Goal: Task Accomplishment & Management: Use online tool/utility

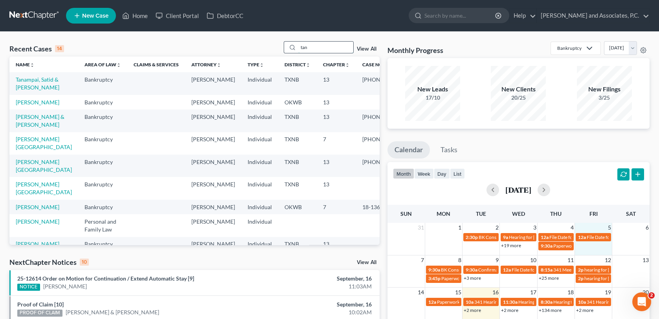
click at [321, 49] on input "tan" at bounding box center [325, 47] width 55 height 11
type input "t"
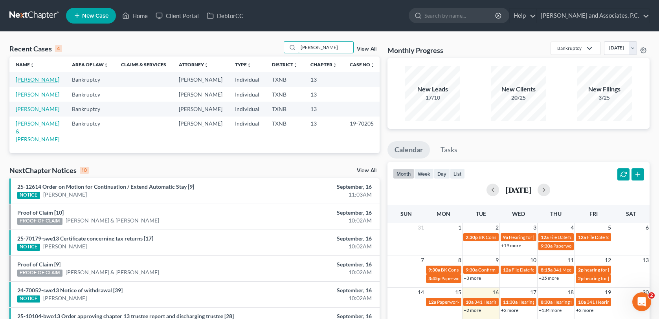
type input "[PERSON_NAME]"
click at [44, 79] on link "[PERSON_NAME]" at bounding box center [38, 79] width 44 height 7
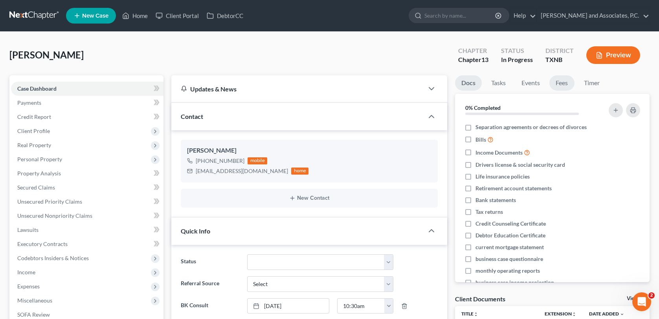
scroll to position [99, 0]
click at [563, 85] on link "Fees" at bounding box center [561, 82] width 25 height 15
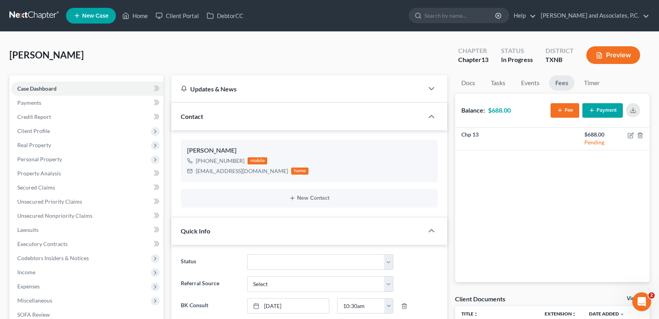
click at [609, 111] on button "Payment" at bounding box center [602, 110] width 40 height 15
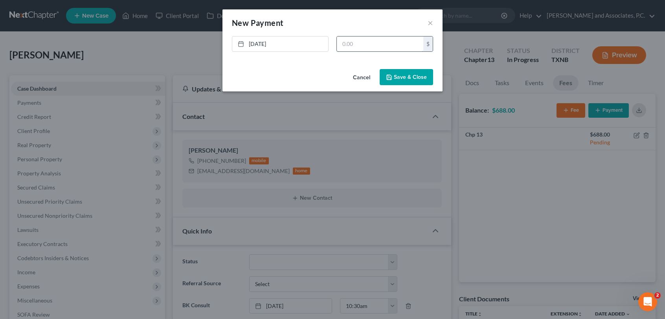
click at [359, 45] on input "text" at bounding box center [380, 44] width 86 height 15
type input "688.00"
click at [409, 80] on button "Save & Close" at bounding box center [405, 77] width 53 height 16
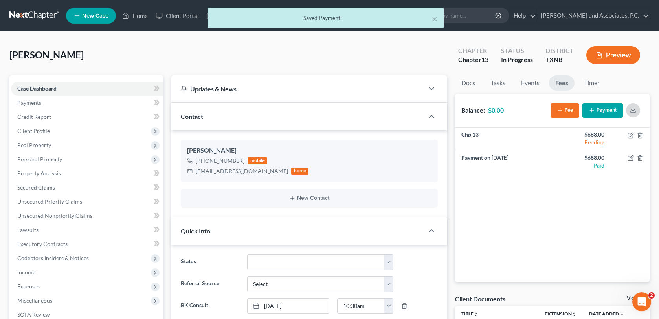
click at [634, 110] on icon "button" at bounding box center [633, 110] width 6 height 6
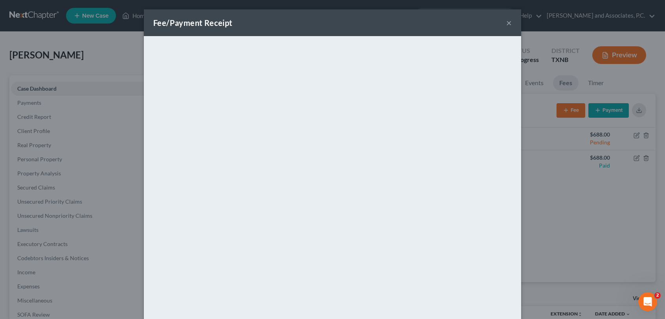
click at [506, 21] on button "×" at bounding box center [508, 22] width 5 height 9
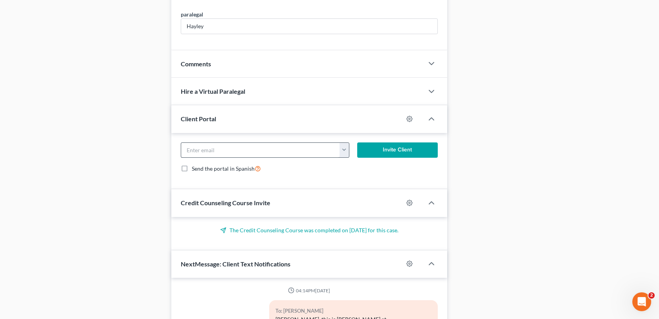
scroll to position [393, 0]
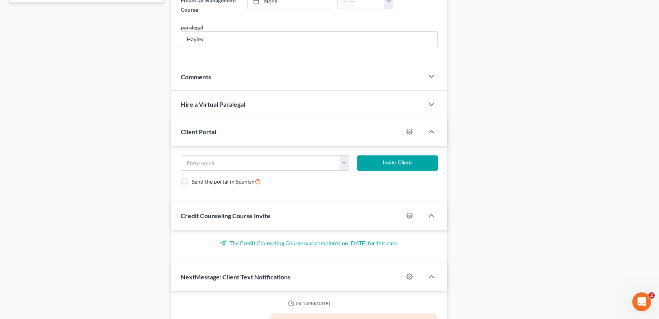
click at [319, 70] on div "Comments" at bounding box center [297, 76] width 252 height 27
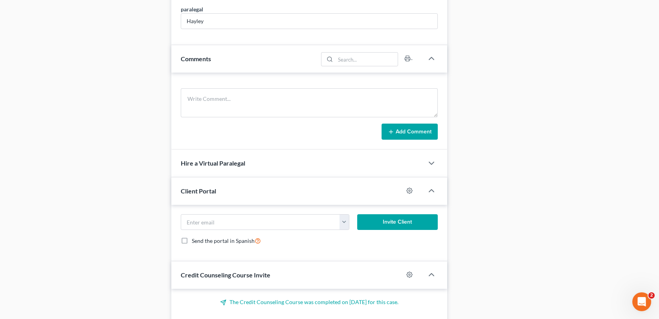
scroll to position [409, 0]
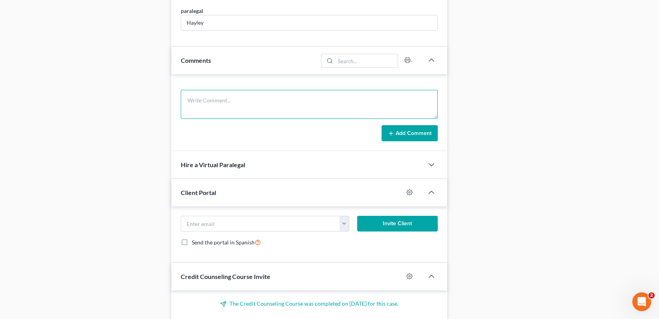
click at [213, 102] on textarea at bounding box center [309, 104] width 256 height 29
type textarea "C"
type textarea "Client paid $688.00 check #6893 ch 13 bk-MC"
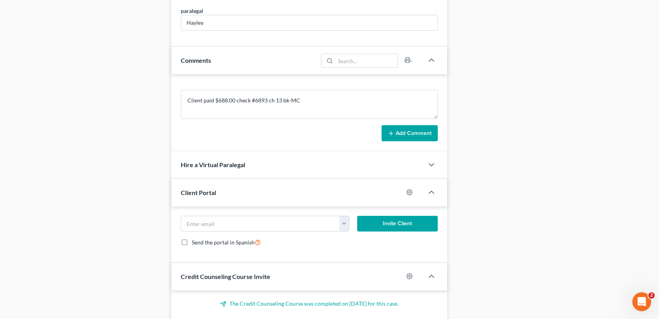
click at [385, 130] on button "Add Comment" at bounding box center [409, 133] width 56 height 16
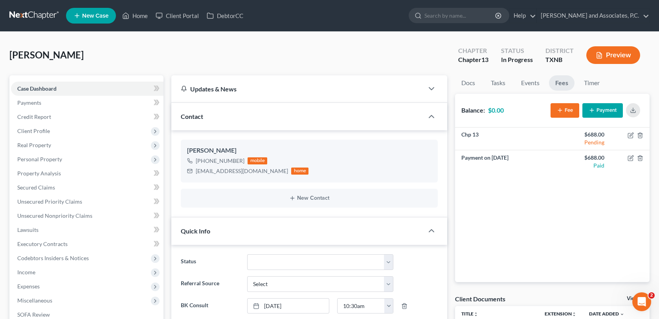
scroll to position [0, 0]
click at [138, 15] on link "Home" at bounding box center [134, 16] width 33 height 14
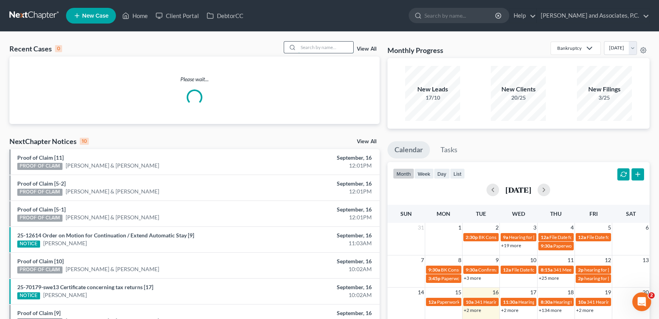
click at [315, 47] on input "search" at bounding box center [325, 47] width 55 height 11
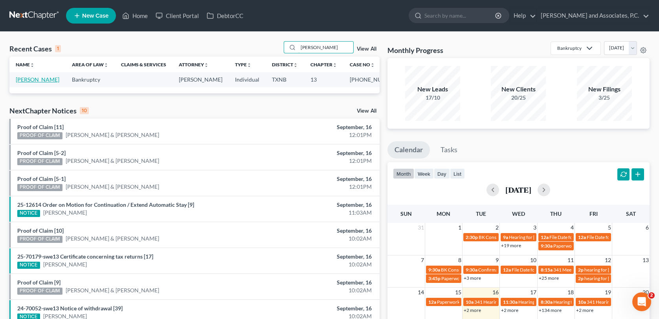
type input "[PERSON_NAME]"
click at [53, 82] on link "[PERSON_NAME]" at bounding box center [38, 79] width 44 height 7
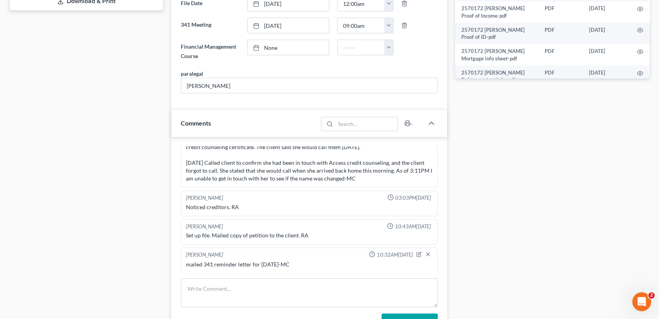
scroll to position [393, 0]
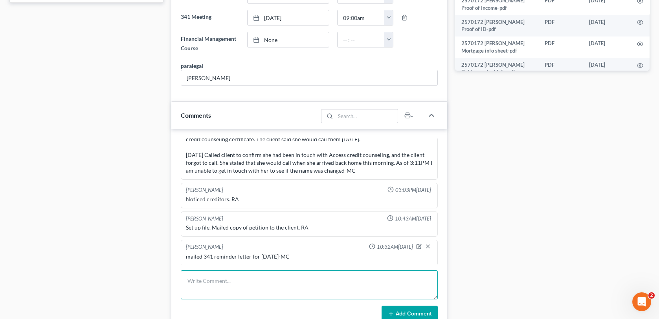
click at [222, 276] on textarea at bounding box center [309, 285] width 256 height 29
type textarea "called client to let her know that the property tax statement she brought in wi…"
click at [399, 311] on button "Add Comment" at bounding box center [409, 314] width 56 height 16
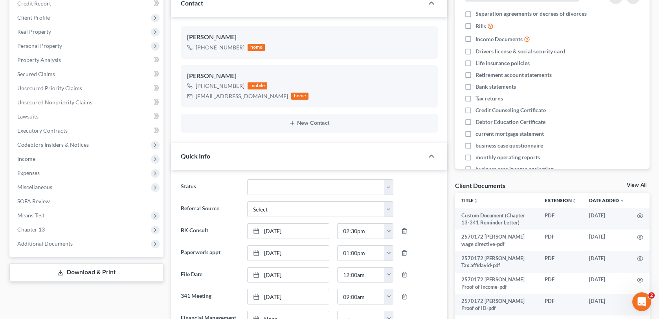
scroll to position [0, 0]
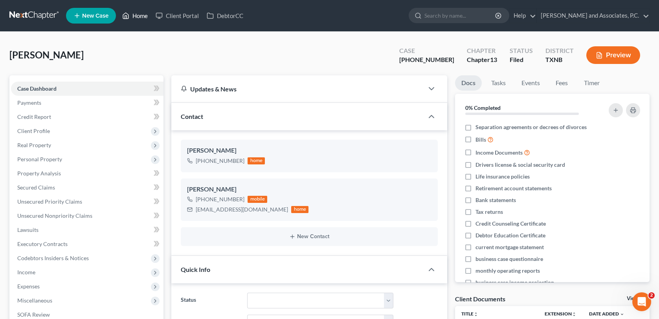
drag, startPoint x: 137, startPoint y: 16, endPoint x: 141, endPoint y: 23, distance: 7.6
click at [137, 16] on link "Home" at bounding box center [134, 16] width 33 height 14
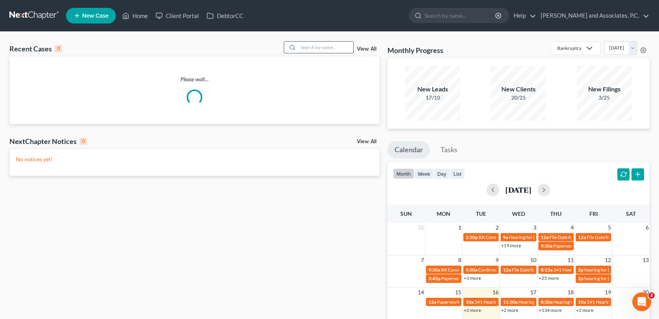
click at [313, 48] on input "search" at bounding box center [325, 47] width 55 height 11
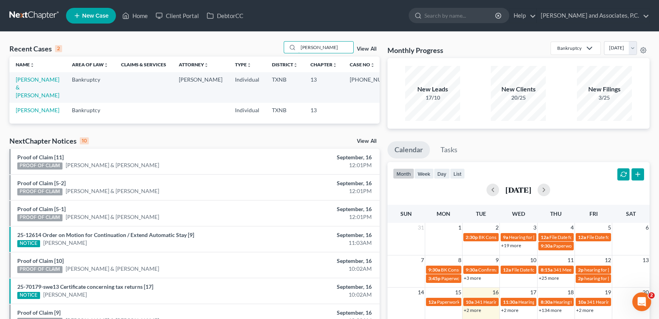
type input "[PERSON_NAME]"
click at [25, 83] on td "[PERSON_NAME] & [PERSON_NAME]" at bounding box center [37, 87] width 56 height 30
click at [24, 88] on link "[PERSON_NAME] & [PERSON_NAME]" at bounding box center [38, 87] width 44 height 22
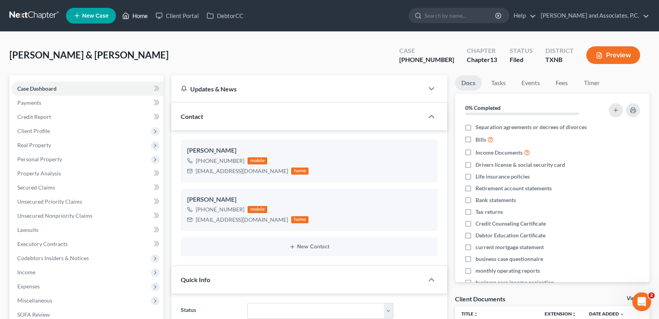
click at [136, 16] on link "Home" at bounding box center [134, 16] width 33 height 14
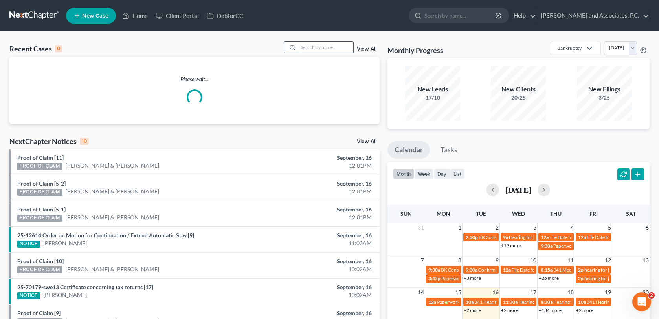
click at [339, 49] on input "search" at bounding box center [325, 47] width 55 height 11
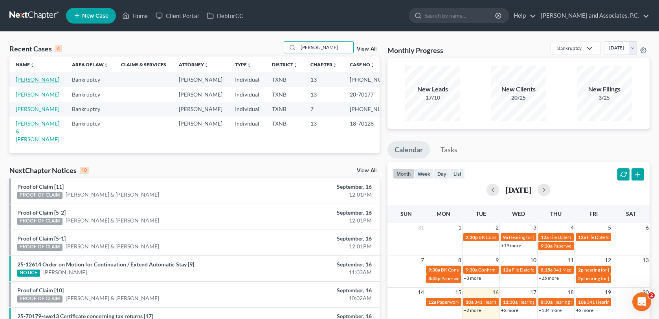
type input "[PERSON_NAME]"
click at [40, 81] on link "[PERSON_NAME]" at bounding box center [38, 79] width 44 height 7
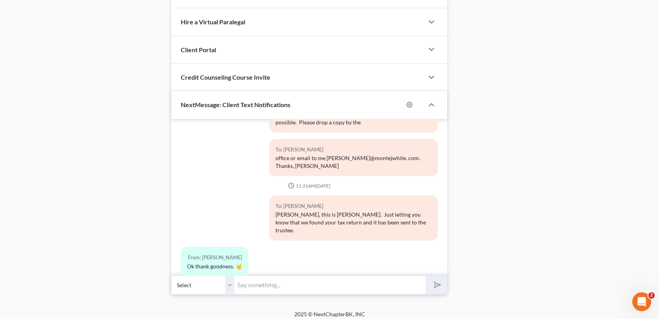
scroll to position [681, 0]
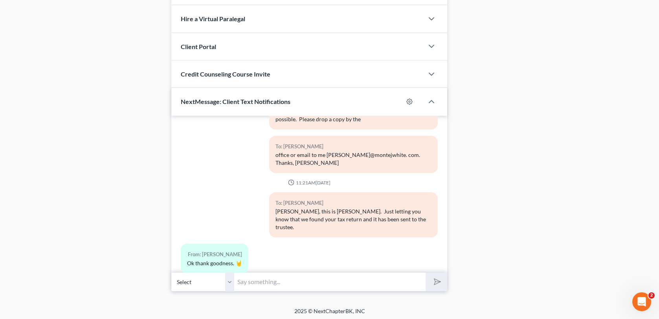
click at [255, 282] on input "text" at bounding box center [329, 282] width 191 height 19
type input "Hi [PERSON_NAME], it [PERSON_NAME] at Monte's office. I never received the emai…"
click at [425, 273] on button "submit" at bounding box center [436, 282] width 22 height 18
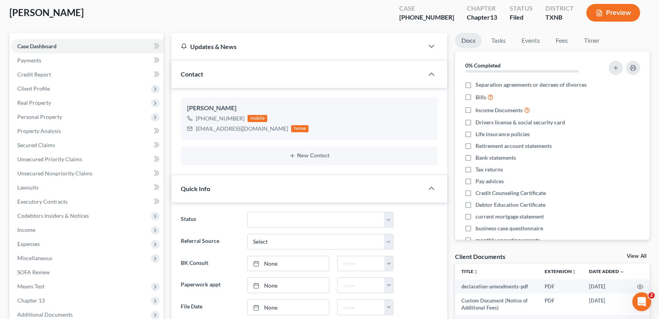
scroll to position [0, 0]
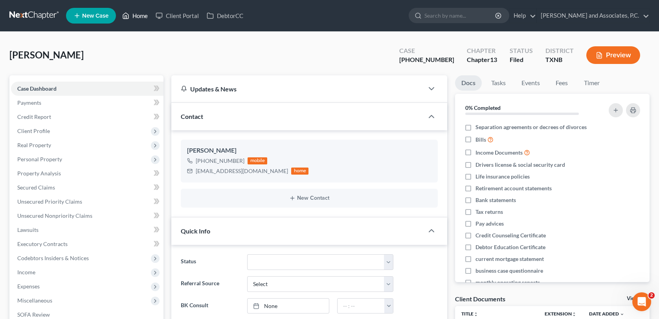
click at [146, 9] on link "Home" at bounding box center [134, 16] width 33 height 14
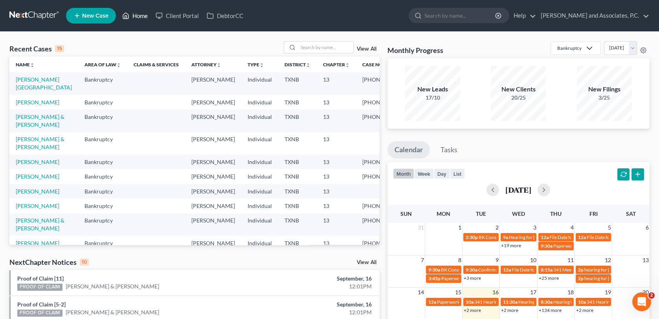
click at [145, 14] on link "Home" at bounding box center [134, 16] width 33 height 14
click at [322, 48] on input "search" at bounding box center [325, 47] width 55 height 11
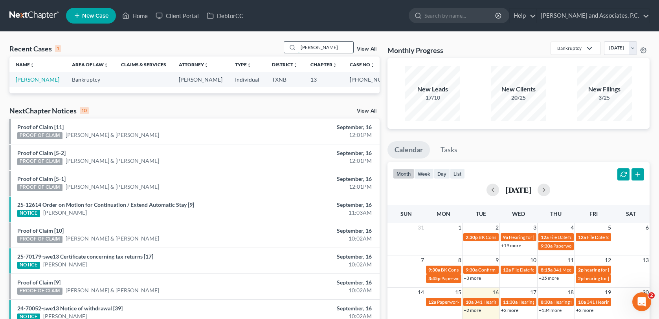
type input "[PERSON_NAME]"
click at [38, 80] on link "[PERSON_NAME]" at bounding box center [38, 79] width 44 height 7
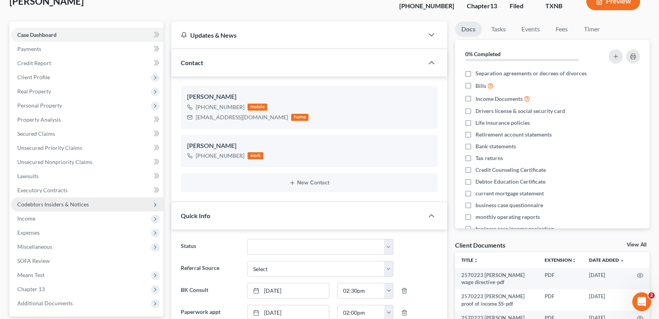
scroll to position [196, 0]
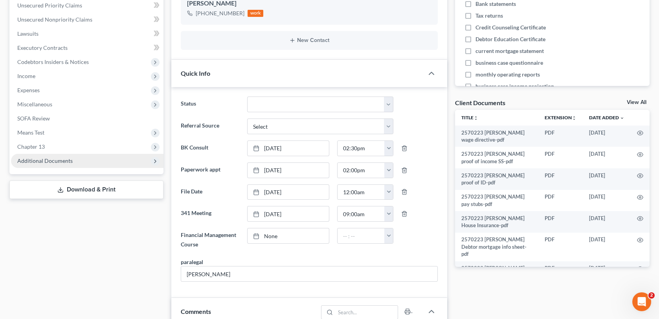
click at [42, 159] on span "Additional Documents" at bounding box center [44, 161] width 55 height 7
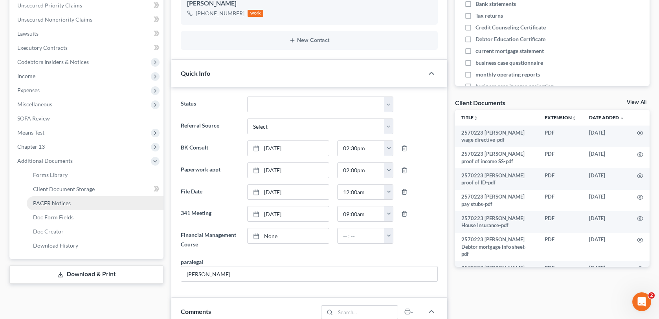
click at [59, 202] on span "PACER Notices" at bounding box center [52, 203] width 38 height 7
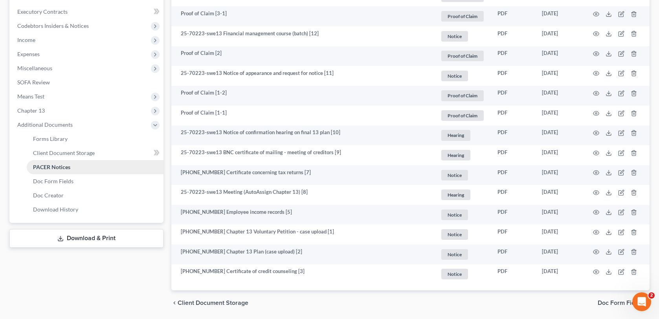
scroll to position [236, 0]
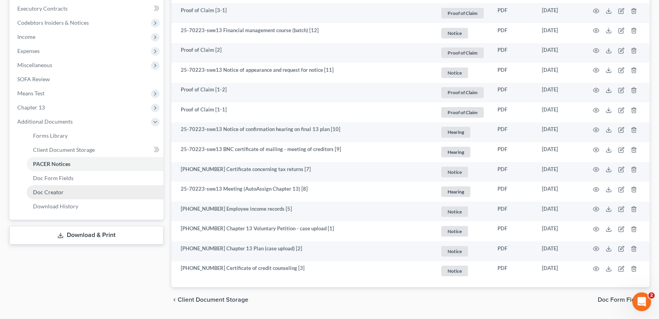
click at [55, 193] on span "Doc Creator" at bounding box center [48, 192] width 31 height 7
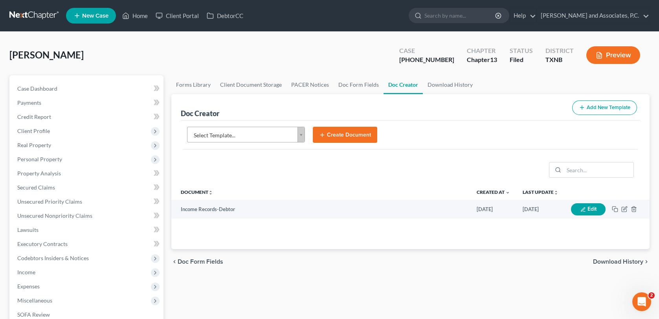
click at [300, 138] on body "Home New Case Client Portal DebtorCC [PERSON_NAME] and Associates, P.C. [EMAIL_…" at bounding box center [329, 255] width 659 height 510
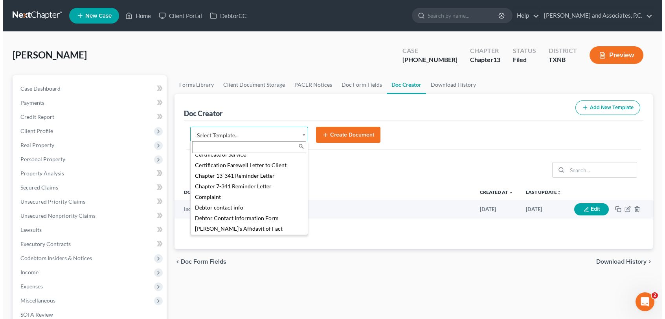
scroll to position [236, 0]
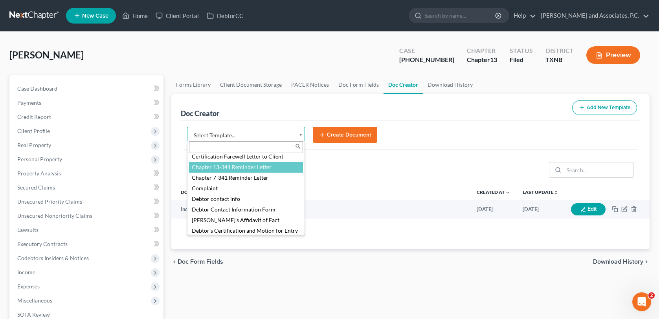
select select "77110"
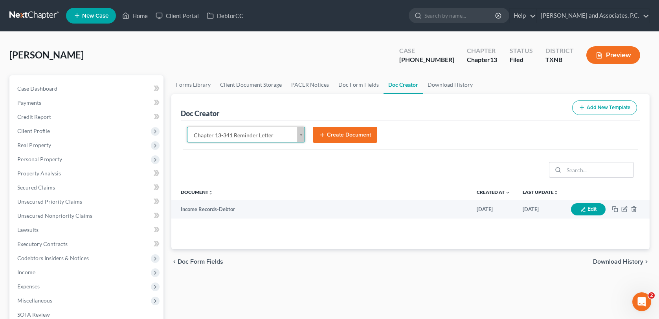
click at [335, 132] on button "Create Document" at bounding box center [345, 135] width 64 height 16
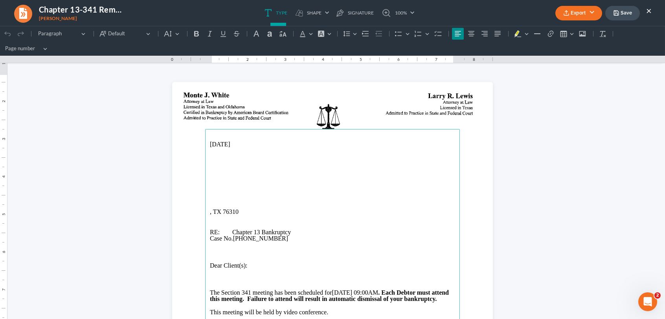
scroll to position [0, 0]
click at [210, 177] on p "Rich Text Editor, page-0-main" at bounding box center [332, 179] width 245 height 6
click at [210, 185] on p "Rich Text Editor, page-0-main" at bounding box center [332, 185] width 245 height 7
click at [248, 186] on p "[STREET_ADDRESS][PERSON_NAME]" at bounding box center [332, 185] width 245 height 7
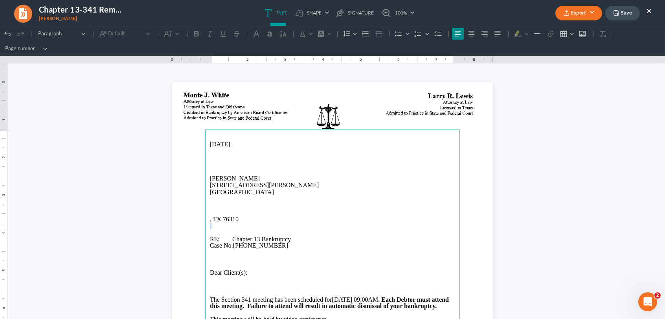
drag, startPoint x: 240, startPoint y: 218, endPoint x: 192, endPoint y: 225, distance: 49.2
click at [192, 225] on section "[DATE] [PERSON_NAME] [STREET_ADDRESS][PERSON_NAME] RE: Chapter 13 Bankruptcy Ca…" at bounding box center [332, 289] width 321 height 415
drag, startPoint x: 238, startPoint y: 218, endPoint x: 192, endPoint y: 219, distance: 46.7
click at [192, 219] on section "[DATE] [PERSON_NAME] [STREET_ADDRESS][PERSON_NAME] RE: Chapter 13 Bankruptcy Ca…" at bounding box center [332, 289] width 321 height 415
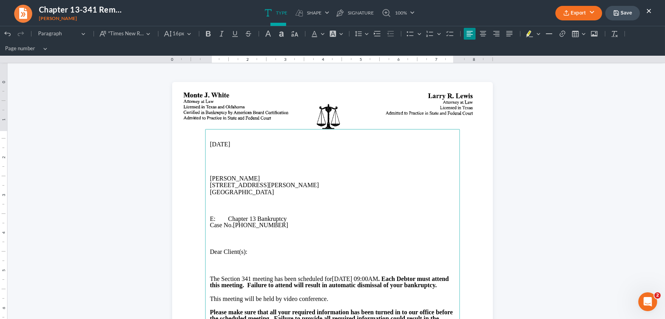
click at [576, 15] on button "Export" at bounding box center [578, 13] width 47 height 15
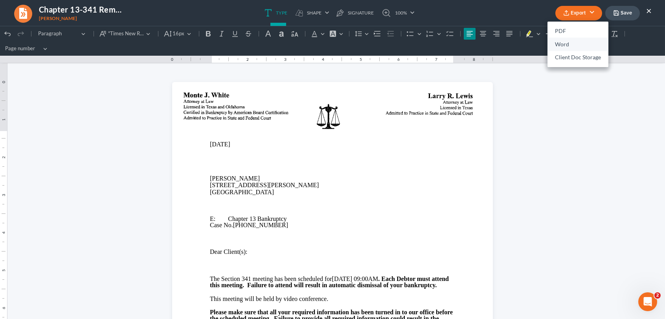
click at [566, 44] on link "Word" at bounding box center [577, 44] width 61 height 13
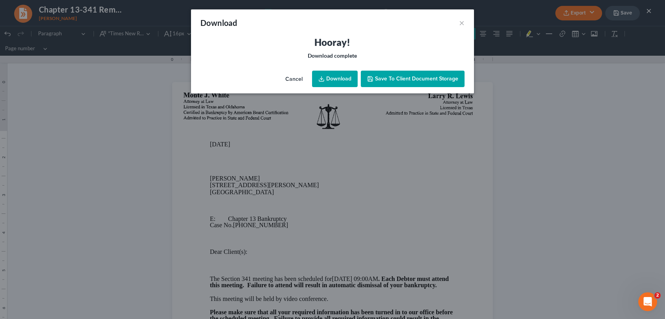
click at [328, 80] on link "Download" at bounding box center [335, 79] width 46 height 16
click at [401, 81] on span "Save to Client Document Storage" at bounding box center [416, 78] width 83 height 7
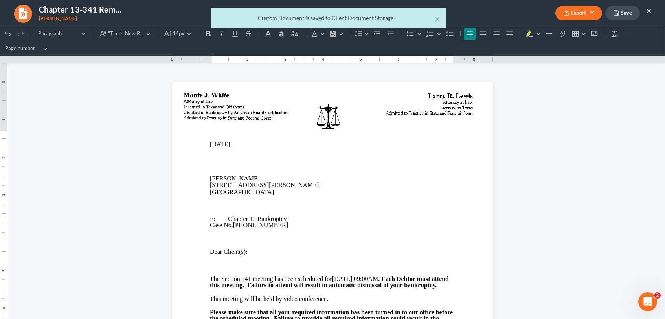
click at [650, 11] on div "× Custom Document is saved to Client Document Storage" at bounding box center [328, 20] width 665 height 24
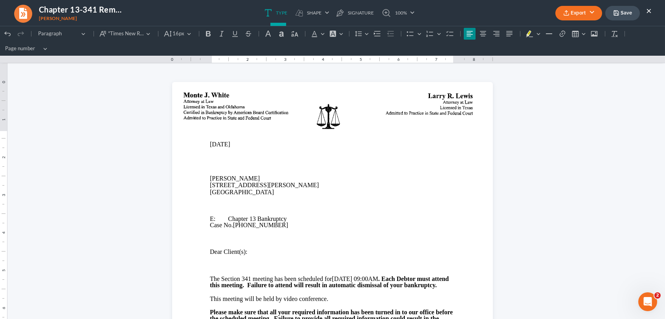
click at [648, 9] on button "×" at bounding box center [648, 10] width 5 height 9
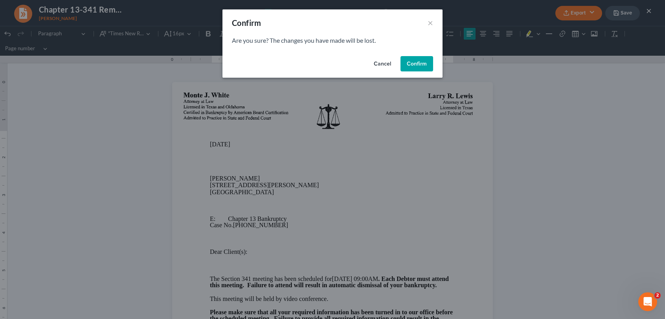
click at [384, 59] on button "Cancel" at bounding box center [382, 64] width 30 height 16
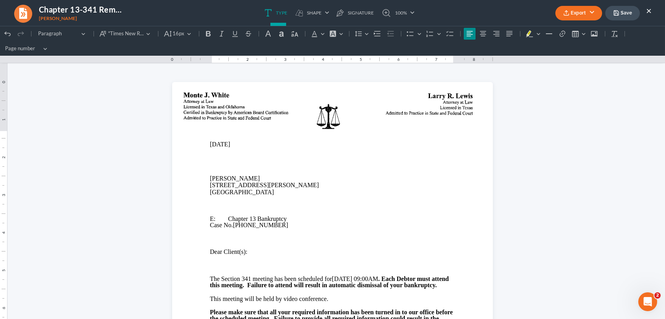
click at [623, 14] on button "Save" at bounding box center [622, 13] width 35 height 15
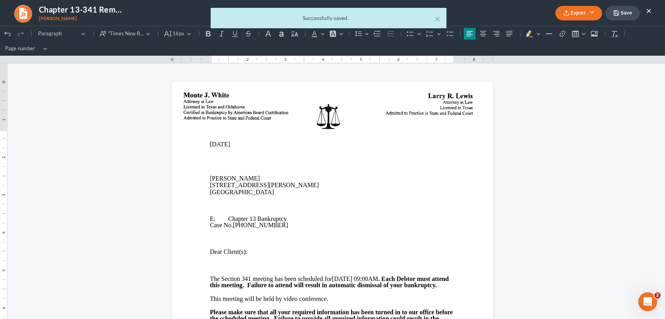
click at [647, 8] on body "Home New Case Client Portal DebtorCC [PERSON_NAME] and Associates, P.C. [EMAIL_…" at bounding box center [332, 255] width 665 height 510
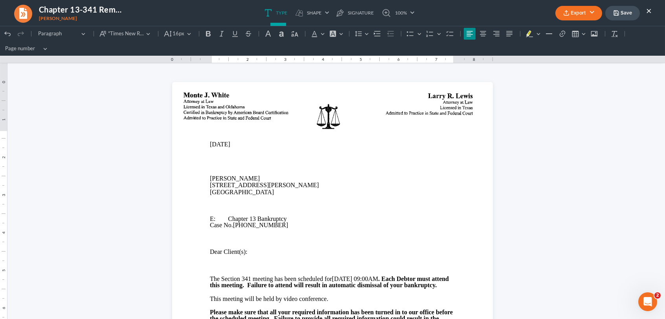
click at [648, 11] on button "×" at bounding box center [648, 10] width 5 height 9
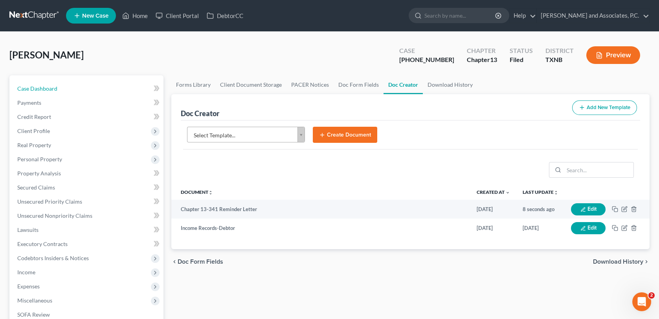
drag, startPoint x: 55, startPoint y: 88, endPoint x: 228, endPoint y: 115, distance: 174.6
click at [55, 88] on span "Case Dashboard" at bounding box center [37, 88] width 40 height 7
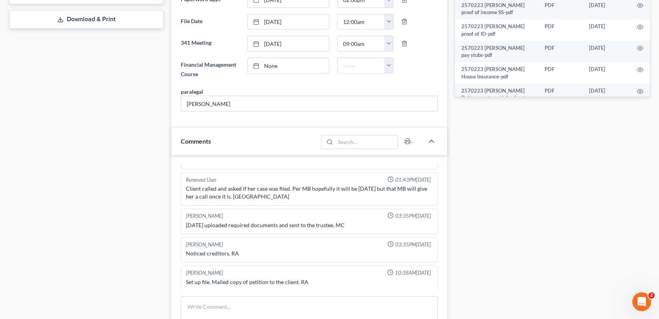
scroll to position [393, 0]
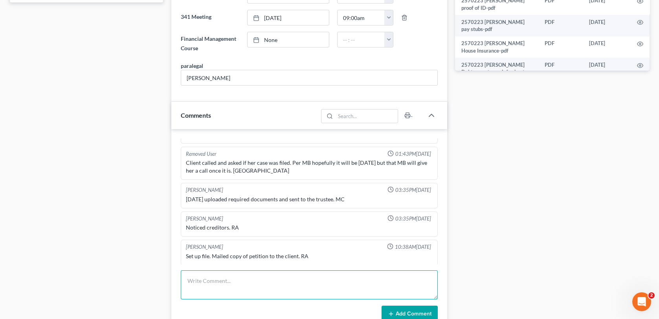
click at [233, 290] on textarea at bounding box center [309, 285] width 256 height 29
type textarea "mailed 341 reminder letter for [DATE] -MC"
click at [421, 312] on button "Add Comment" at bounding box center [409, 314] width 56 height 16
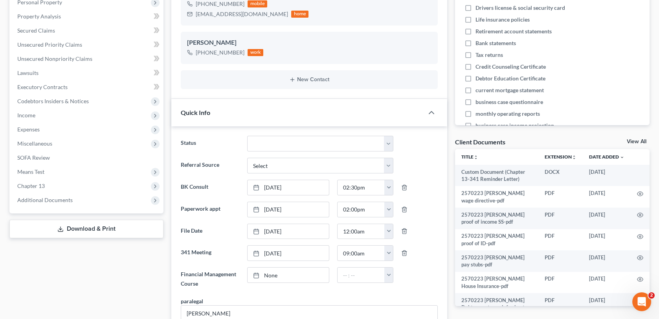
scroll to position [0, 0]
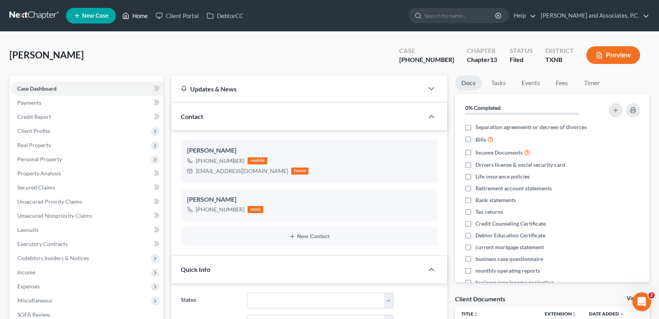
click at [143, 15] on link "Home" at bounding box center [134, 16] width 33 height 14
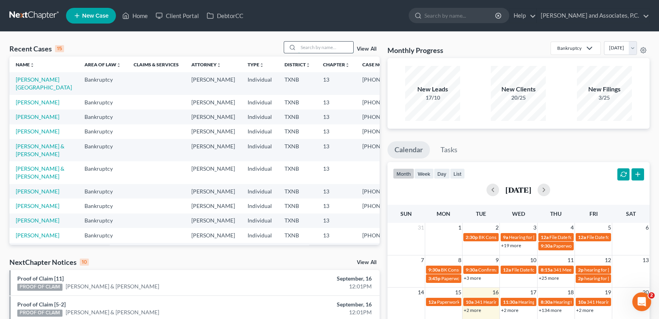
click at [308, 46] on input "search" at bounding box center [325, 47] width 55 height 11
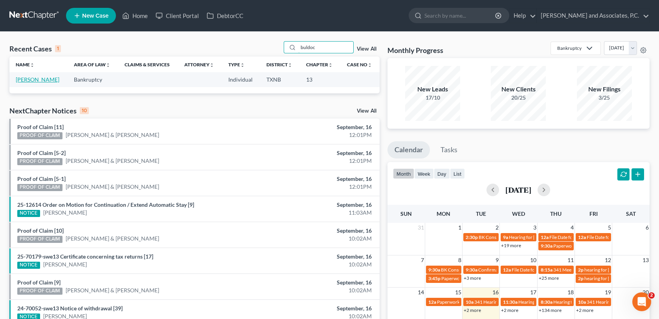
type input "buldoc"
click at [28, 80] on link "[PERSON_NAME]" at bounding box center [38, 79] width 44 height 7
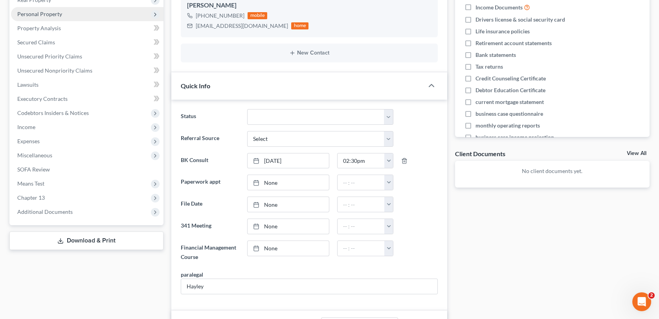
scroll to position [236, 0]
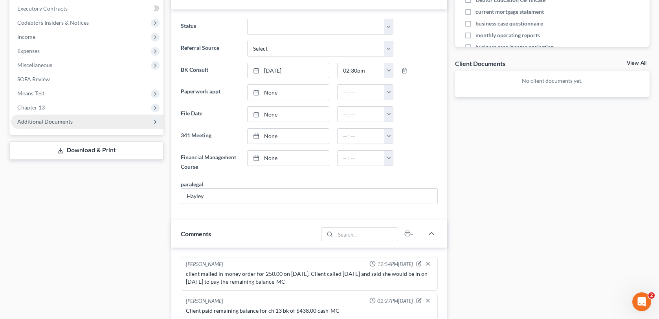
click at [59, 122] on span "Additional Documents" at bounding box center [44, 121] width 55 height 7
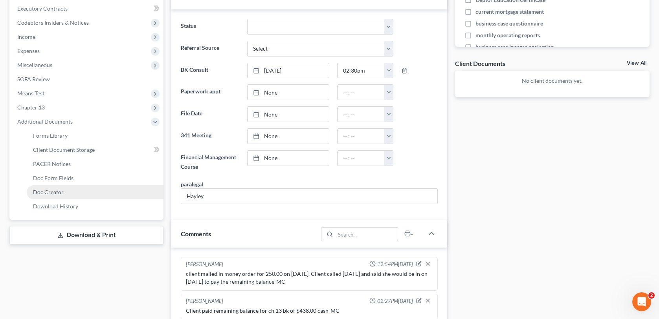
drag, startPoint x: 56, startPoint y: 189, endPoint x: 91, endPoint y: 185, distance: 35.2
click at [56, 189] on span "Doc Creator" at bounding box center [48, 192] width 31 height 7
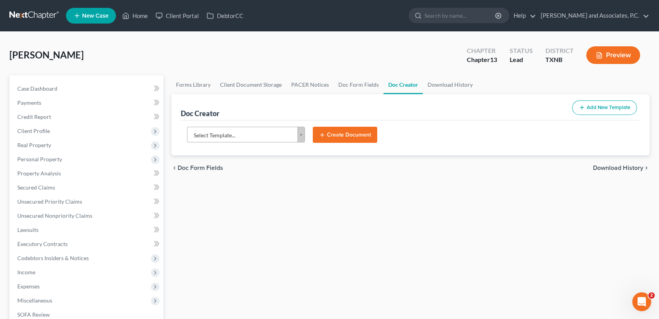
click at [297, 137] on body "Home New Case Client Portal DebtorCC [PERSON_NAME] and Associates, P.C. [EMAIL_…" at bounding box center [329, 255] width 659 height 510
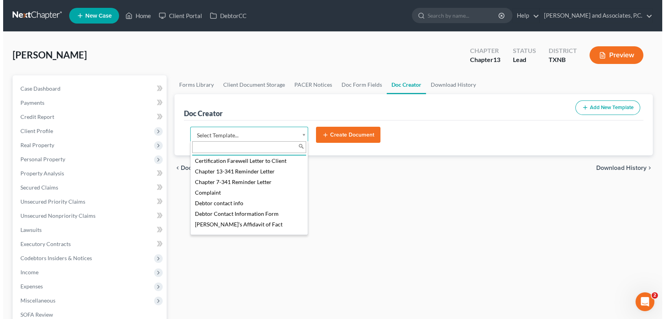
scroll to position [236, 0]
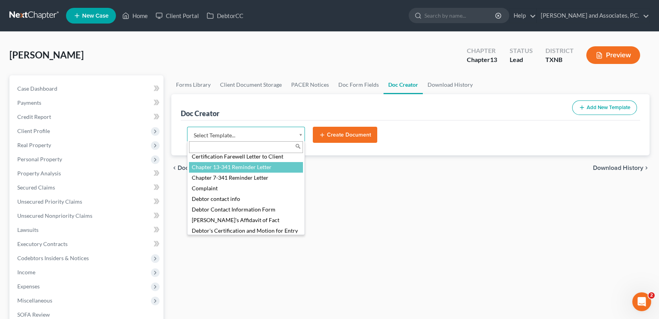
select select "77110"
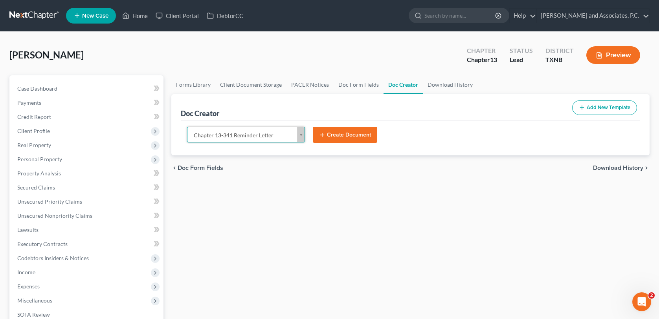
click at [330, 136] on button "Create Document" at bounding box center [345, 135] width 64 height 16
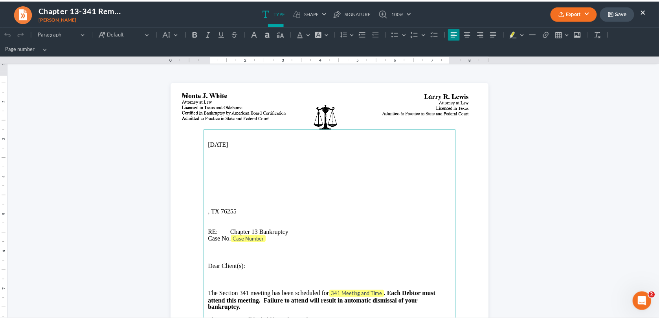
scroll to position [0, 0]
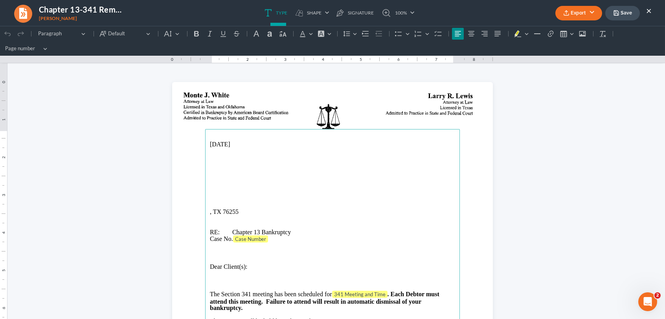
click at [648, 7] on button "×" at bounding box center [648, 10] width 5 height 9
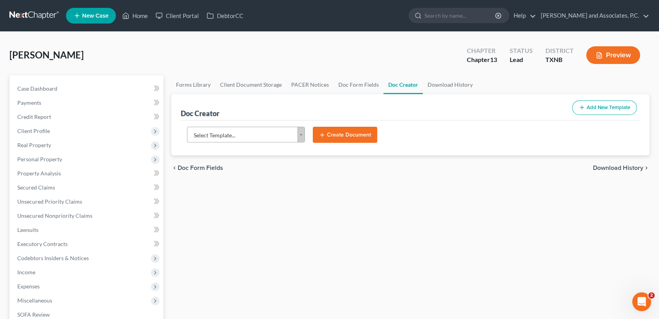
click at [302, 137] on body "Home New Case Client Portal DebtorCC [PERSON_NAME] and Associates, P.C. [EMAIL_…" at bounding box center [329, 255] width 659 height 510
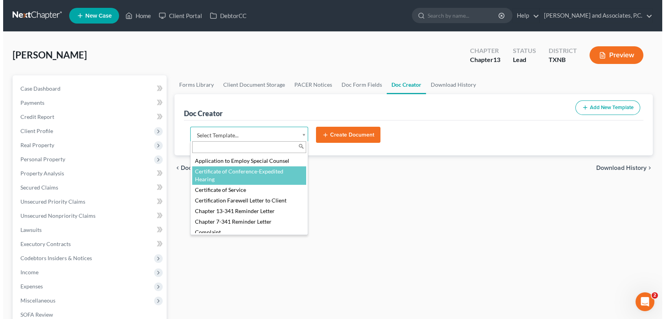
scroll to position [196, 0]
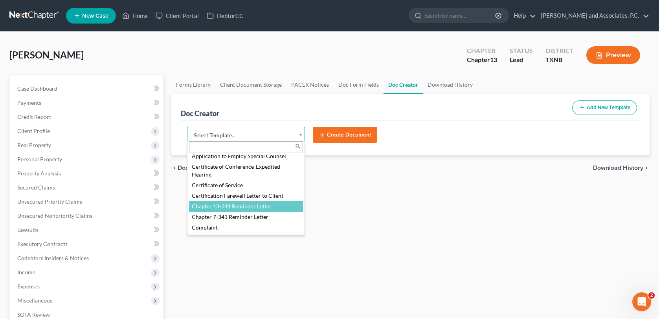
select select "77110"
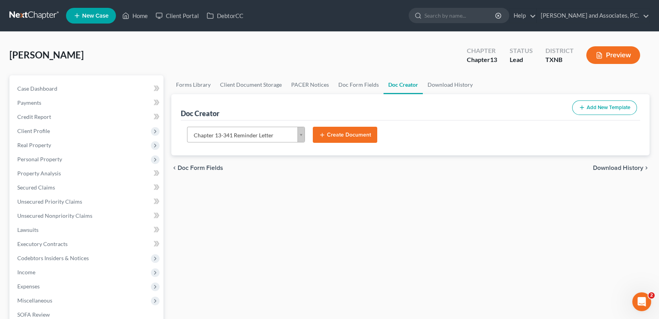
click at [322, 137] on icon "submit" at bounding box center [322, 135] width 6 height 6
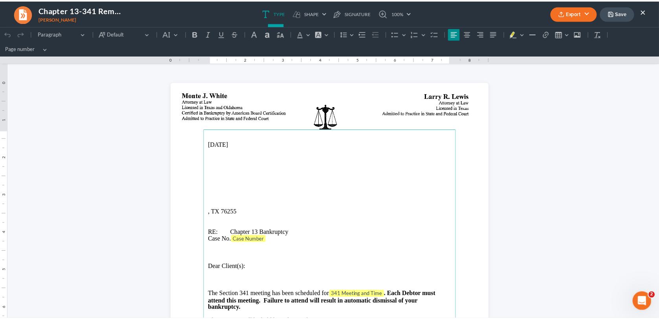
scroll to position [0, 0]
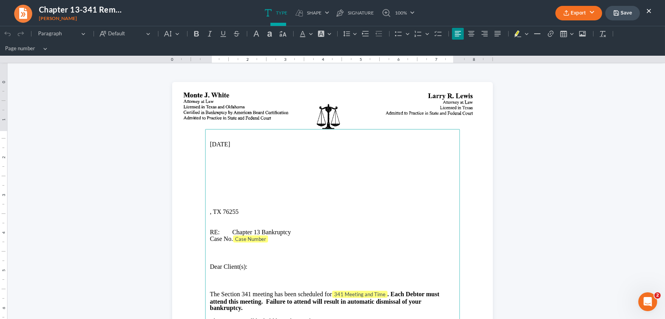
click at [645, 11] on ul "Export PDF Word Client Doc Storage Save ×" at bounding box center [603, 13] width 96 height 17
click at [647, 10] on button "×" at bounding box center [648, 10] width 5 height 9
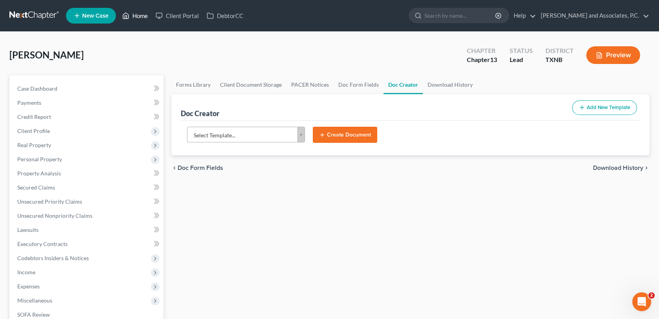
click at [142, 16] on link "Home" at bounding box center [134, 16] width 33 height 14
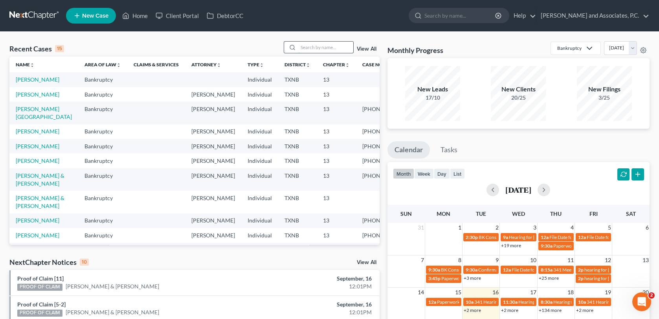
click at [319, 46] on input "search" at bounding box center [325, 47] width 55 height 11
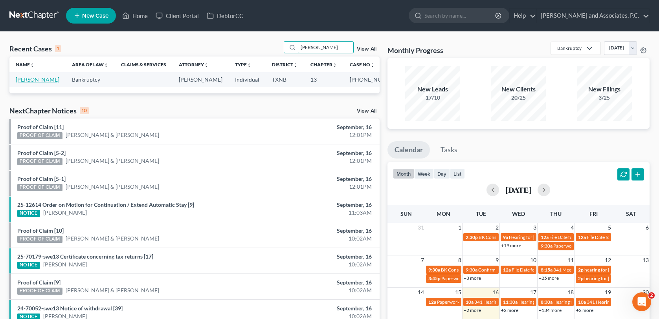
type input "[PERSON_NAME]"
click at [26, 80] on link "[PERSON_NAME]" at bounding box center [38, 79] width 44 height 7
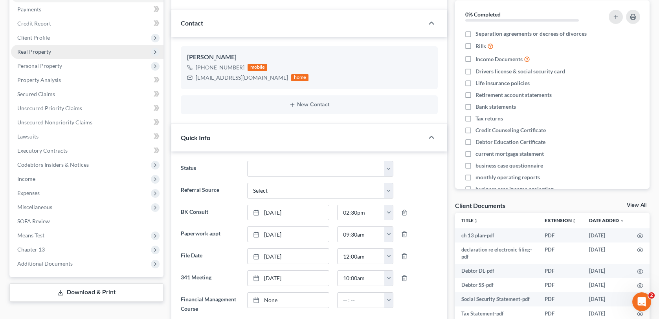
scroll to position [196, 0]
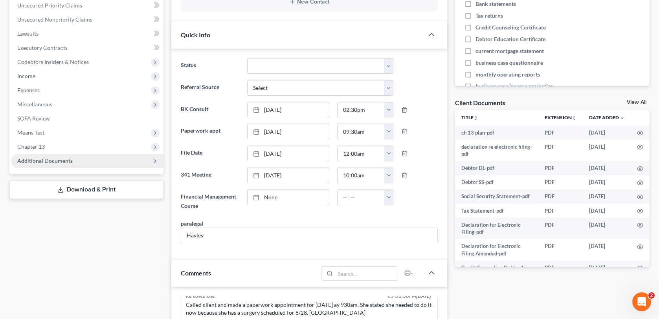
click at [50, 160] on span "Additional Documents" at bounding box center [44, 161] width 55 height 7
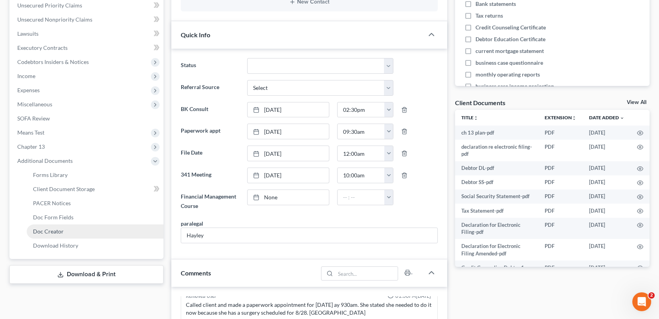
click at [58, 233] on span "Doc Creator" at bounding box center [48, 231] width 31 height 7
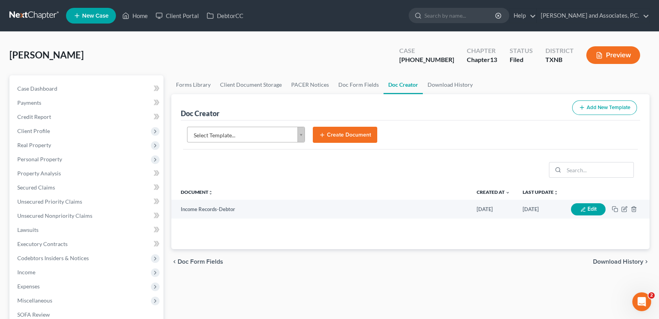
click at [340, 132] on button "Create Document" at bounding box center [345, 135] width 64 height 16
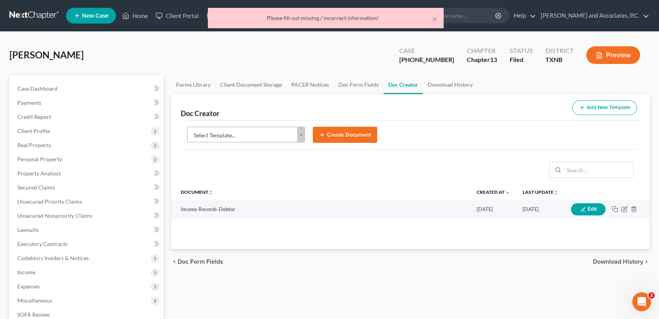
click at [252, 137] on body "Home New Case Client Portal DebtorCC [PERSON_NAME] and Associates, P.C. [EMAIL_…" at bounding box center [329, 255] width 659 height 510
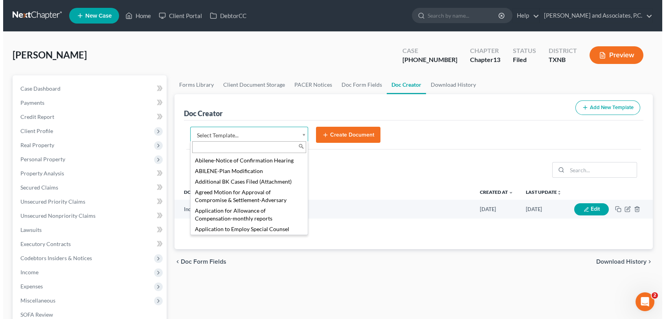
scroll to position [241, 0]
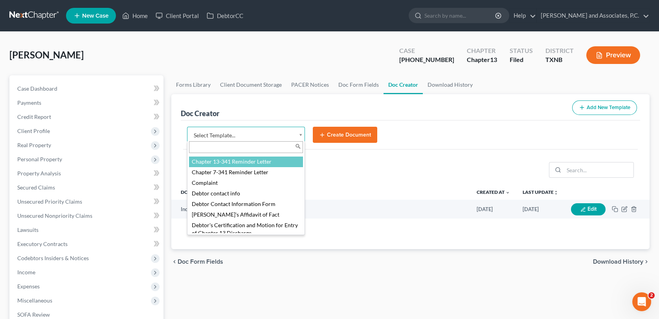
select select "77110"
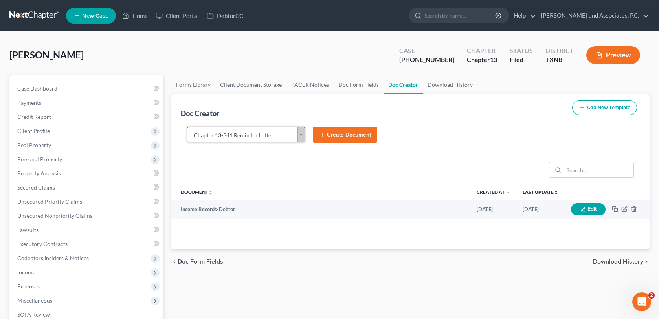
click at [332, 131] on button "Create Document" at bounding box center [345, 135] width 64 height 16
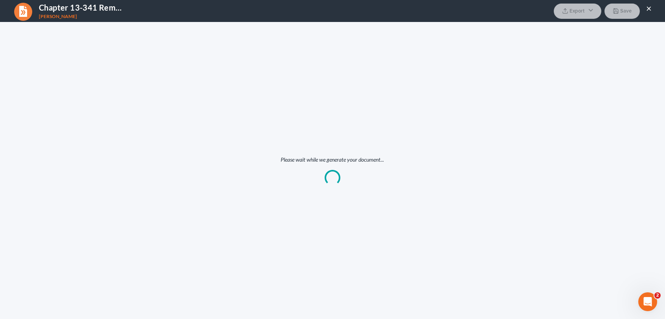
scroll to position [0, 0]
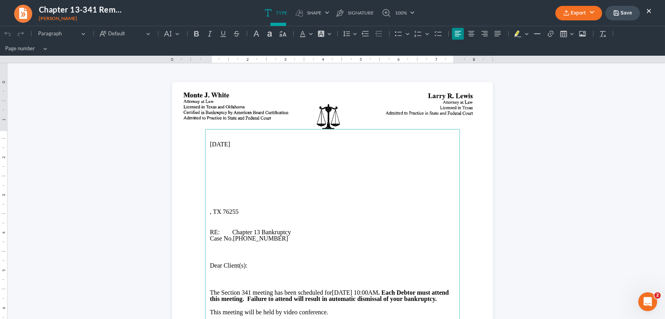
click at [205, 177] on main "[DATE] , TX 76255 RE: Chapter 13 Bankruptcy Case No. [PHONE_NUMBER] Dear Client…" at bounding box center [332, 289] width 255 height 321
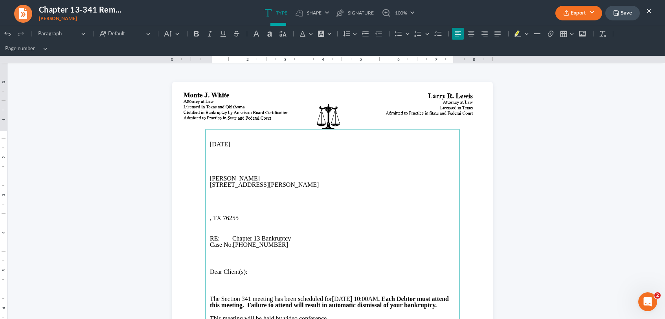
click at [249, 186] on p "[STREET_ADDRESS][PERSON_NAME]" at bounding box center [332, 185] width 245 height 6
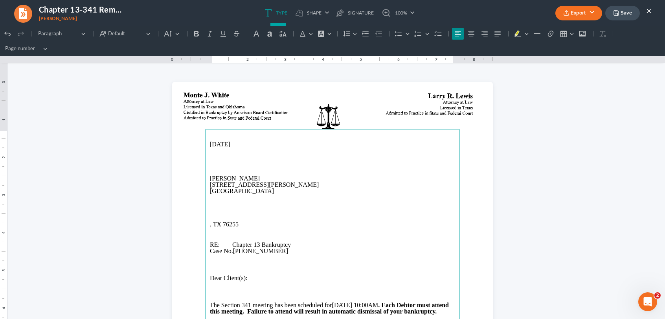
click at [240, 223] on p ", TX 76255" at bounding box center [332, 224] width 245 height 7
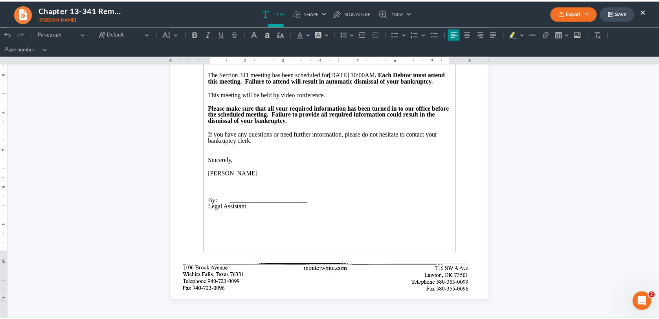
scroll to position [39, 0]
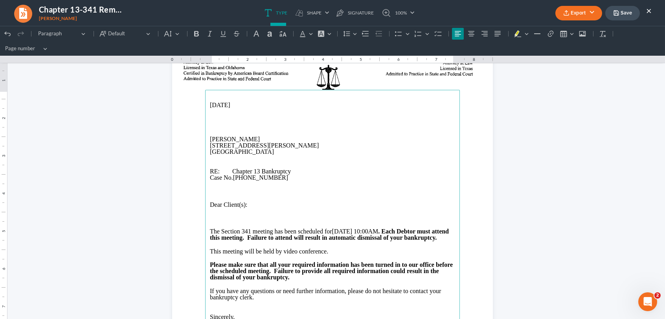
click at [584, 16] on button "Export" at bounding box center [578, 13] width 47 height 15
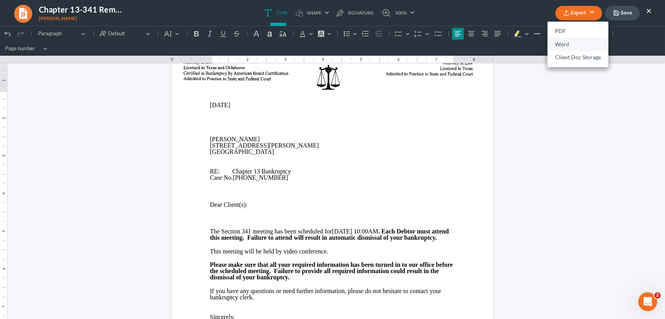
click at [567, 47] on link "Word" at bounding box center [577, 44] width 61 height 13
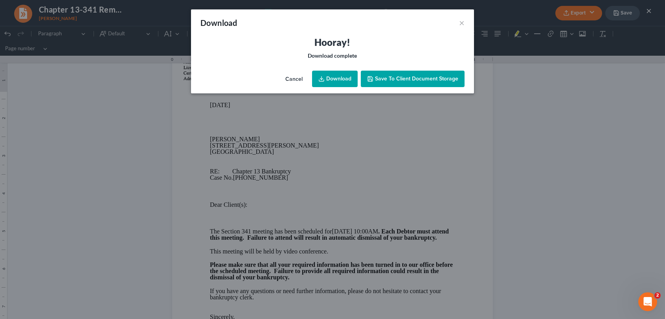
click at [319, 78] on icon at bounding box center [321, 79] width 6 height 6
click at [403, 81] on span "Save to Client Document Storage" at bounding box center [416, 78] width 83 height 7
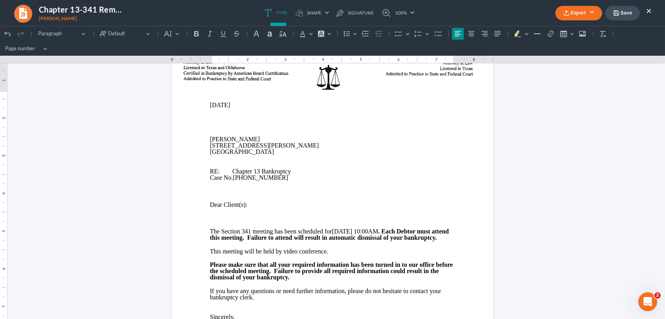
click at [648, 10] on button "×" at bounding box center [648, 10] width 5 height 9
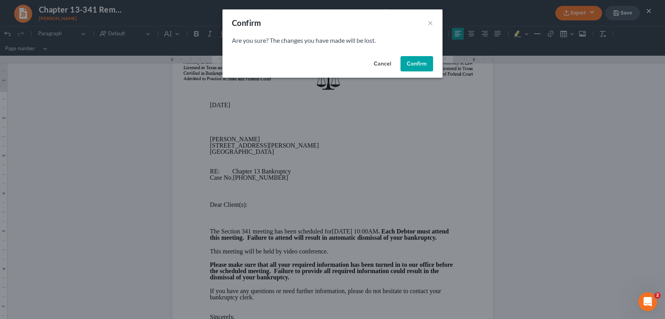
click at [383, 64] on button "Cancel" at bounding box center [382, 64] width 30 height 16
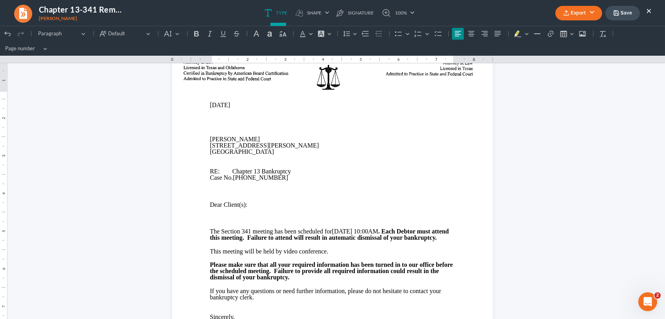
click at [626, 13] on button "Save" at bounding box center [622, 13] width 35 height 15
click at [650, 9] on button "×" at bounding box center [648, 10] width 5 height 9
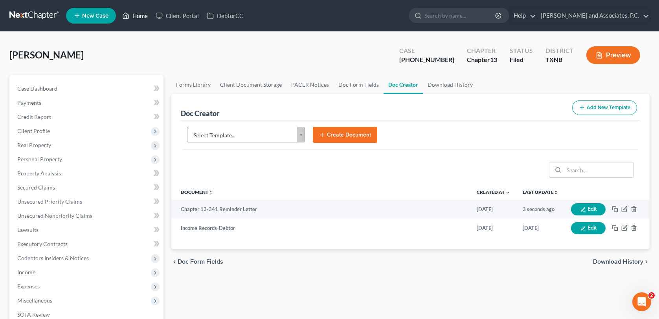
click at [133, 15] on link "Home" at bounding box center [134, 16] width 33 height 14
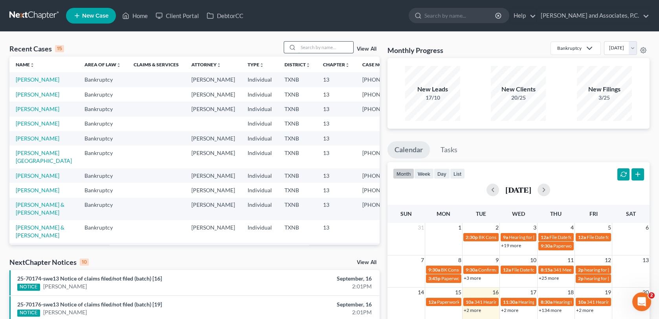
click at [321, 44] on input "search" at bounding box center [325, 47] width 55 height 11
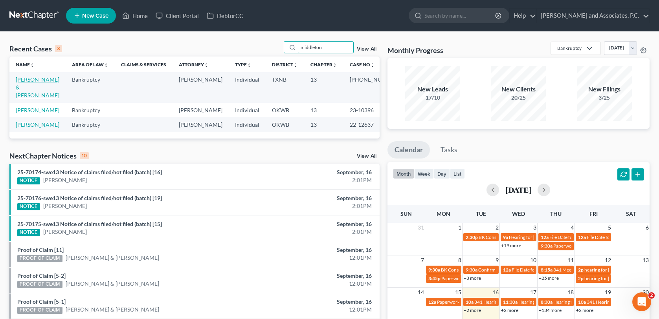
type input "middleton"
click at [37, 80] on link "[PERSON_NAME] & [PERSON_NAME]" at bounding box center [38, 87] width 44 height 22
select select "0"
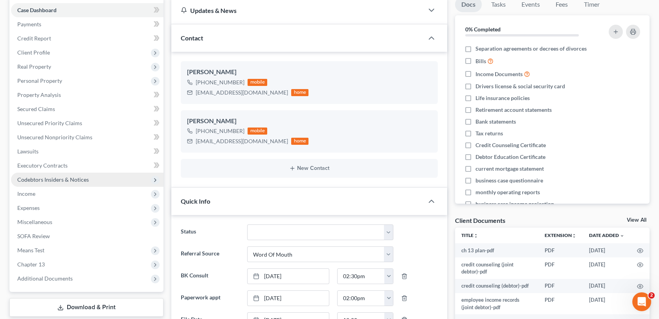
scroll to position [236, 0]
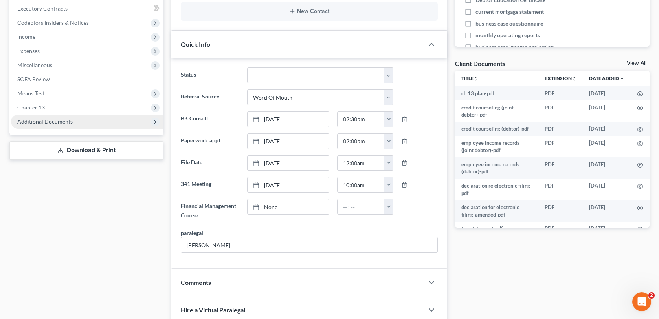
click at [46, 123] on span "Additional Documents" at bounding box center [44, 121] width 55 height 7
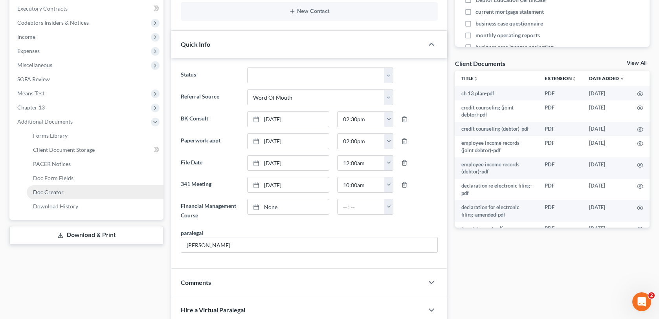
click at [49, 189] on span "Doc Creator" at bounding box center [48, 192] width 31 height 7
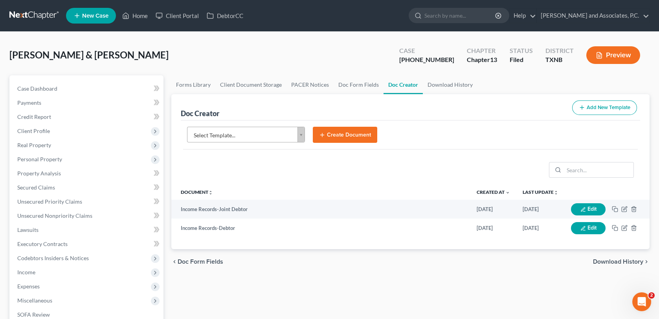
click at [299, 137] on body "Home New Case Client Portal DebtorCC [PERSON_NAME] and Associates, P.C. [EMAIL_…" at bounding box center [329, 255] width 659 height 510
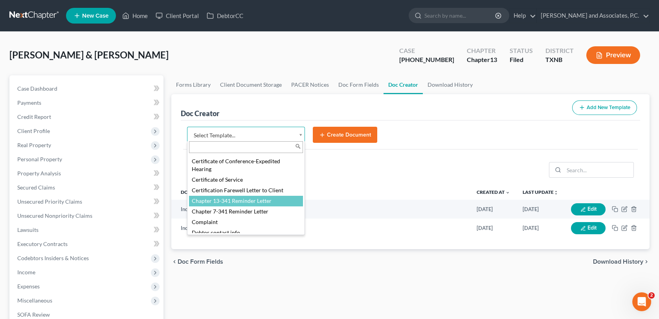
click at [259, 46] on body "Home New Case Client Portal DebtorCC [PERSON_NAME] and Associates, P.C. [EMAIL_…" at bounding box center [329, 255] width 659 height 510
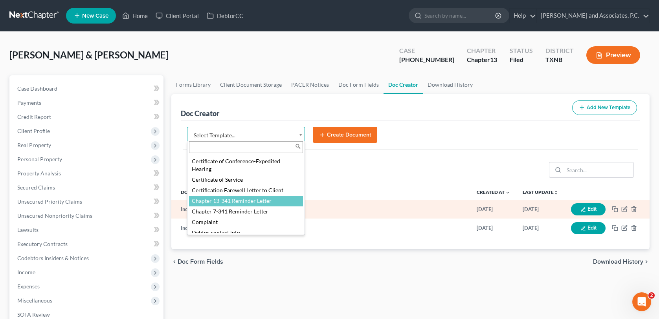
select select "77110"
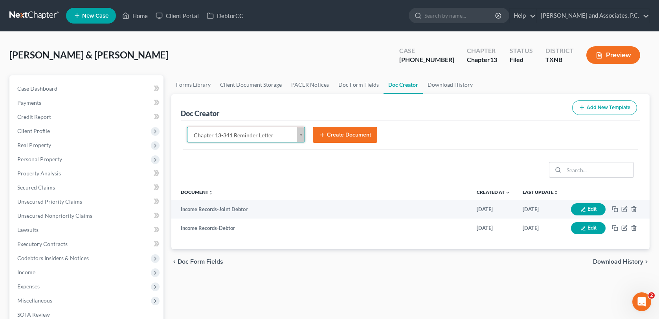
click at [333, 136] on button "Create Document" at bounding box center [345, 135] width 64 height 16
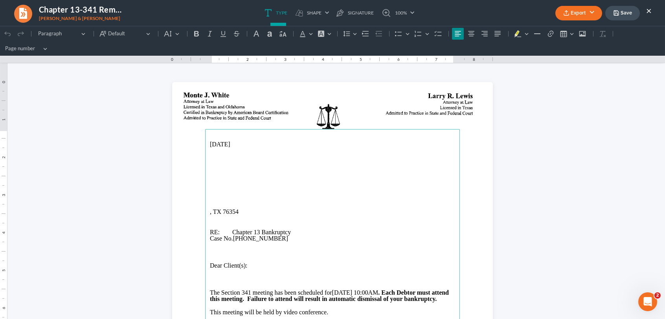
click at [210, 174] on p "Rich Text Editor, page-0-main" at bounding box center [332, 171] width 245 height 7
click at [210, 180] on p "Rich Text Editor, page-0-main" at bounding box center [332, 179] width 245 height 6
click at [249, 179] on p "[STREET_ADDRESS]" at bounding box center [332, 179] width 245 height 6
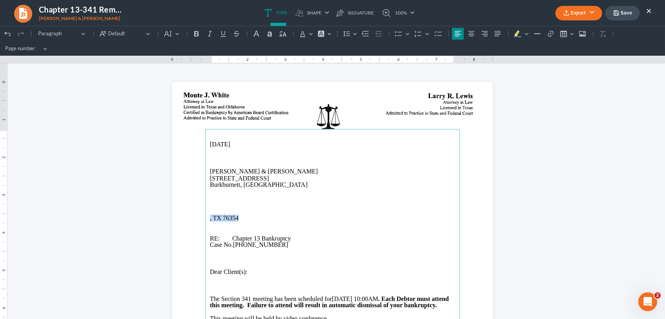
drag, startPoint x: 238, startPoint y: 218, endPoint x: 203, endPoint y: 215, distance: 34.7
click at [205, 215] on main "[DATE] [PERSON_NAME] & [PERSON_NAME] [STREET_ADDRESS] RE: Chapter 13 Bankruptcy…" at bounding box center [332, 289] width 255 height 321
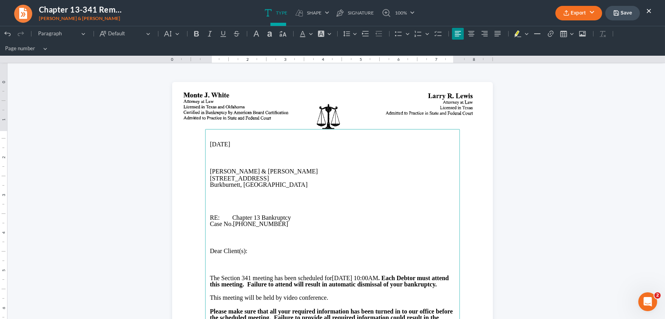
click at [244, 194] on p "Rich Text Editor, page-0-main" at bounding box center [332, 191] width 245 height 7
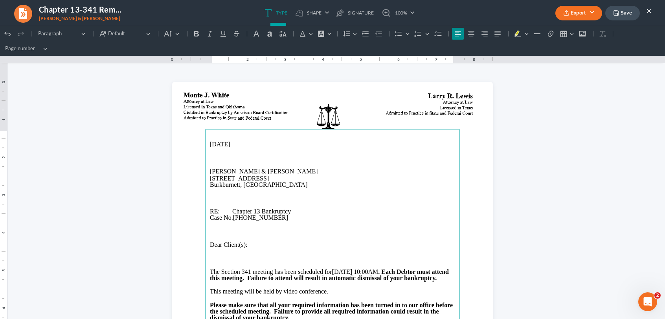
click at [241, 264] on p "Rich Text Editor, page-0-main" at bounding box center [332, 265] width 245 height 7
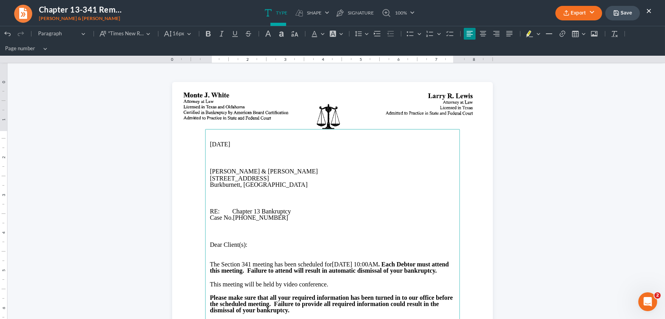
click at [573, 9] on button "Export" at bounding box center [578, 13] width 47 height 15
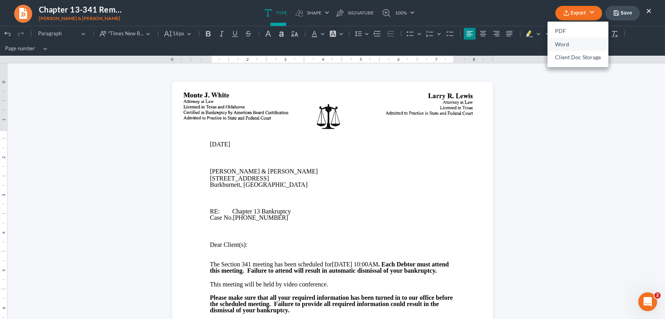
click at [560, 46] on link "Word" at bounding box center [577, 44] width 61 height 13
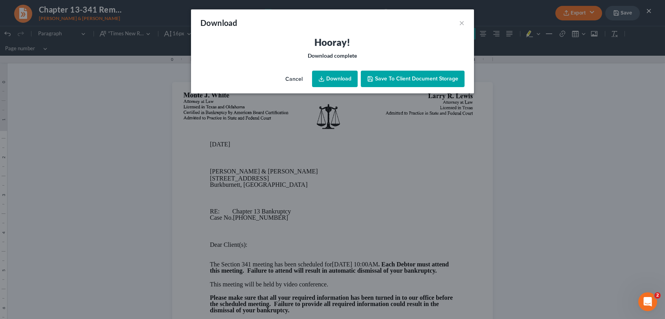
click at [330, 80] on link "Download" at bounding box center [335, 79] width 46 height 16
click at [407, 82] on span "Save to Client Document Storage" at bounding box center [416, 78] width 83 height 7
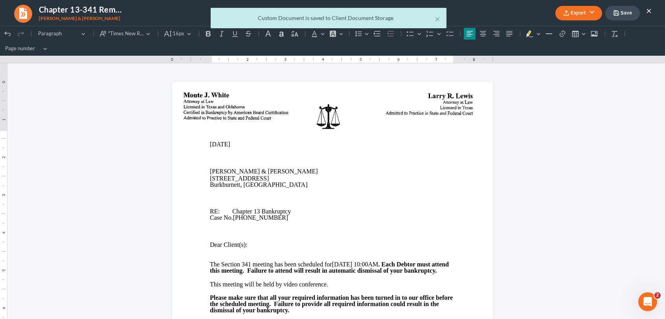
click at [618, 11] on div "× Custom Document is saved to Client Document Storage" at bounding box center [328, 20] width 665 height 24
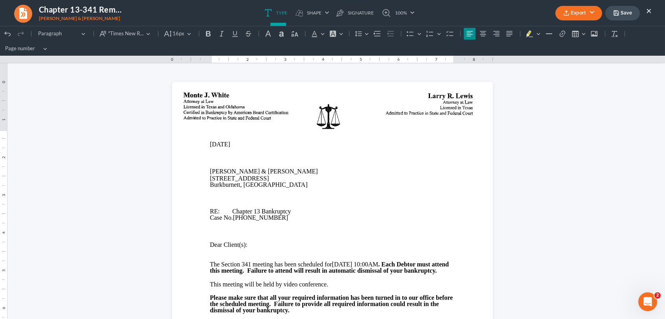
click at [648, 9] on button "×" at bounding box center [648, 10] width 5 height 9
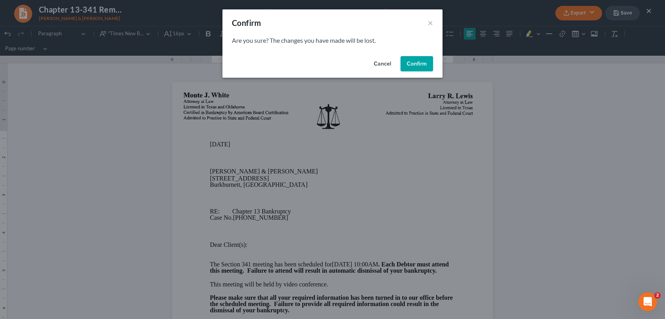
click at [410, 62] on button "Confirm" at bounding box center [416, 64] width 33 height 16
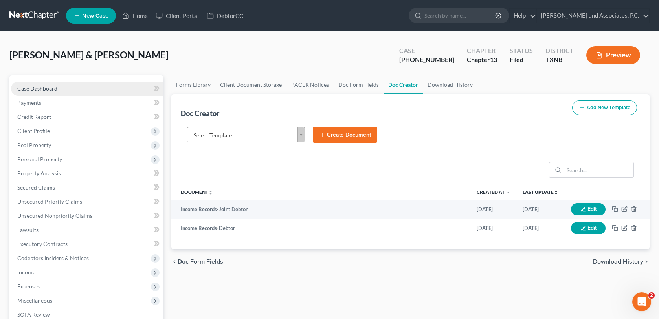
click at [68, 87] on link "Case Dashboard" at bounding box center [87, 89] width 152 height 14
select select "0"
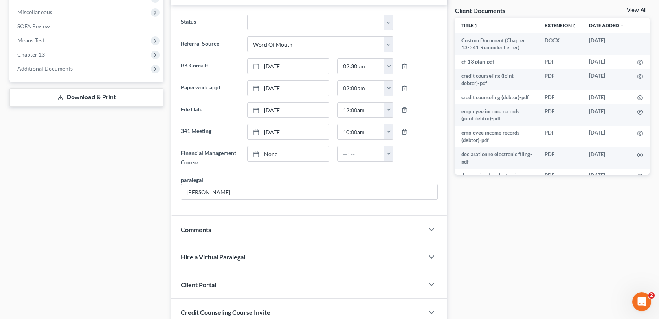
scroll to position [314, 0]
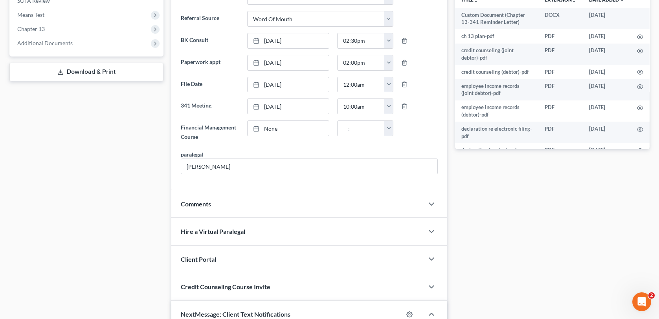
click at [236, 201] on div "Comments" at bounding box center [297, 203] width 252 height 27
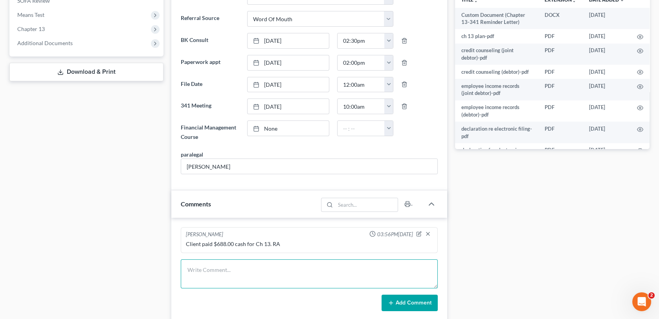
click at [201, 270] on textarea at bounding box center [309, 274] width 256 height 29
click at [300, 270] on textarea "mailed 341 reminder letter for [DATE]" at bounding box center [309, 274] width 256 height 29
type textarea "mailed 341 reminder letter for [DATE] -MC"
click at [407, 300] on button "Add Comment" at bounding box center [409, 303] width 56 height 16
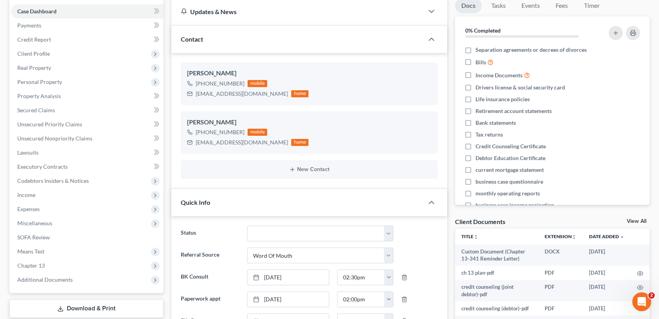
scroll to position [0, 0]
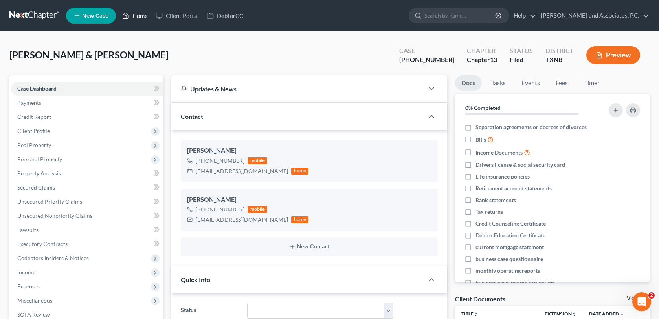
click at [137, 17] on link "Home" at bounding box center [134, 16] width 33 height 14
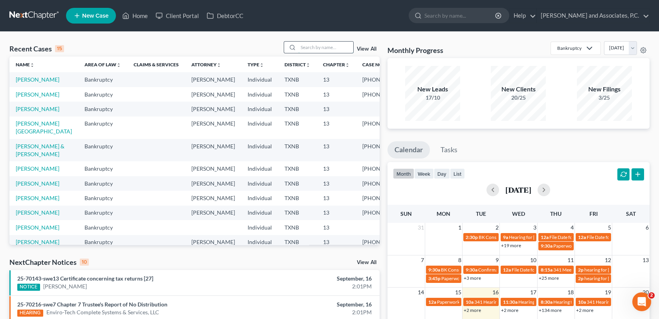
click at [316, 47] on input "search" at bounding box center [325, 47] width 55 height 11
click at [107, 20] on link "New Case" at bounding box center [91, 16] width 50 height 16
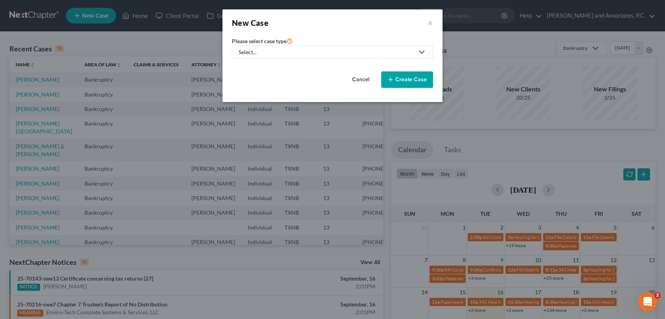
click at [297, 55] on div "Select..." at bounding box center [325, 52] width 175 height 8
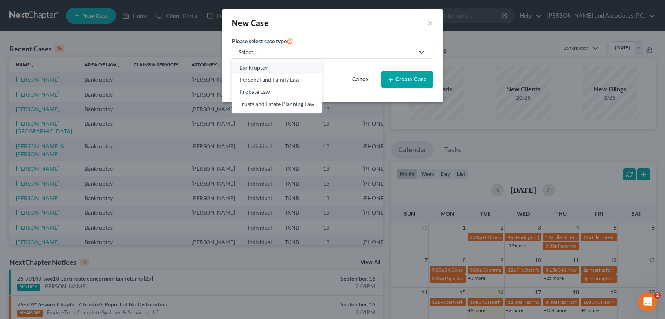
click at [294, 68] on div "Bankruptcy" at bounding box center [276, 68] width 75 height 8
select select "78"
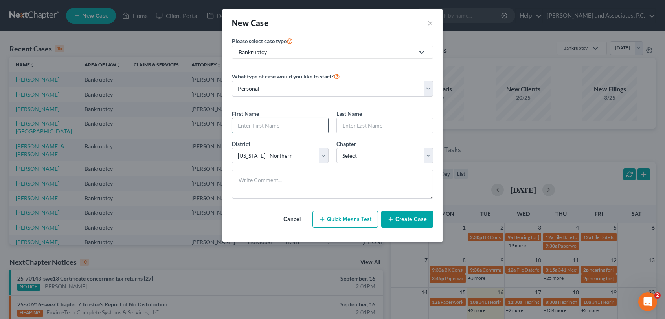
click at [276, 127] on input "text" at bounding box center [280, 125] width 96 height 15
type input "[PERSON_NAME]"
click at [341, 151] on select "Select 7 11 12 13" at bounding box center [384, 156] width 97 height 16
select select "3"
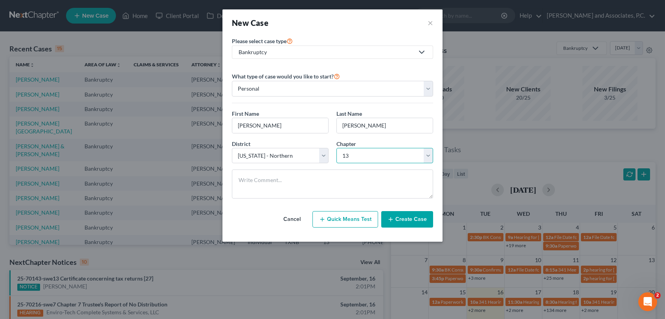
click at [336, 148] on select "Select 7 11 12 13" at bounding box center [384, 156] width 97 height 16
click at [423, 220] on button "Create Case" at bounding box center [407, 219] width 52 height 16
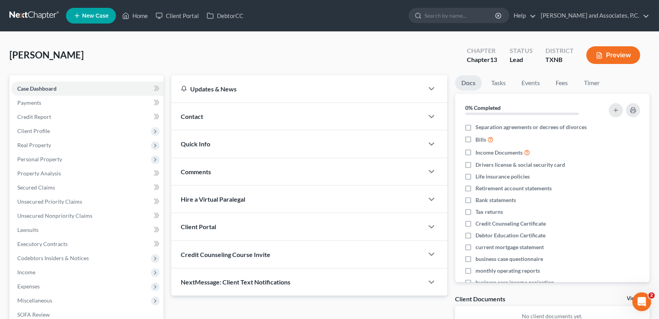
click at [203, 113] on span "Contact" at bounding box center [192, 116] width 22 height 7
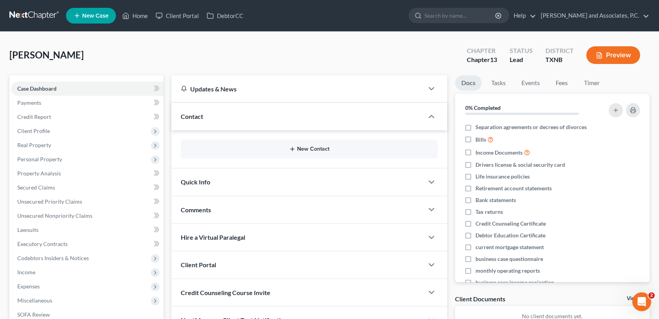
click at [252, 146] on button "New Contact" at bounding box center [309, 149] width 244 height 6
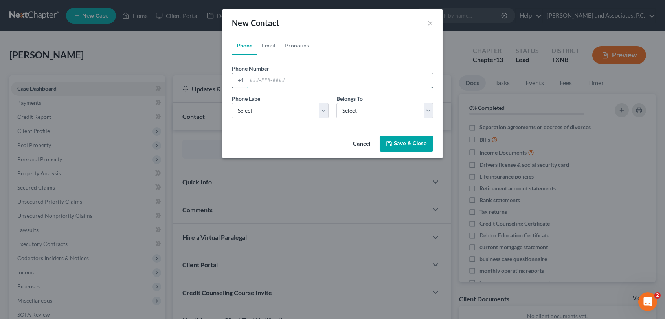
click at [250, 79] on input "tel" at bounding box center [340, 80] width 186 height 15
type input "[PHONE_NUMBER]"
click at [300, 115] on select "Select Mobile Home Work Other" at bounding box center [280, 111] width 97 height 16
select select "0"
click at [232, 103] on select "Select Mobile Home Work Other" at bounding box center [280, 111] width 97 height 16
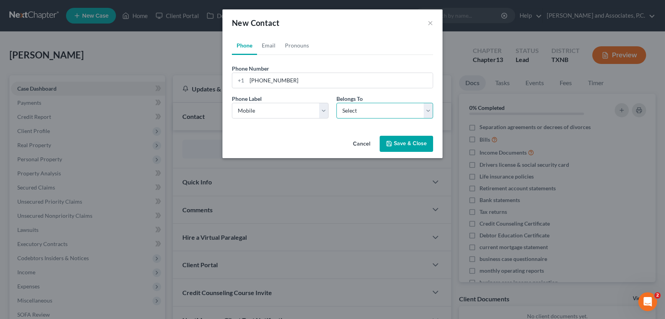
drag, startPoint x: 362, startPoint y: 113, endPoint x: 363, endPoint y: 119, distance: 6.0
click at [362, 113] on select "Select Client Other" at bounding box center [384, 111] width 97 height 16
select select "0"
click at [336, 103] on select "Select Client Other" at bounding box center [384, 111] width 97 height 16
click at [399, 146] on button "Save & Close" at bounding box center [405, 144] width 53 height 16
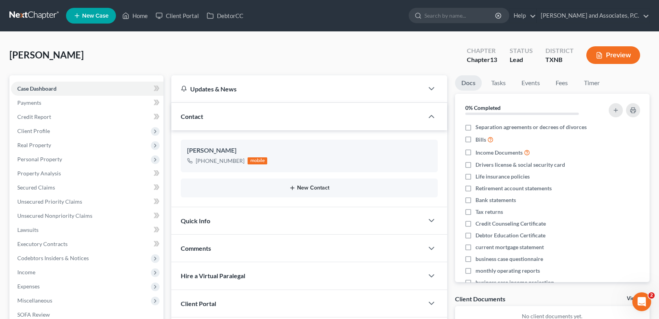
click at [302, 187] on button "New Contact" at bounding box center [309, 188] width 244 height 6
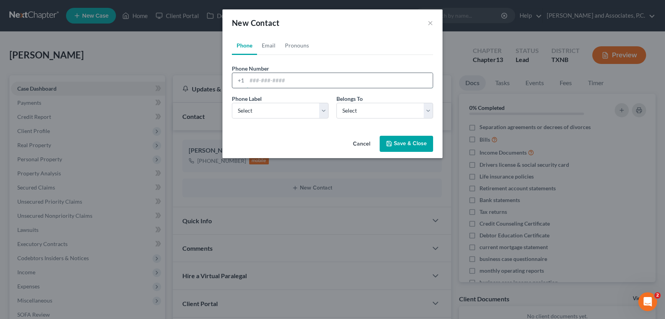
click at [273, 83] on input "tel" at bounding box center [340, 80] width 186 height 15
click at [350, 211] on div "New Contact × Phone Email Pronouns Phone Number * +1 Ext. Phone Label * Select …" at bounding box center [332, 159] width 665 height 319
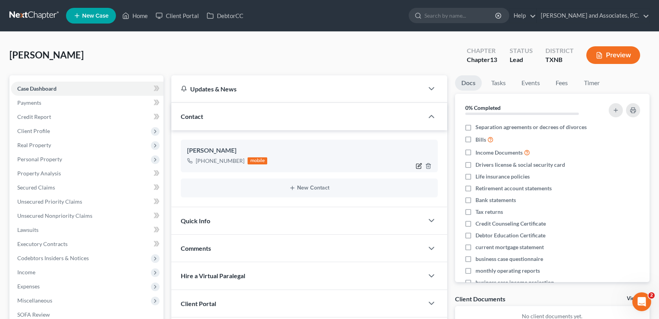
click at [417, 166] on icon "button" at bounding box center [419, 166] width 6 height 6
select select "0"
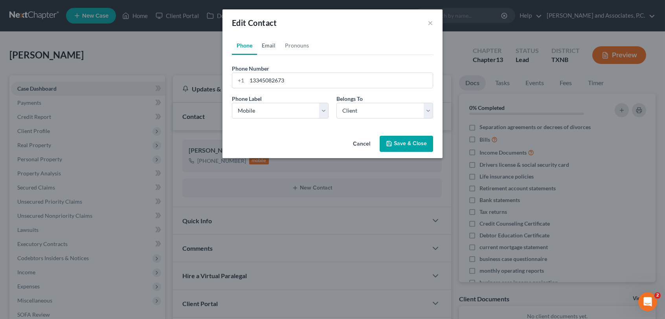
click at [271, 47] on link "Email" at bounding box center [268, 45] width 23 height 19
click at [253, 84] on input "email" at bounding box center [340, 80] width 186 height 15
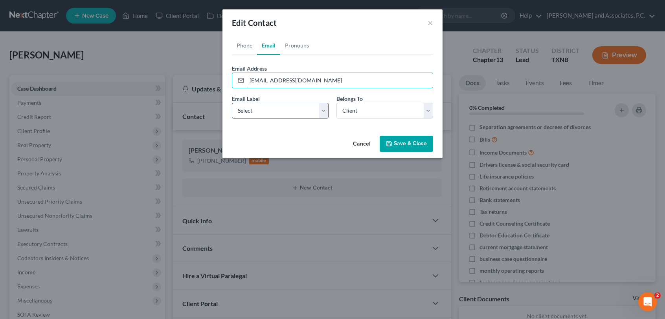
type input "[EMAIL_ADDRESS][DOMAIN_NAME]"
click at [310, 110] on select "Select Home Work Other" at bounding box center [280, 111] width 97 height 16
select select "0"
click at [232, 103] on select "Select Home Work Other" at bounding box center [280, 111] width 97 height 16
click at [391, 142] on icon "button" at bounding box center [388, 143] width 5 height 5
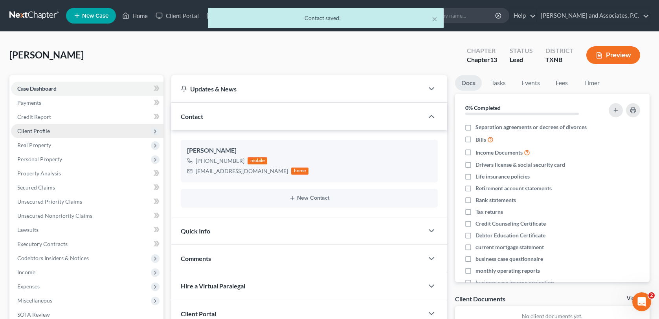
click at [33, 131] on span "Client Profile" at bounding box center [33, 131] width 33 height 7
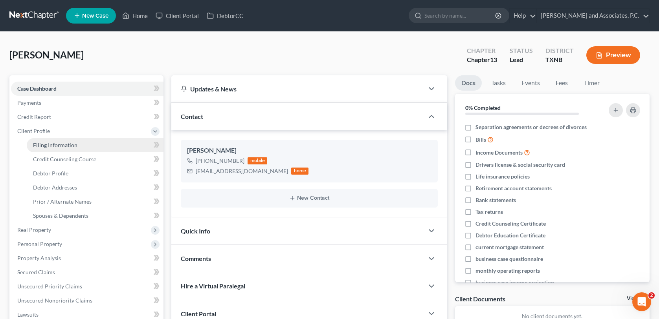
click at [62, 147] on span "Filing Information" at bounding box center [55, 145] width 44 height 7
select select "1"
select select "0"
select select "3"
select select "78"
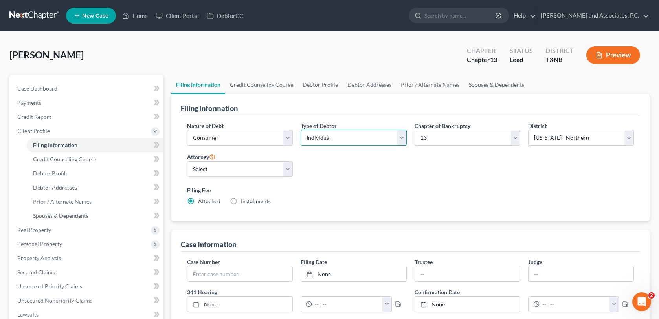
click at [400, 135] on select "Select Individual Joint" at bounding box center [353, 138] width 106 height 16
select select "1"
click at [300, 130] on select "Select Individual Joint" at bounding box center [353, 138] width 106 height 16
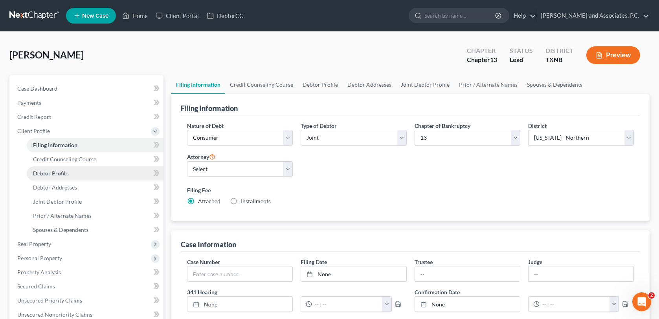
click at [48, 172] on span "Debtor Profile" at bounding box center [50, 173] width 35 height 7
select select "1"
select select "0"
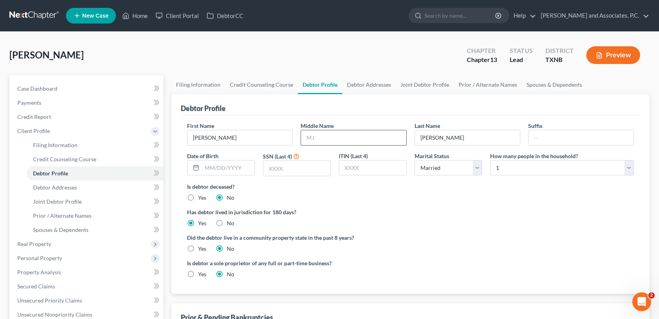
click at [329, 135] on input "text" at bounding box center [353, 137] width 105 height 15
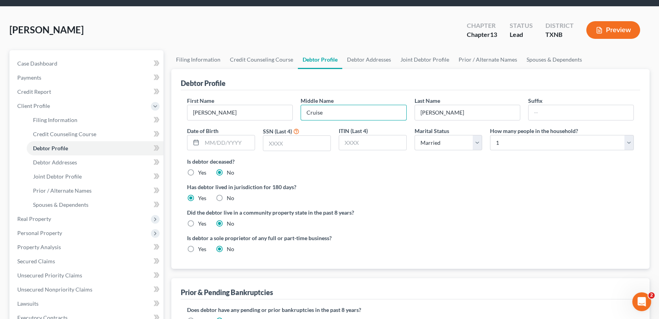
scroll to position [39, 0]
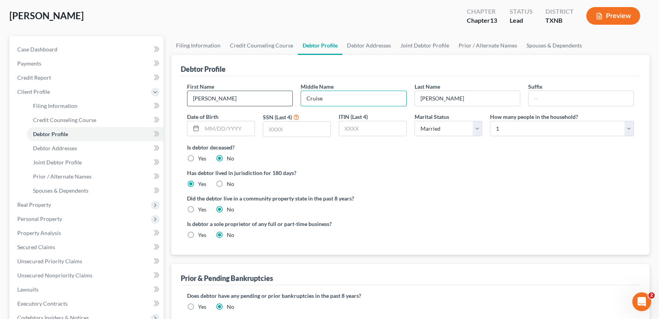
type input "Cruise"
click at [226, 101] on input "[PERSON_NAME]" at bounding box center [239, 98] width 105 height 15
type input "[PERSON_NAME] (Cruise)"
click at [222, 128] on input "text" at bounding box center [228, 128] width 53 height 15
type input "[DATE]"
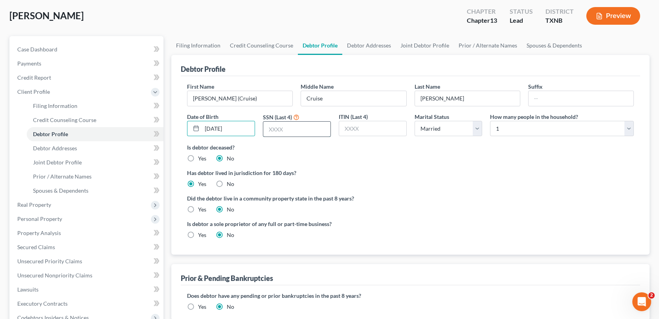
click at [273, 126] on input "text" at bounding box center [296, 129] width 67 height 15
type input "7040"
click at [71, 146] on span "Debtor Addresses" at bounding box center [55, 148] width 44 height 7
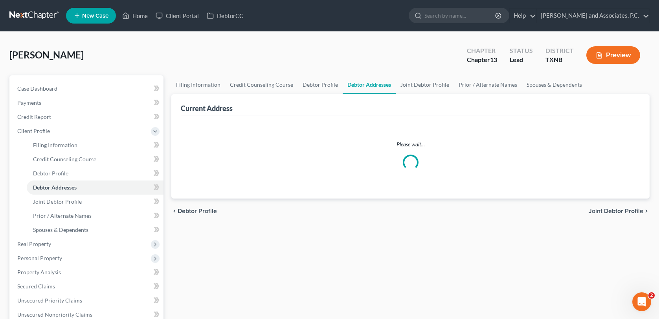
select select "0"
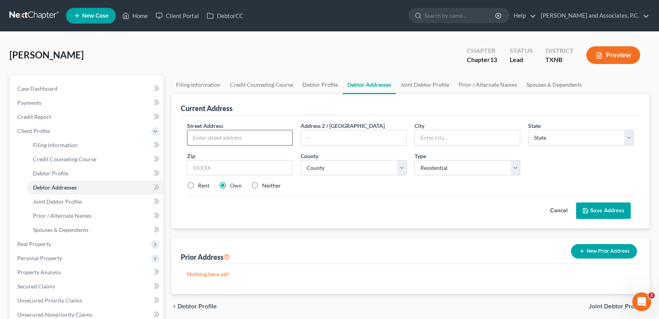
click at [204, 135] on input "text" at bounding box center [239, 137] width 105 height 15
click at [223, 137] on input "24 Cherikee Trail" at bounding box center [239, 137] width 105 height 15
type input "24 Cherokee Trail"
click at [429, 134] on input "text" at bounding box center [467, 137] width 105 height 15
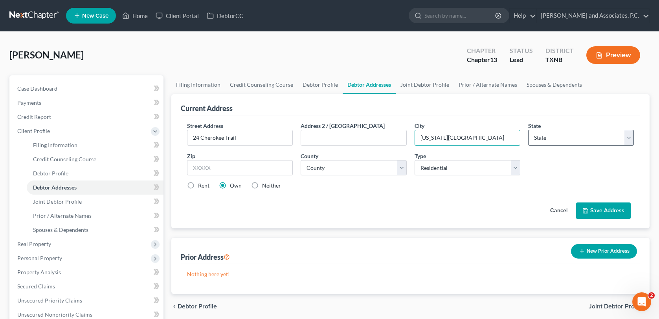
type input "[US_STATE][GEOGRAPHIC_DATA]"
click at [566, 135] on select "State [US_STATE] AK AR AZ CA CO CT DE DC [GEOGRAPHIC_DATA] [GEOGRAPHIC_DATA] GU…" at bounding box center [581, 138] width 106 height 16
select select "45"
click at [528, 130] on select "State [US_STATE] AK AR AZ CA CO CT DE DC [GEOGRAPHIC_DATA] [GEOGRAPHIC_DATA] GU…" at bounding box center [581, 138] width 106 height 16
click at [252, 170] on input "text" at bounding box center [240, 168] width 106 height 16
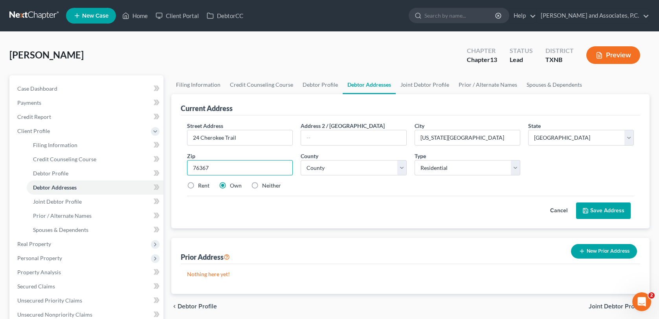
type input "76367"
select select "242"
click at [198, 184] on label "Rent" at bounding box center [203, 186] width 11 height 8
click at [201, 184] on input "Rent" at bounding box center [203, 184] width 5 height 5
radio input "true"
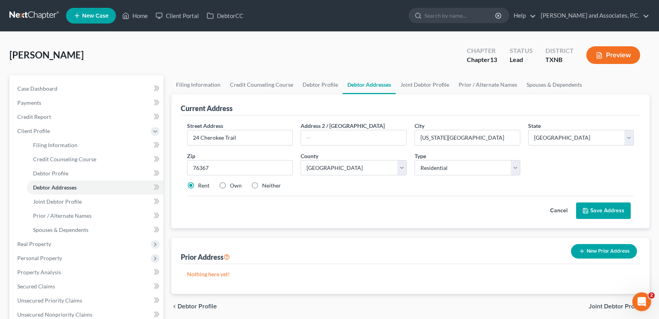
click at [592, 211] on button "Save Address" at bounding box center [603, 211] width 55 height 16
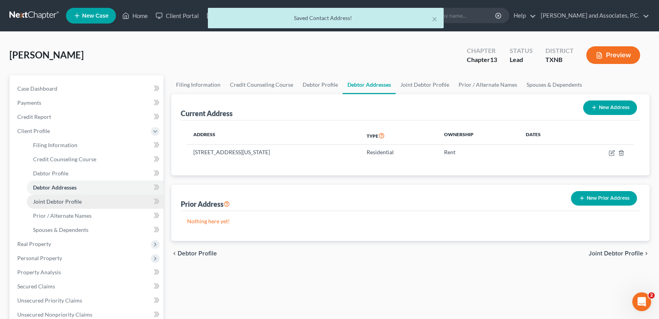
click at [54, 202] on span "Joint Debtor Profile" at bounding box center [57, 201] width 49 height 7
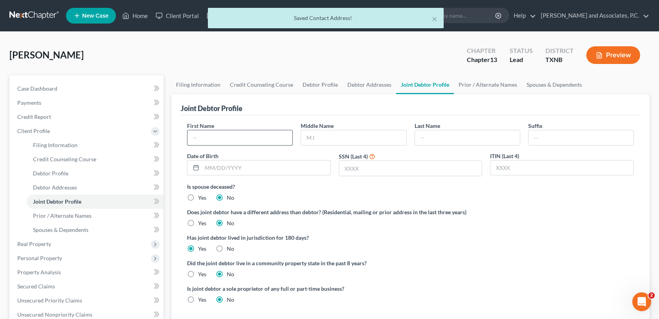
click at [203, 139] on input "text" at bounding box center [239, 137] width 105 height 15
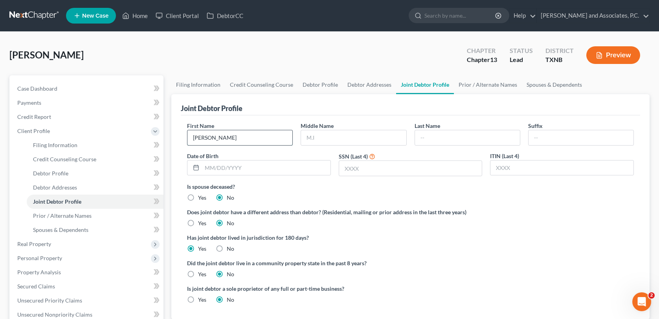
type input "[PERSON_NAME]"
click at [205, 167] on input "text" at bounding box center [266, 168] width 128 height 15
type input "[DATE]"
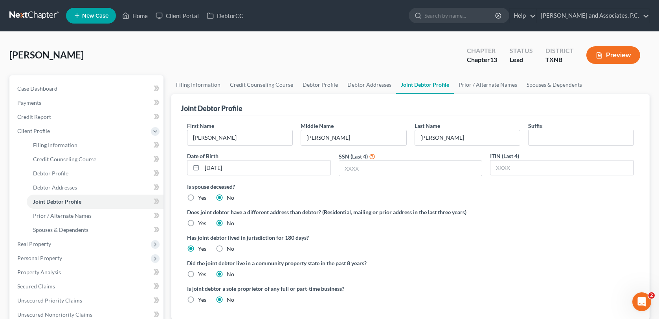
click at [512, 243] on div "Has joint debtor lived in jurisdiction for 180 days? Yes No Debtor must reside …" at bounding box center [410, 243] width 447 height 19
click at [48, 89] on span "Case Dashboard" at bounding box center [37, 88] width 40 height 7
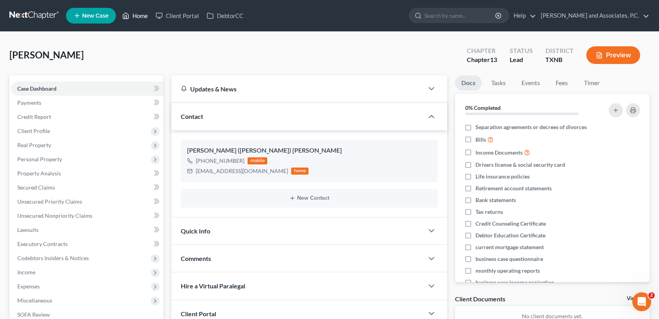
click at [138, 16] on link "Home" at bounding box center [134, 16] width 33 height 14
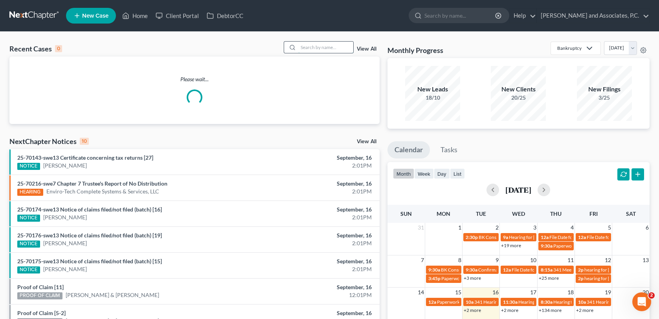
click at [323, 47] on input "search" at bounding box center [325, 47] width 55 height 11
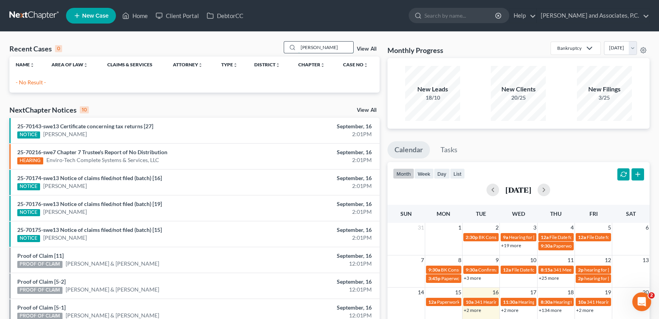
type input "[PERSON_NAME]"
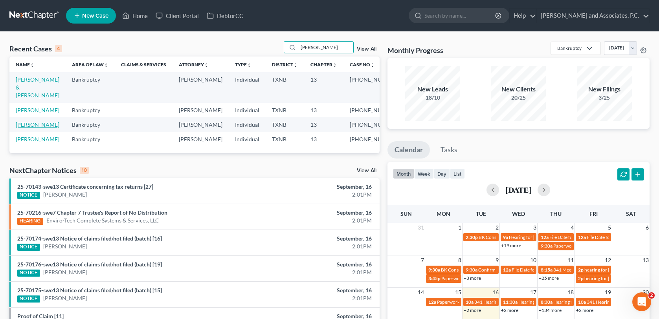
click at [35, 124] on link "[PERSON_NAME]" at bounding box center [38, 124] width 44 height 7
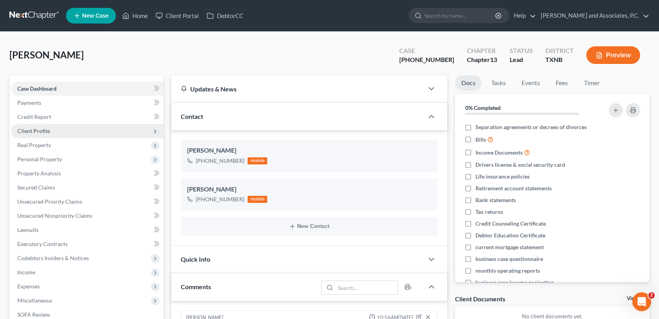
click at [48, 132] on span "Client Profile" at bounding box center [33, 131] width 33 height 7
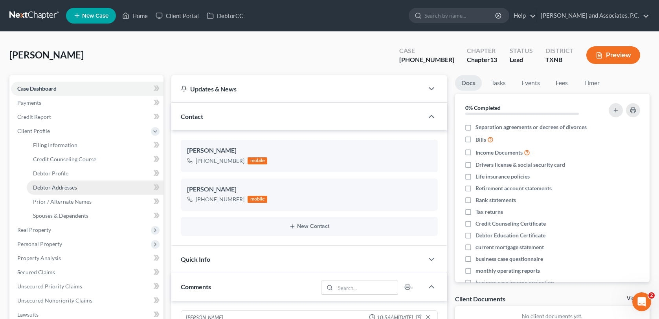
drag, startPoint x: 53, startPoint y: 188, endPoint x: 73, endPoint y: 186, distance: 20.9
click at [53, 188] on span "Debtor Addresses" at bounding box center [55, 187] width 44 height 7
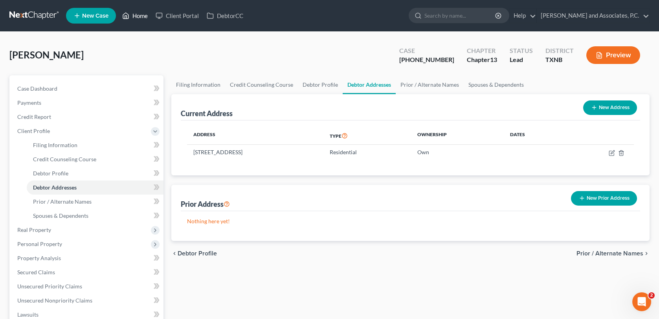
click at [143, 16] on link "Home" at bounding box center [134, 16] width 33 height 14
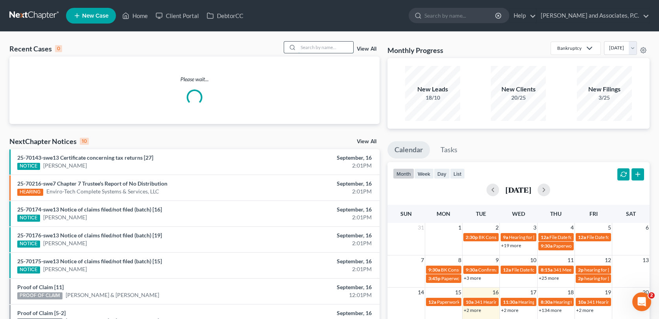
click at [317, 49] on input "search" at bounding box center [325, 47] width 55 height 11
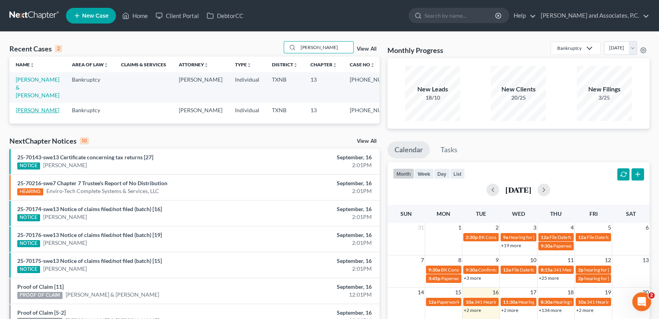
type input "[PERSON_NAME]"
click at [38, 107] on link "[PERSON_NAME]" at bounding box center [38, 110] width 44 height 7
select select "1"
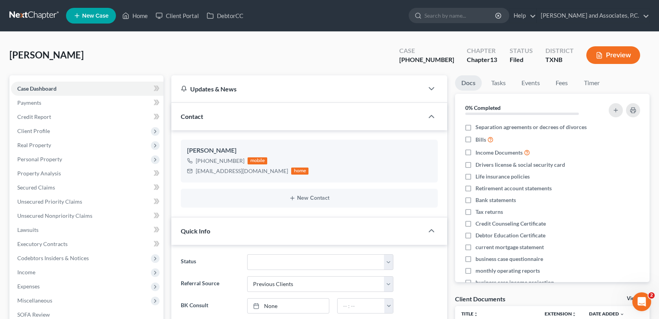
scroll to position [3808, 0]
click at [138, 17] on link "Home" at bounding box center [134, 16] width 33 height 14
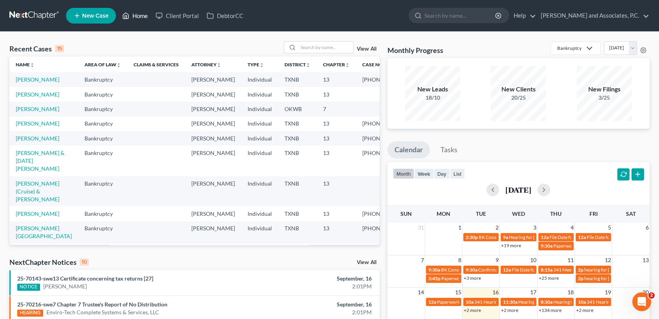
click at [147, 13] on link "Home" at bounding box center [134, 16] width 33 height 14
click at [315, 49] on input "search" at bounding box center [325, 47] width 55 height 11
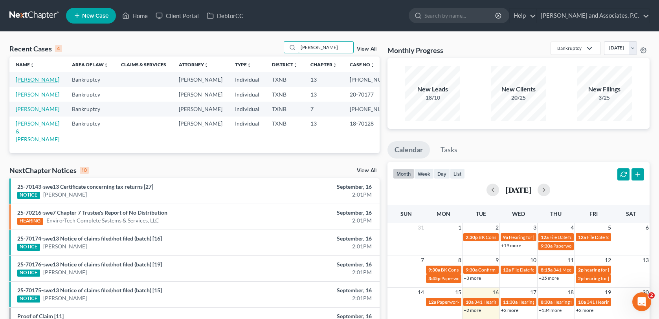
type input "[PERSON_NAME]"
click at [39, 82] on link "[PERSON_NAME]" at bounding box center [38, 79] width 44 height 7
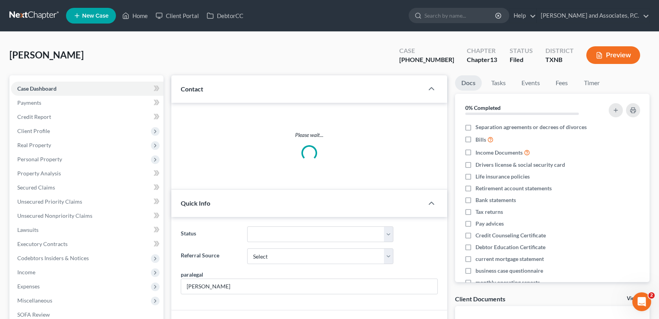
click at [39, 82] on link "Case Dashboard" at bounding box center [87, 89] width 152 height 14
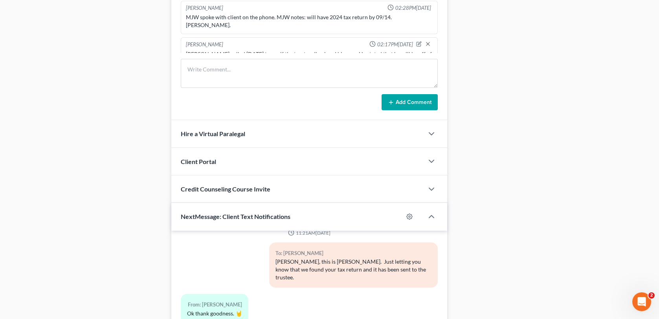
scroll to position [681, 0]
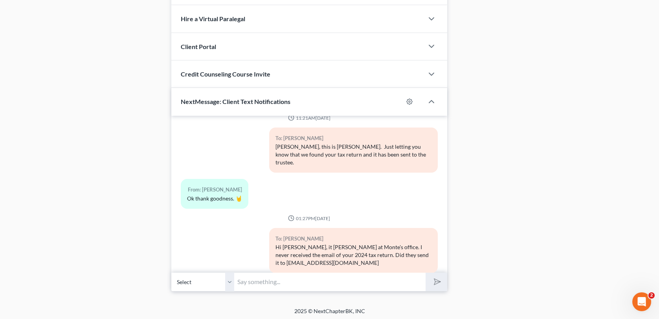
click at [258, 282] on input "text" at bounding box center [329, 282] width 191 height 19
type input "Our fax number is [PHONE_NUMBER]"
click at [433, 279] on icon "submit" at bounding box center [435, 282] width 11 height 11
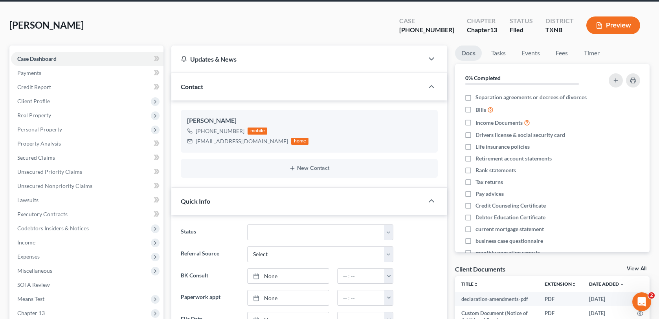
scroll to position [0, 0]
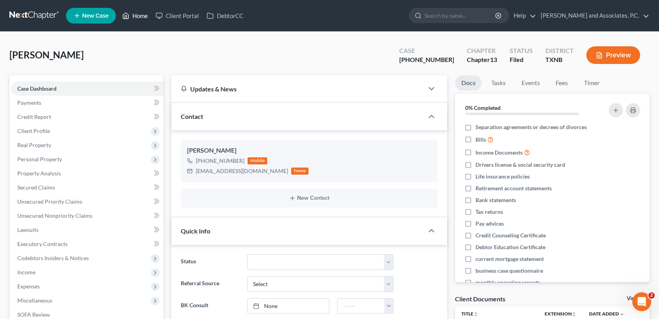
click at [146, 16] on link "Home" at bounding box center [134, 16] width 33 height 14
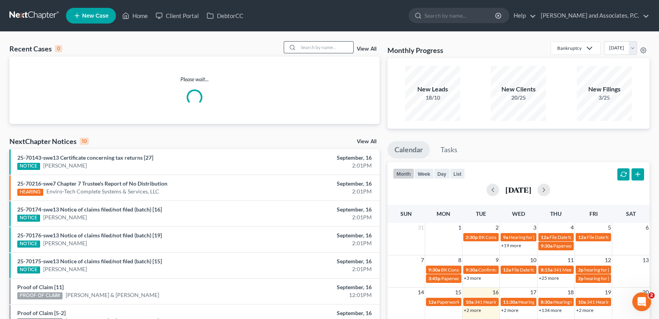
click at [309, 48] on input "search" at bounding box center [325, 47] width 55 height 11
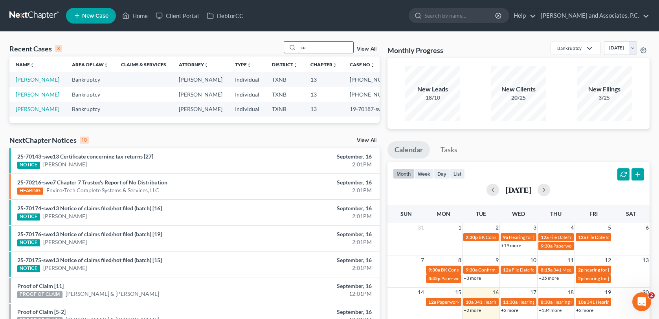
type input "c"
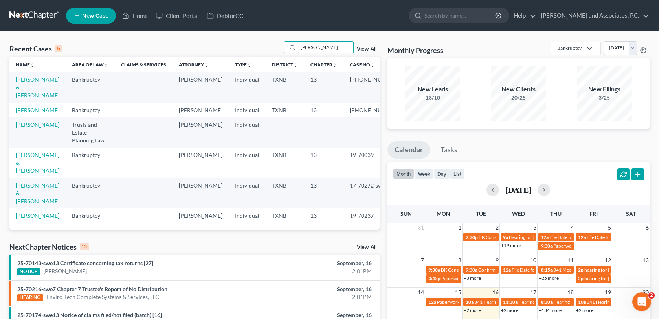
type input "[PERSON_NAME]"
click at [22, 84] on link "[PERSON_NAME] & [PERSON_NAME]" at bounding box center [38, 87] width 44 height 22
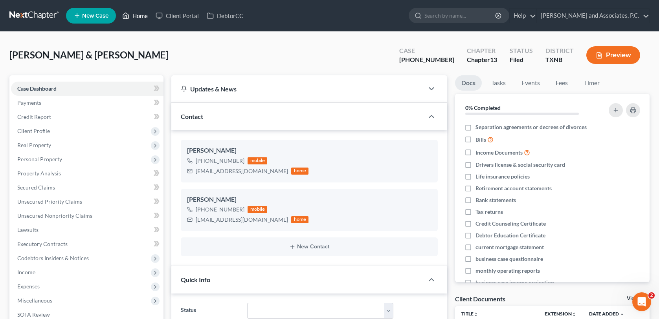
click at [142, 16] on link "Home" at bounding box center [134, 16] width 33 height 14
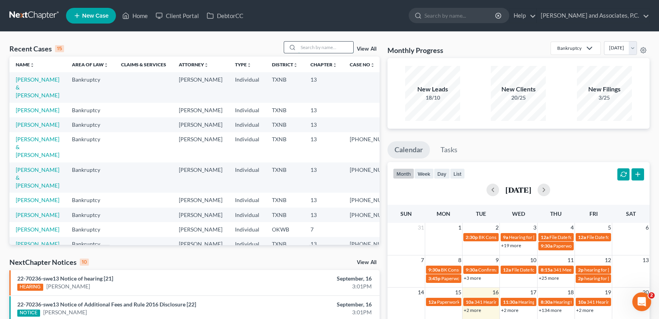
click at [322, 48] on input "search" at bounding box center [325, 47] width 55 height 11
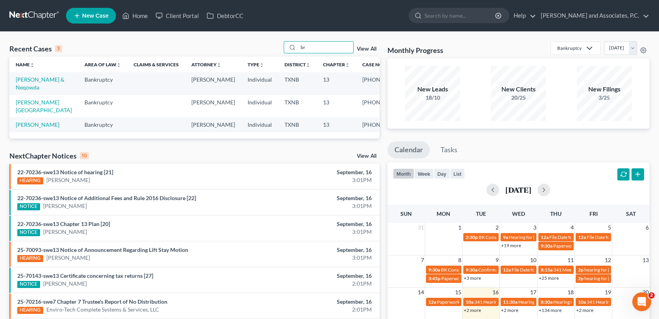
type input "b"
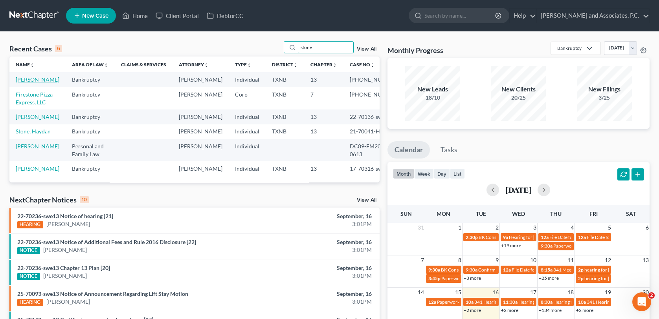
type input "stone"
click at [29, 78] on link "[PERSON_NAME]" at bounding box center [38, 79] width 44 height 7
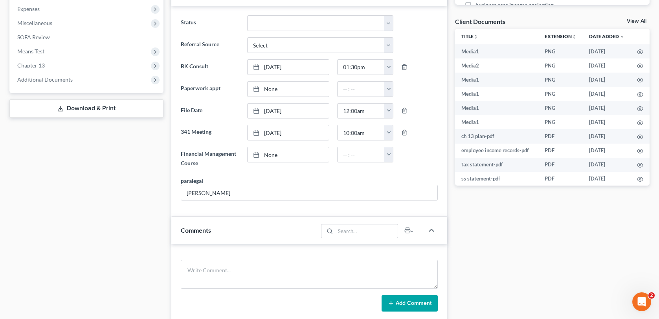
scroll to position [275, 0]
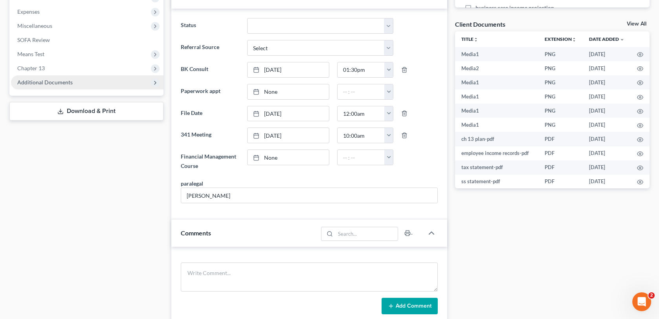
click at [65, 84] on span "Additional Documents" at bounding box center [44, 82] width 55 height 7
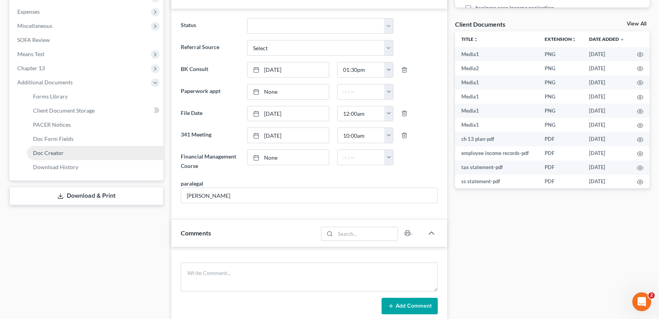
click at [56, 151] on span "Doc Creator" at bounding box center [48, 153] width 31 height 7
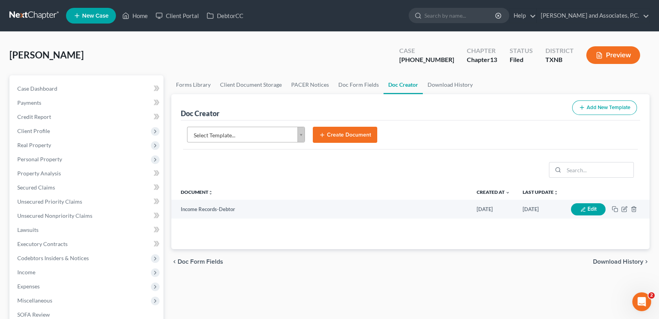
click at [300, 139] on body "Home New Case Client Portal DebtorCC [PERSON_NAME] and Associates, P.C. [EMAIL_…" at bounding box center [329, 255] width 659 height 510
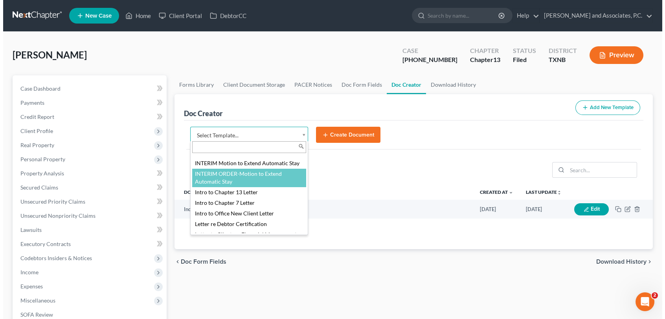
scroll to position [393, 0]
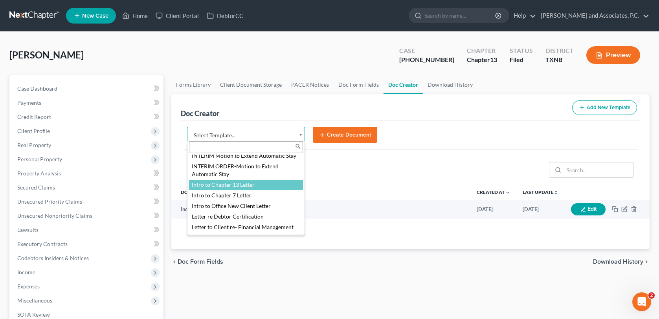
select select "77113"
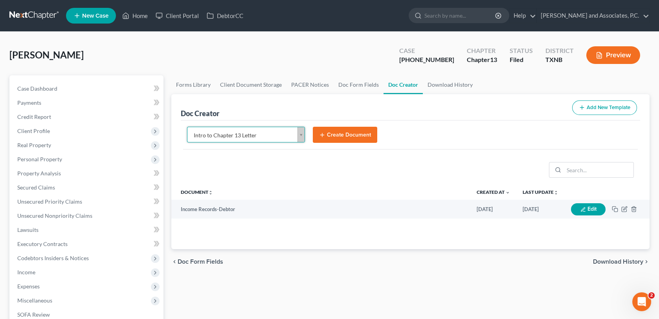
click at [357, 134] on button "Create Document" at bounding box center [345, 135] width 64 height 16
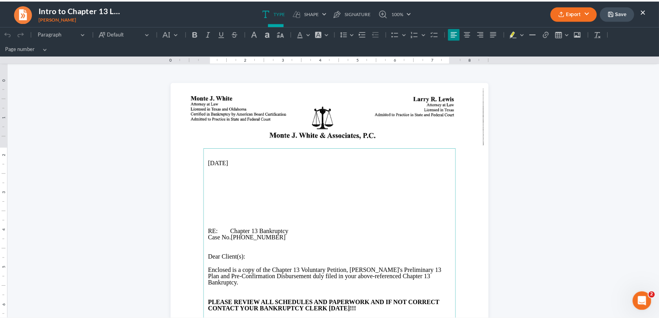
scroll to position [0, 0]
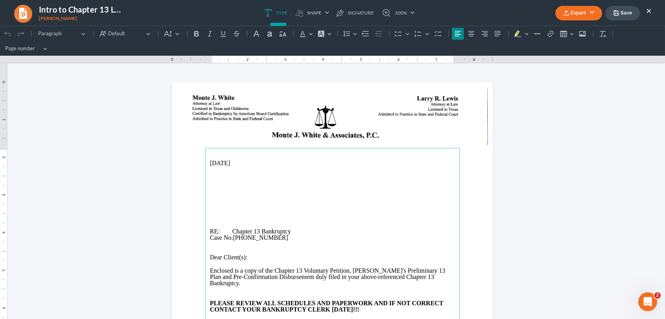
click at [645, 11] on ul "Export PDF Word Client Doc Storage Save ×" at bounding box center [603, 13] width 96 height 17
click at [650, 11] on button "×" at bounding box center [648, 10] width 5 height 9
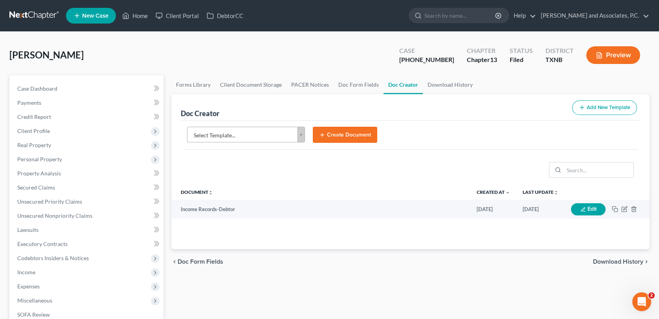
click at [303, 133] on body "Home New Case Client Portal DebtorCC [PERSON_NAME] and Associates, P.C. [EMAIL_…" at bounding box center [329, 255] width 659 height 510
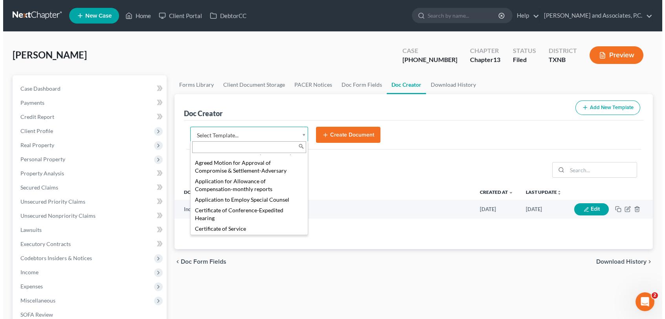
scroll to position [196, 0]
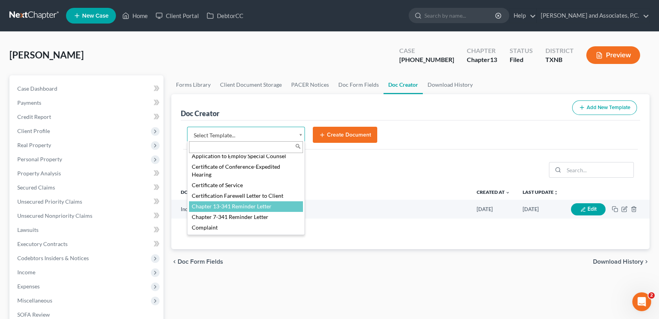
select select "77110"
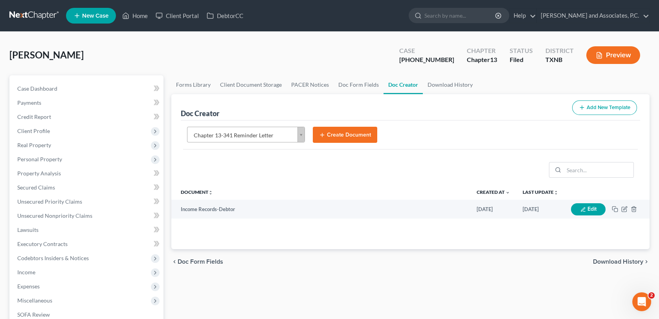
click at [345, 137] on button "Create Document" at bounding box center [345, 135] width 64 height 16
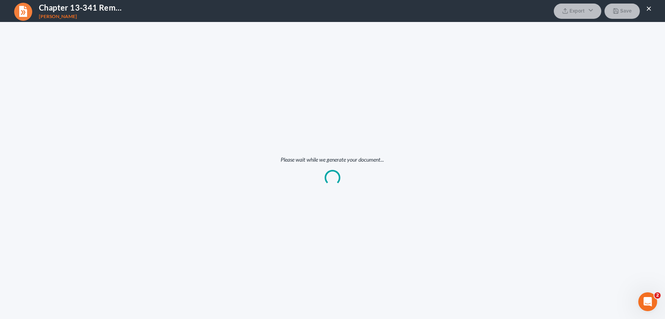
scroll to position [0, 0]
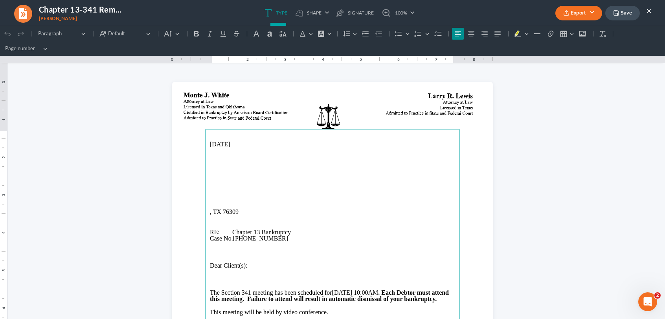
click at [205, 181] on main "[DATE] , TX 76309 RE: Chapter 13 Bankruptcy Case No. [PHONE_NUMBER] Dear Client…" at bounding box center [332, 289] width 255 height 321
drag, startPoint x: 238, startPoint y: 211, endPoint x: 204, endPoint y: 214, distance: 34.3
click at [205, 214] on main "[DATE] [PERSON_NAME][GEOGRAPHIC_DATA] RE: Chapter 13 Bankruptcy Case No. [PHONE…" at bounding box center [332, 289] width 255 height 321
click at [210, 187] on p "Rich Text Editor, page-0-main" at bounding box center [332, 185] width 245 height 7
click at [241, 186] on p "[STREET_ADDRESS]" at bounding box center [332, 185] width 245 height 7
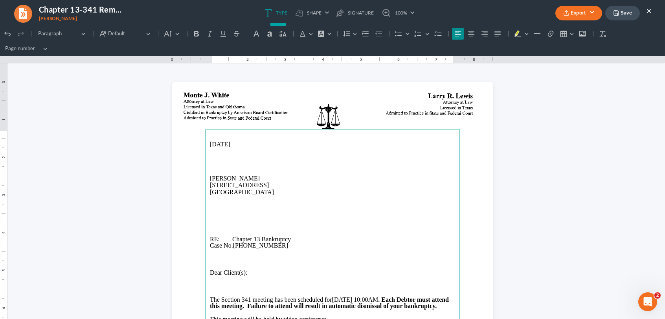
click at [293, 200] on p "Rich Text Editor, page-0-main" at bounding box center [332, 199] width 245 height 6
drag, startPoint x: 204, startPoint y: 179, endPoint x: 272, endPoint y: 191, distance: 69.0
click at [272, 191] on main "[DATE] [PERSON_NAME] [STREET_ADDRESS] RE: Chapter 13 Bankruptcy Case No. [PHONE…" at bounding box center [332, 289] width 255 height 321
copy main "[PERSON_NAME] [STREET_ADDRESS]"
click at [575, 13] on button "Export" at bounding box center [578, 13] width 47 height 15
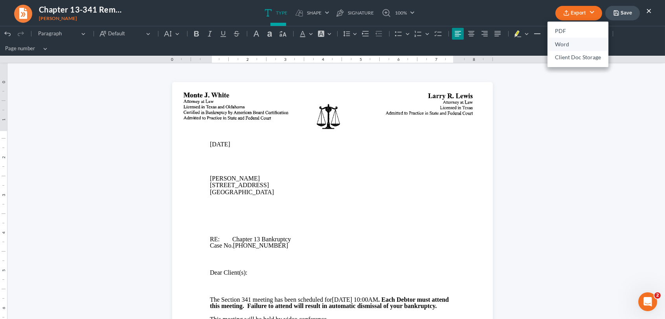
click at [562, 44] on link "Word" at bounding box center [577, 44] width 61 height 13
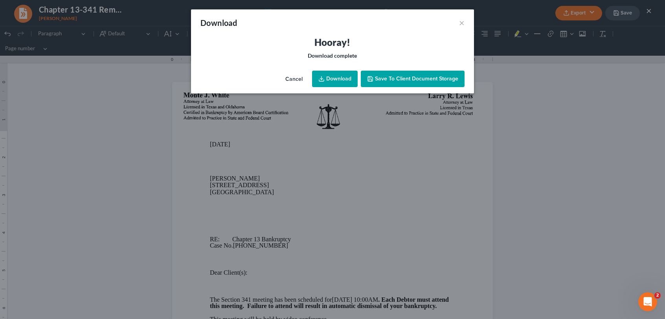
click at [341, 82] on link "Download" at bounding box center [335, 79] width 46 height 16
click at [430, 77] on span "Save to Client Document Storage" at bounding box center [416, 78] width 83 height 7
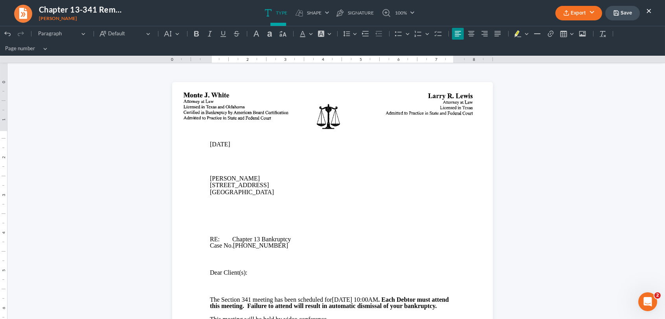
drag, startPoint x: 629, startPoint y: 13, endPoint x: 623, endPoint y: 8, distance: 7.8
click at [629, 13] on button "Save" at bounding box center [622, 13] width 35 height 15
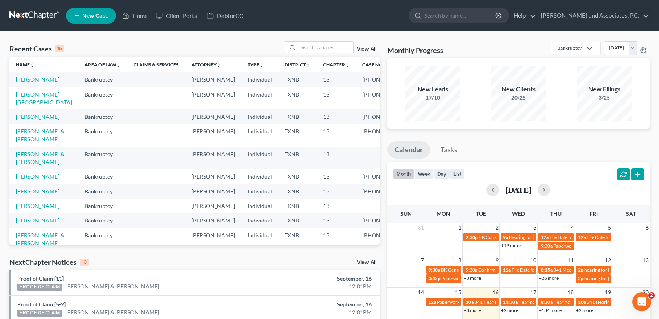
click at [41, 80] on link "[PERSON_NAME]" at bounding box center [38, 79] width 44 height 7
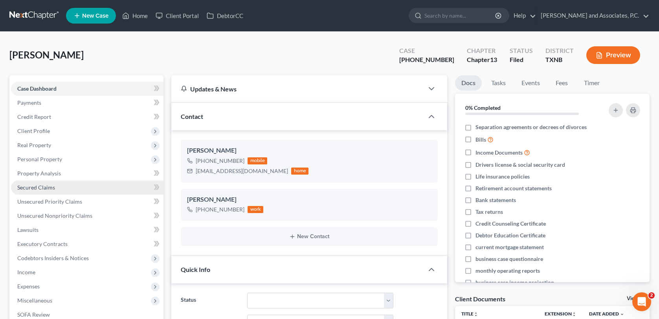
scroll to position [57, 0]
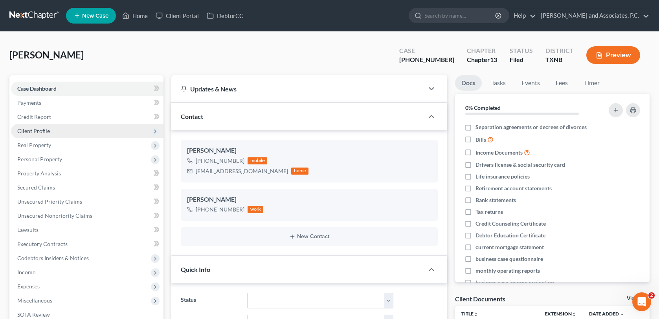
click at [43, 132] on span "Client Profile" at bounding box center [33, 131] width 33 height 7
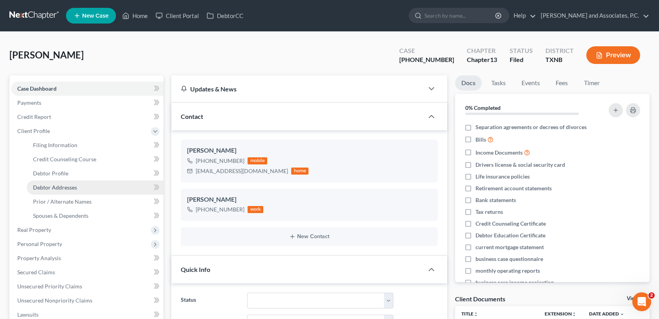
click at [46, 188] on span "Debtor Addresses" at bounding box center [55, 187] width 44 height 7
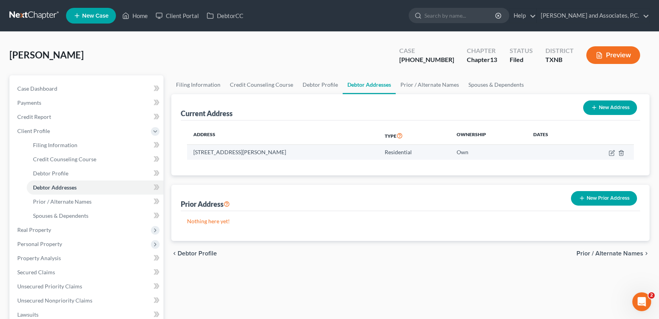
drag, startPoint x: 194, startPoint y: 150, endPoint x: 295, endPoint y: 152, distance: 101.0
click at [295, 152] on td "[STREET_ADDRESS][PERSON_NAME]" at bounding box center [282, 152] width 191 height 15
copy td "[STREET_ADDRESS][PERSON_NAME]"
click at [136, 13] on link "Home" at bounding box center [134, 16] width 33 height 14
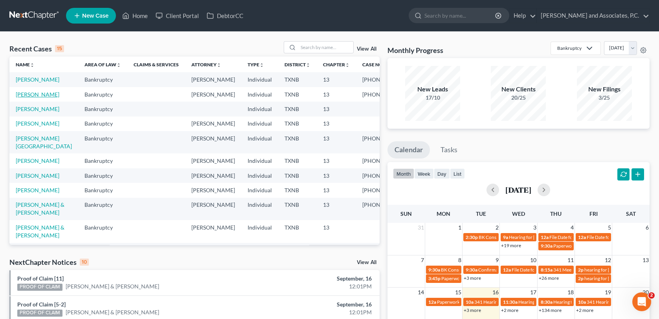
click at [25, 98] on link "[PERSON_NAME]" at bounding box center [38, 94] width 44 height 7
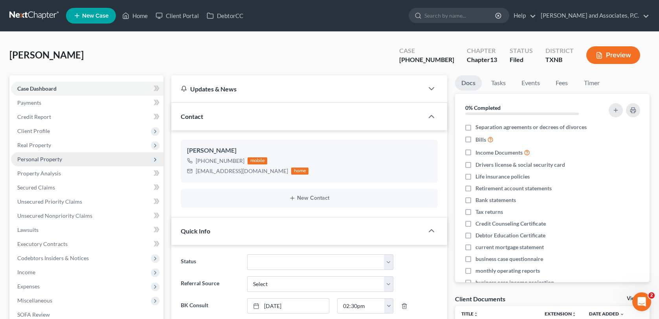
scroll to position [156, 0]
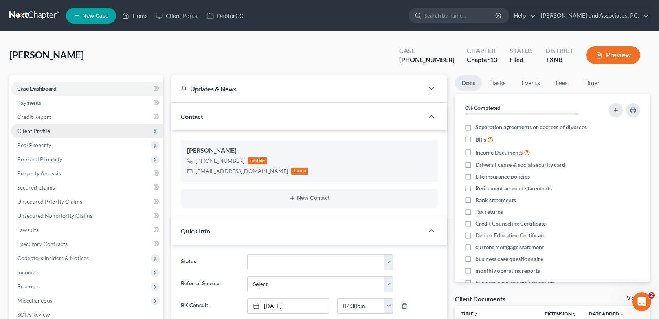
click at [53, 134] on span "Client Profile" at bounding box center [87, 131] width 152 height 14
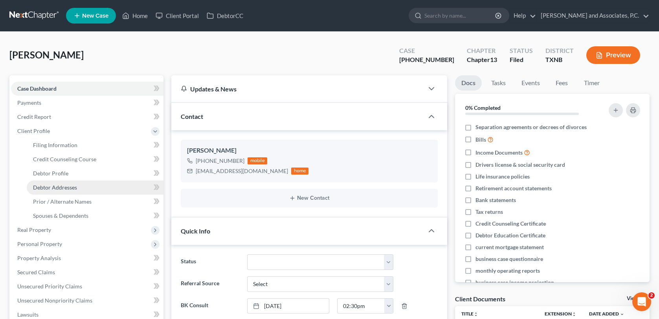
scroll to position [73, 0]
click at [59, 190] on link "Debtor Addresses" at bounding box center [95, 188] width 137 height 14
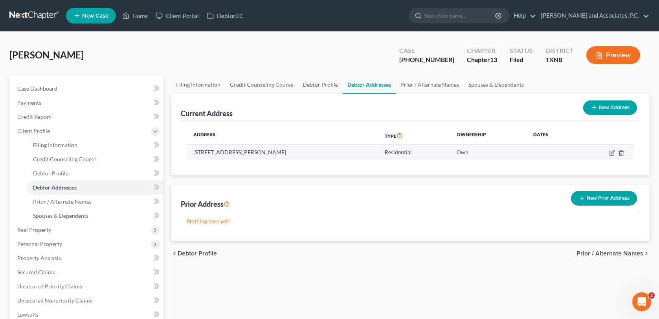
drag, startPoint x: 193, startPoint y: 151, endPoint x: 288, endPoint y: 154, distance: 95.5
click at [288, 154] on td "[STREET_ADDRESS][PERSON_NAME]" at bounding box center [282, 152] width 191 height 15
copy td "[STREET_ADDRESS][PERSON_NAME]"
click at [143, 15] on link "Home" at bounding box center [134, 16] width 33 height 14
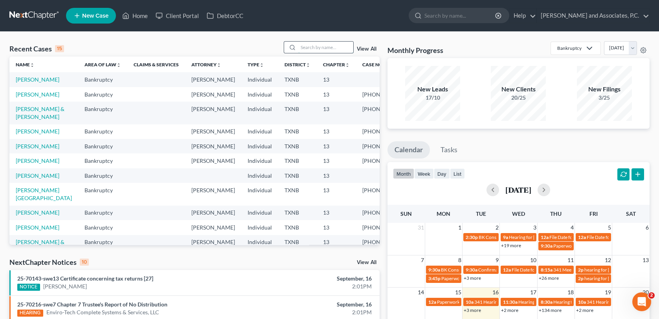
click at [302, 48] on input "search" at bounding box center [325, 47] width 55 height 11
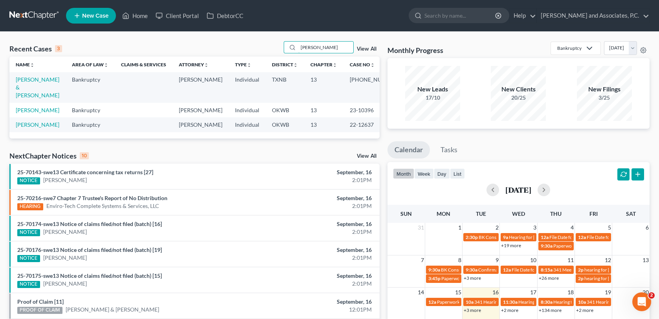
type input "Middleton"
click at [48, 85] on td "[PERSON_NAME] & [PERSON_NAME]" at bounding box center [37, 87] width 56 height 30
click at [37, 86] on link "[PERSON_NAME] & [PERSON_NAME]" at bounding box center [38, 87] width 44 height 22
select select "0"
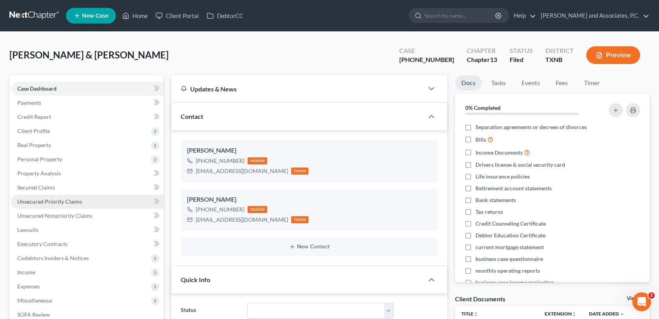
scroll to position [2912, 0]
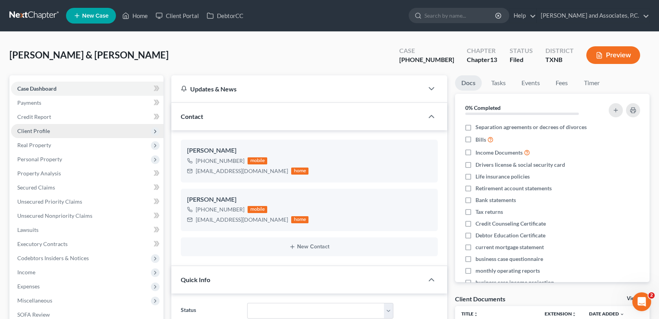
click at [47, 128] on span "Client Profile" at bounding box center [33, 131] width 33 height 7
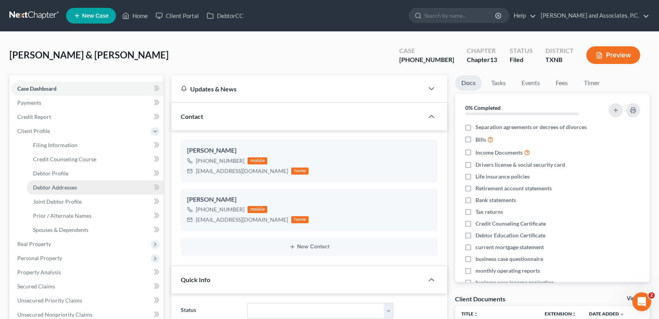
click at [48, 189] on span "Debtor Addresses" at bounding box center [55, 187] width 44 height 7
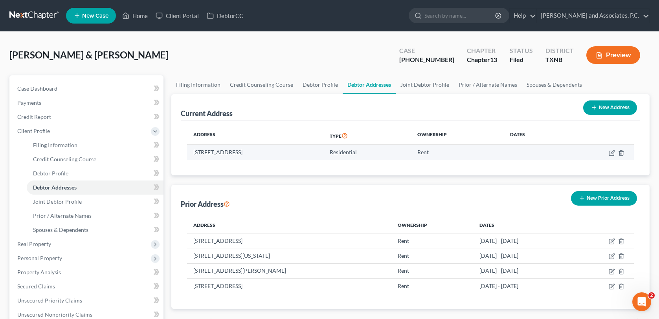
drag, startPoint x: 193, startPoint y: 152, endPoint x: 293, endPoint y: 153, distance: 99.4
click at [293, 153] on td "[STREET_ADDRESS]" at bounding box center [255, 152] width 136 height 15
copy td "[STREET_ADDRESS]"
drag, startPoint x: 0, startPoint y: 0, endPoint x: 134, endPoint y: 11, distance: 134.8
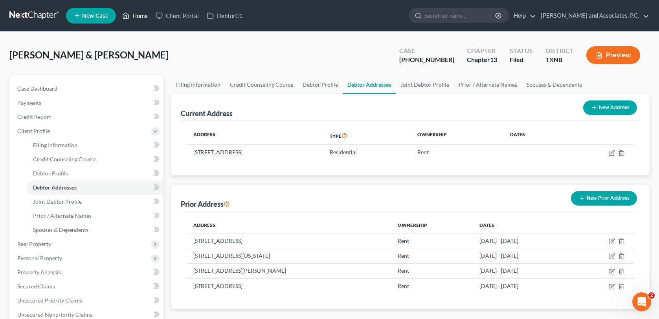
click at [134, 11] on link "Home" at bounding box center [134, 16] width 33 height 14
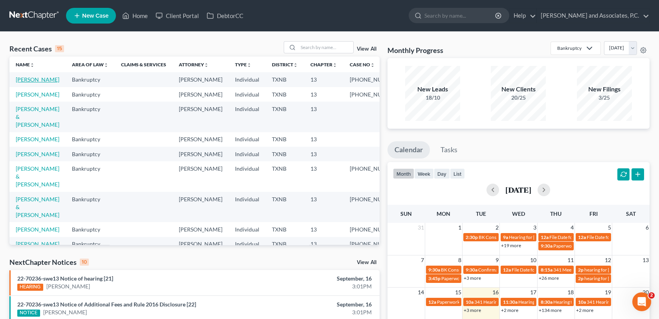
click at [45, 79] on link "[PERSON_NAME]" at bounding box center [38, 79] width 44 height 7
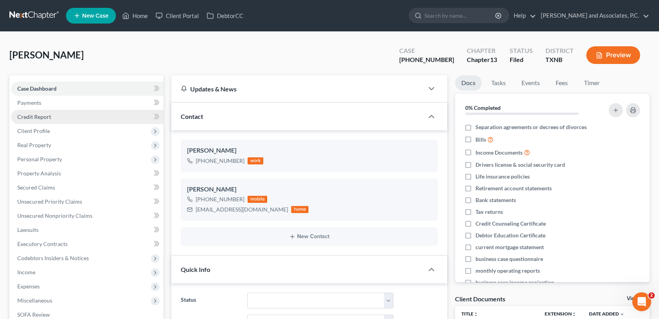
scroll to position [1564, 0]
click at [32, 132] on span "Client Profile" at bounding box center [33, 131] width 33 height 7
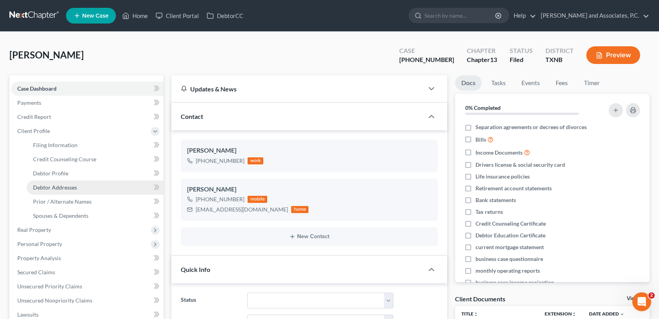
click at [52, 184] on span "Debtor Addresses" at bounding box center [55, 187] width 44 height 7
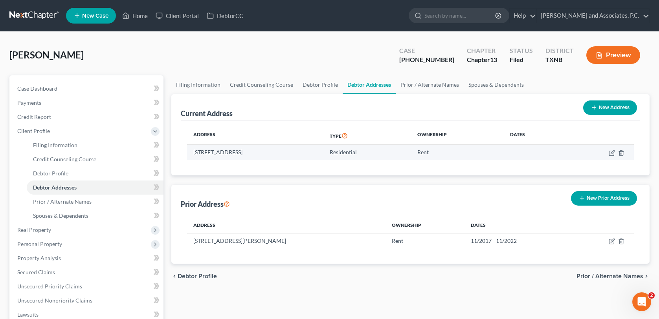
drag, startPoint x: 194, startPoint y: 154, endPoint x: 282, endPoint y: 152, distance: 88.4
click at [282, 152] on td "[STREET_ADDRESS]" at bounding box center [255, 152] width 136 height 15
copy td "[STREET_ADDRESS]"
click at [137, 16] on link "Home" at bounding box center [134, 16] width 33 height 14
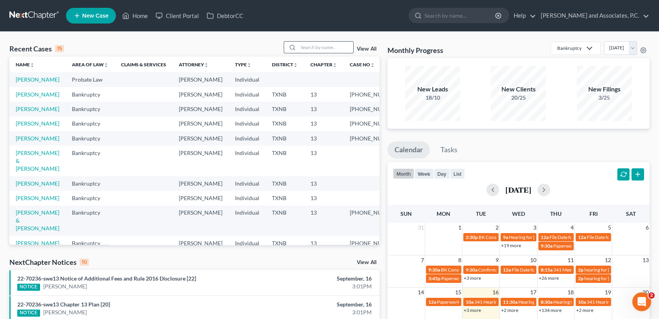
click at [310, 47] on input "search" at bounding box center [325, 47] width 55 height 11
click at [49, 98] on link "Sharp, Michaela" at bounding box center [38, 94] width 44 height 7
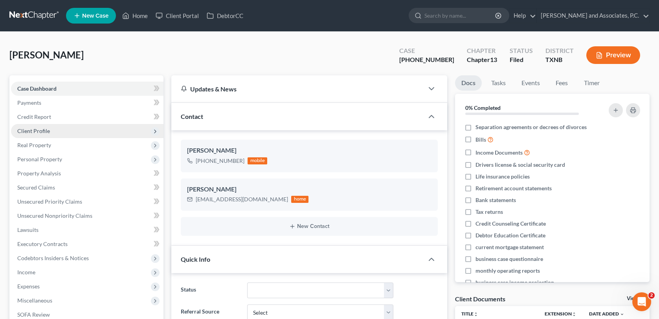
scroll to position [958, 0]
click at [50, 134] on span "Client Profile" at bounding box center [87, 131] width 152 height 14
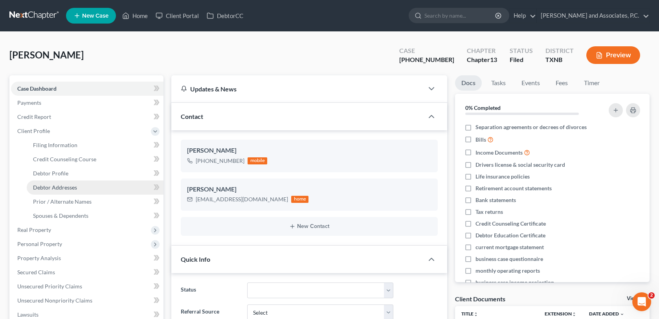
click at [68, 187] on span "Debtor Addresses" at bounding box center [55, 187] width 44 height 7
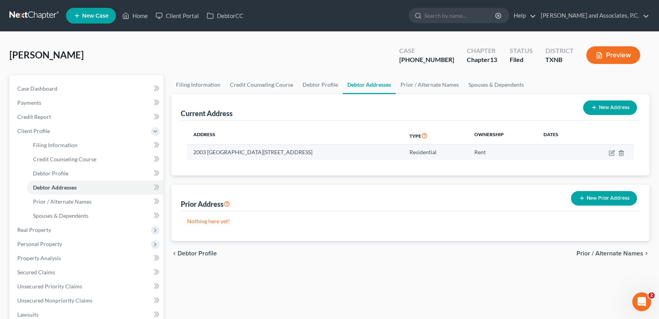
drag, startPoint x: 193, startPoint y: 153, endPoint x: 314, endPoint y: 154, distance: 120.6
click at [314, 154] on td "2003 Speedway Apt 204, Wichita Falls, TX 76301" at bounding box center [295, 152] width 216 height 15
copy td "2003 Speedway Apt 204, Wichita Falls, TX 76301"
click at [146, 15] on link "Home" at bounding box center [134, 16] width 33 height 14
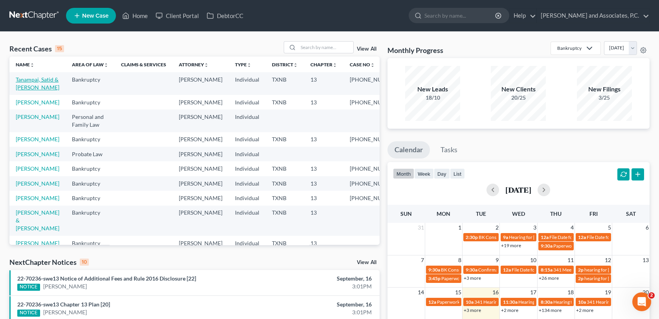
click at [46, 79] on link "Tanampai, Satid & [PERSON_NAME]" at bounding box center [38, 83] width 44 height 15
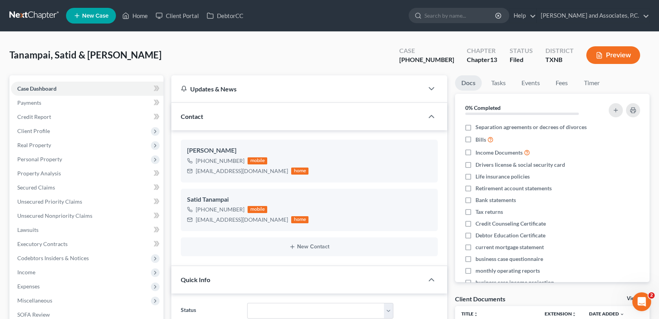
scroll to position [5192, 0]
click at [32, 130] on span "Client Profile" at bounding box center [33, 131] width 33 height 7
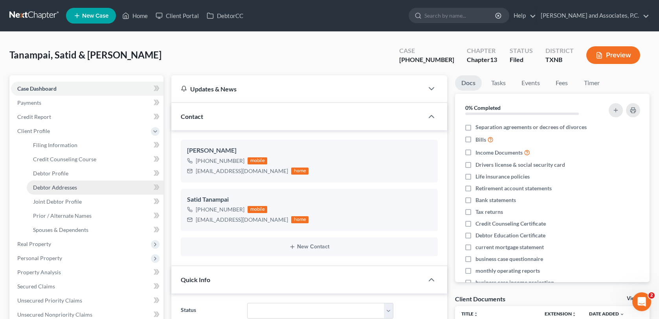
click at [61, 189] on span "Debtor Addresses" at bounding box center [55, 187] width 44 height 7
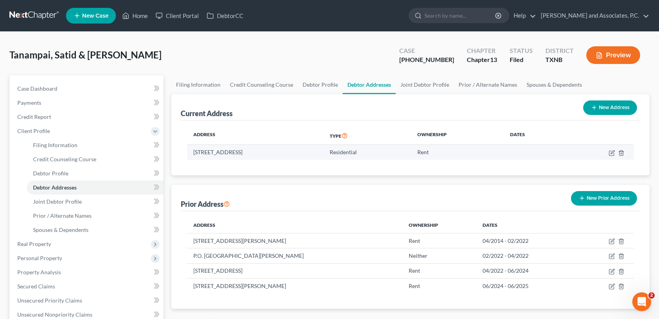
drag, startPoint x: 193, startPoint y: 149, endPoint x: 313, endPoint y: 158, distance: 119.7
click at [313, 158] on td "9882 State Hwy 79 South, Wichita Falls, TX 76310" at bounding box center [255, 152] width 136 height 15
copy td "9882 State Hwy 79 South, Wichita Falls, TX 76310"
click at [133, 13] on link "Home" at bounding box center [134, 16] width 33 height 14
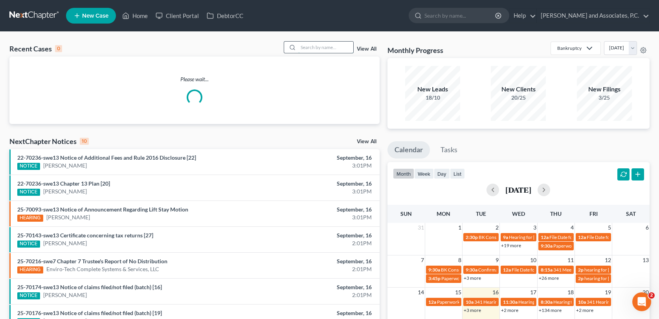
click at [311, 48] on input "search" at bounding box center [325, 47] width 55 height 11
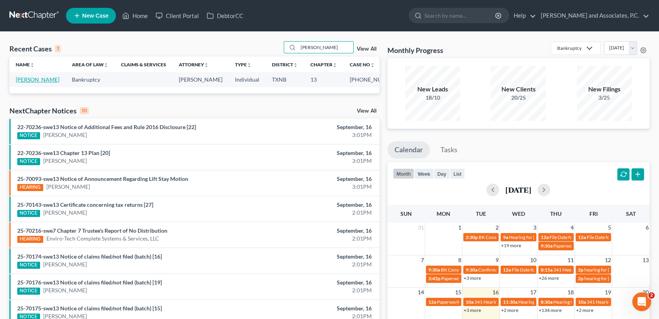
type input "callahan"
click at [31, 80] on link "Callahan, Roberta" at bounding box center [38, 79] width 44 height 7
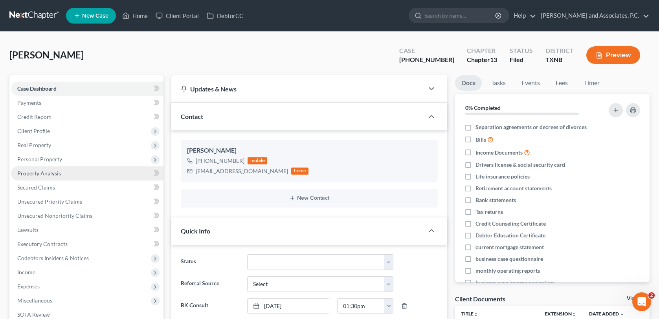
scroll to position [70, 0]
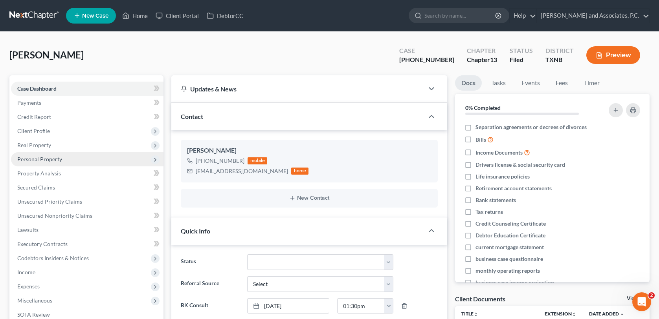
click at [36, 159] on span "Personal Property" at bounding box center [39, 159] width 45 height 7
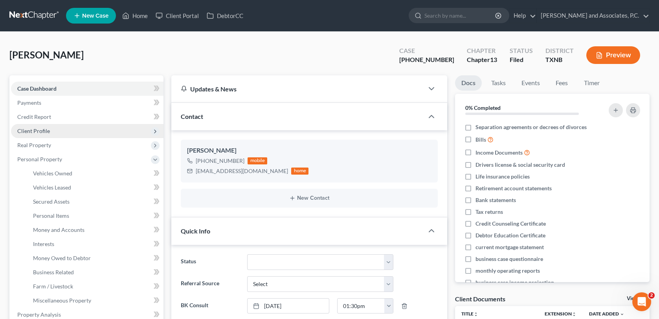
click at [39, 129] on span "Client Profile" at bounding box center [33, 131] width 33 height 7
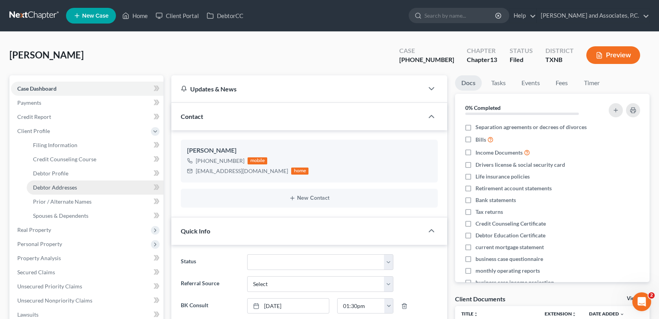
click at [47, 190] on link "Debtor Addresses" at bounding box center [95, 188] width 137 height 14
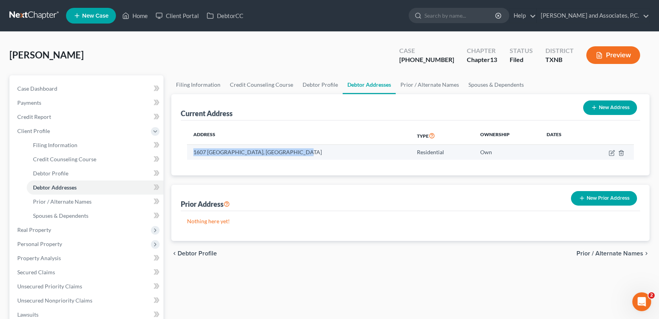
drag, startPoint x: 194, startPoint y: 152, endPoint x: 289, endPoint y: 154, distance: 94.3
click at [289, 154] on td "1607 Fillmore, Wichita Falls, TX 76309" at bounding box center [298, 152] width 223 height 15
copy td "1607 Fillmore, Wichita Falls, TX 76309"
click at [135, 11] on link "Home" at bounding box center [134, 16] width 33 height 14
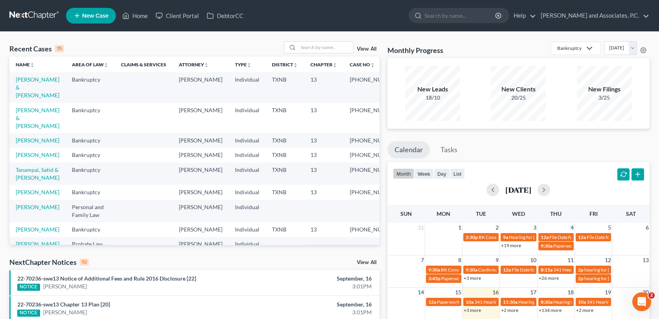
click at [33, 83] on td "[PERSON_NAME] & [PERSON_NAME]" at bounding box center [37, 87] width 56 height 30
click at [35, 79] on link "[PERSON_NAME] & [PERSON_NAME]" at bounding box center [38, 87] width 44 height 22
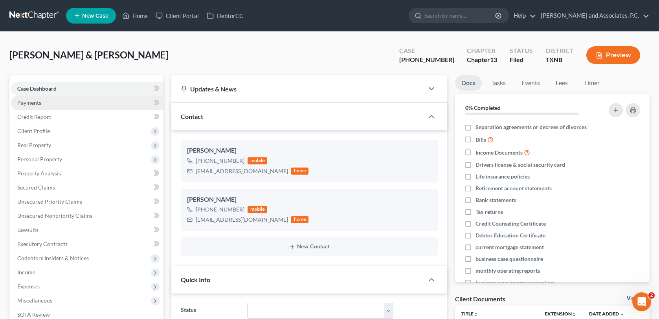
scroll to position [402, 0]
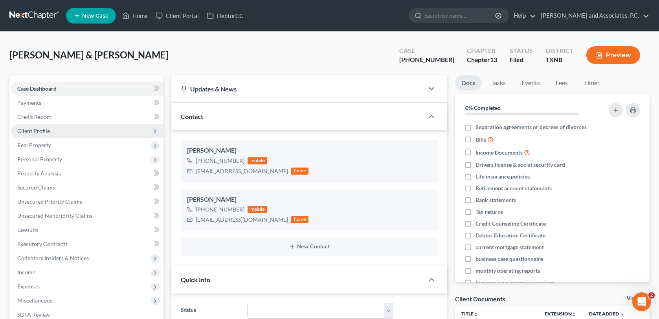
click at [38, 133] on span "Client Profile" at bounding box center [33, 131] width 33 height 7
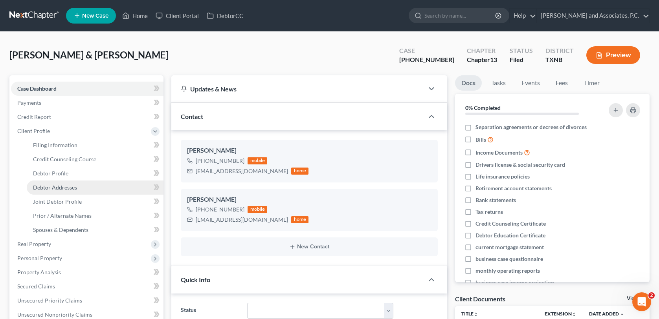
click at [47, 184] on span "Debtor Addresses" at bounding box center [55, 187] width 44 height 7
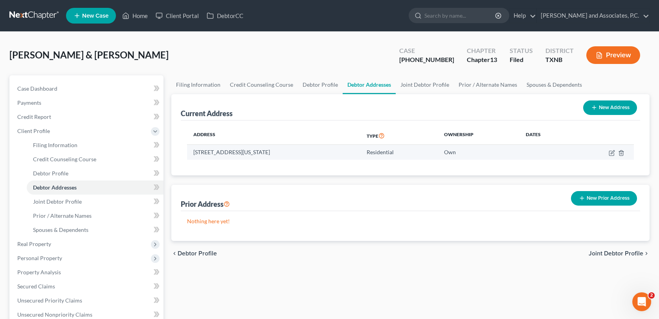
drag, startPoint x: 193, startPoint y: 150, endPoint x: 301, endPoint y: 155, distance: 108.5
click at [301, 155] on td "128 Park Place Circle, Iowa Park, TX 76367" at bounding box center [273, 152] width 173 height 15
copy td "128 Park Place Circle, Iowa Park, TX 76367"
click at [142, 16] on link "Home" at bounding box center [134, 16] width 33 height 14
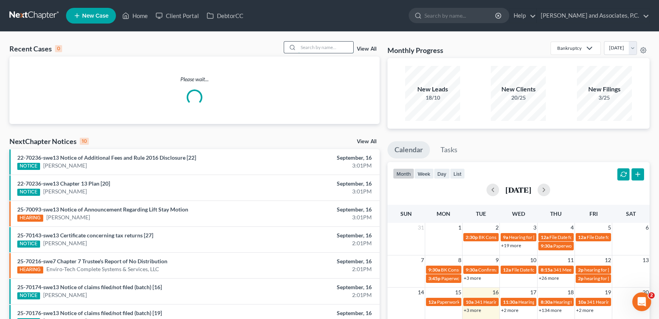
click at [304, 48] on input "search" at bounding box center [325, 47] width 55 height 11
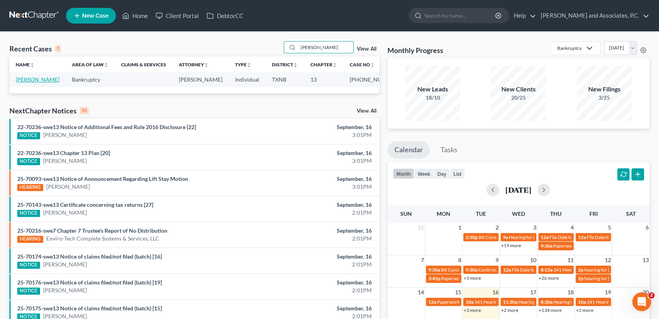
type input "tigert"
click at [41, 79] on link "Tigert, Jimmy" at bounding box center [38, 79] width 44 height 7
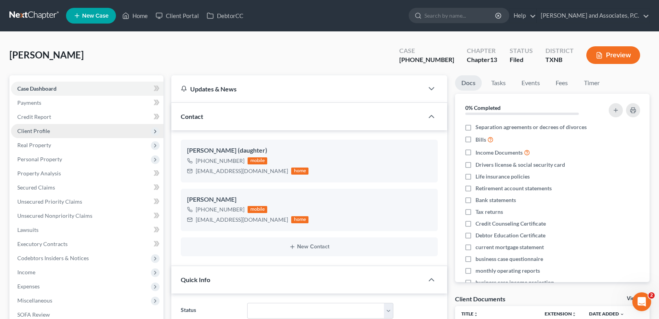
scroll to position [995, 0]
click at [33, 131] on span "Client Profile" at bounding box center [33, 131] width 33 height 7
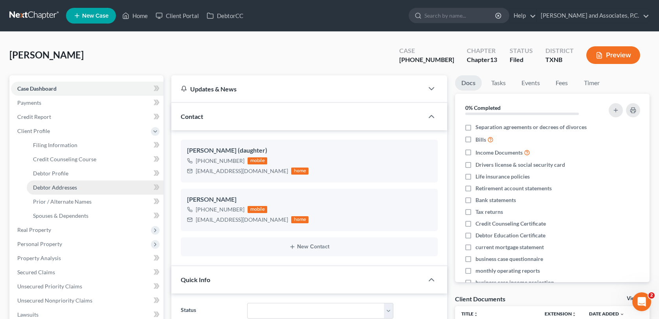
click at [38, 186] on span "Debtor Addresses" at bounding box center [55, 187] width 44 height 7
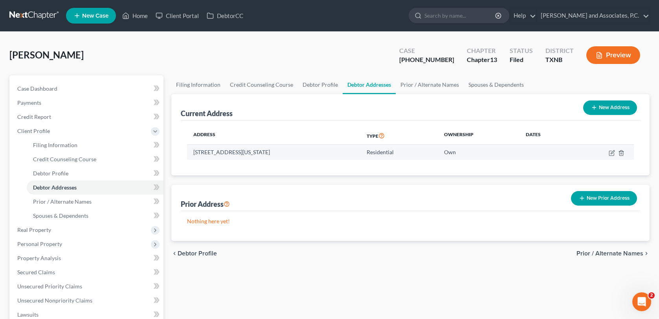
drag, startPoint x: 194, startPoint y: 152, endPoint x: 295, endPoint y: 154, distance: 100.6
click at [295, 154] on td "1573 Rifle Range RD, Iowa Park, TX 76367" at bounding box center [273, 152] width 173 height 15
copy td "1573 Rifle Range RD, Iowa Park, TX 76367"
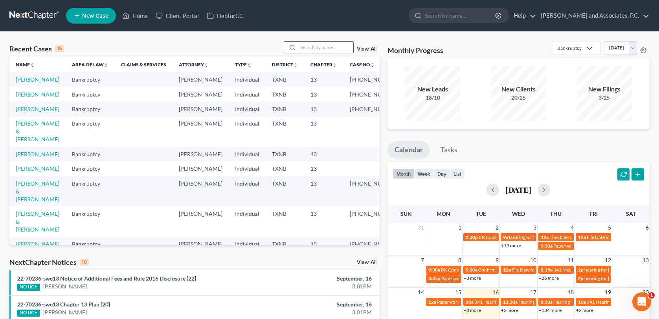
click at [313, 48] on input "search" at bounding box center [325, 47] width 55 height 11
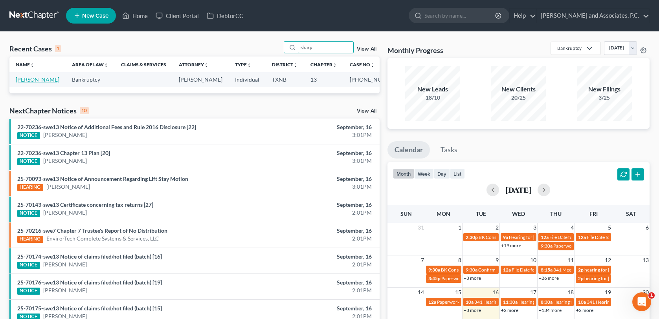
type input "sharp"
click at [39, 81] on link "Sharp, Michaela" at bounding box center [38, 79] width 44 height 7
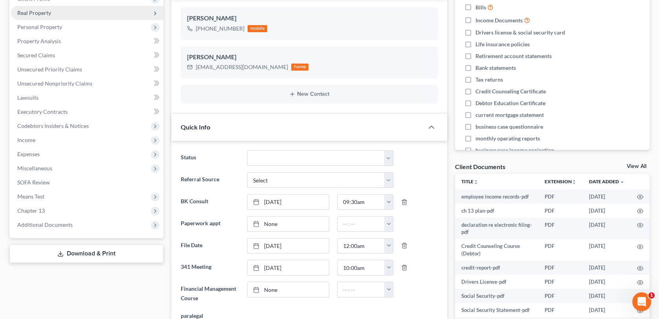
scroll to position [157, 0]
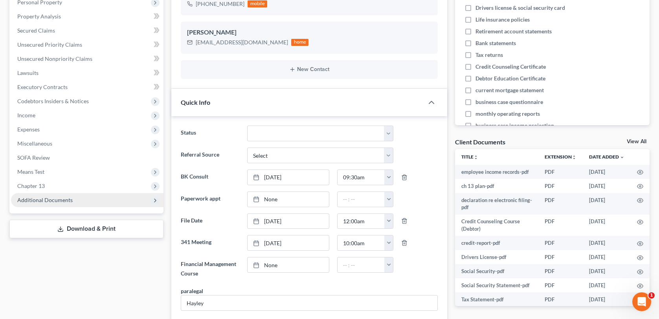
click at [58, 201] on span "Additional Documents" at bounding box center [44, 200] width 55 height 7
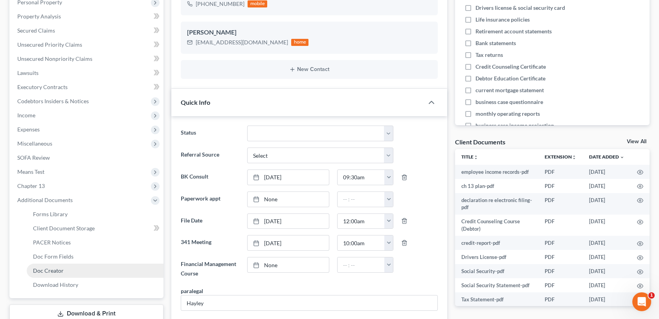
click at [50, 266] on link "Doc Creator" at bounding box center [95, 271] width 137 height 14
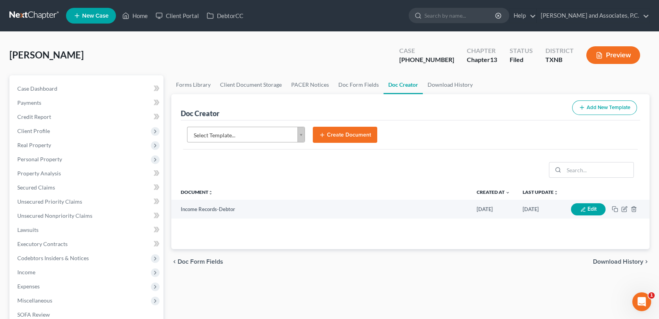
click at [302, 136] on body "Home New Case Client Portal DebtorCC Monte J. White and Associates, P.C. wfinfo…" at bounding box center [329, 255] width 659 height 510
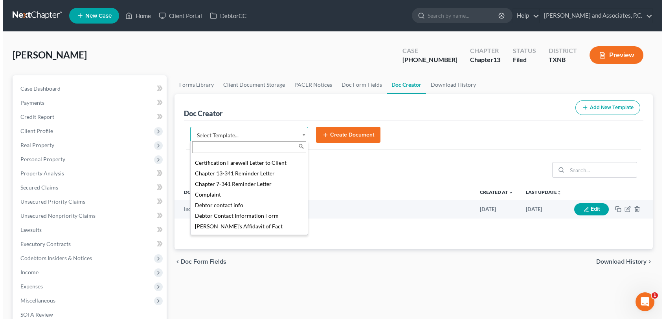
scroll to position [236, 0]
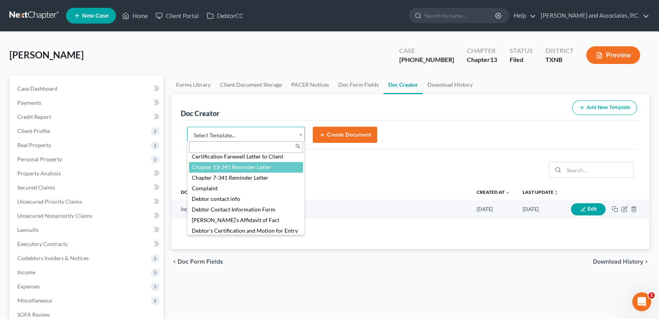
select select "77110"
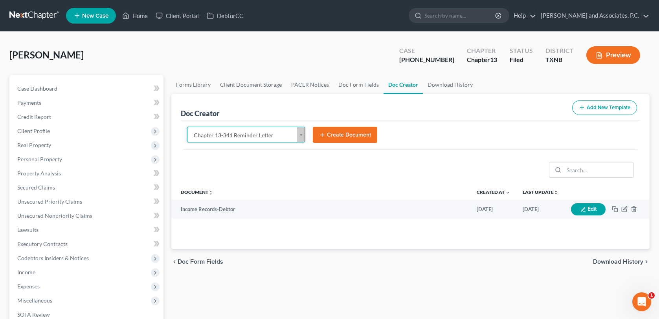
click at [320, 133] on icon "submit" at bounding box center [322, 135] width 6 height 6
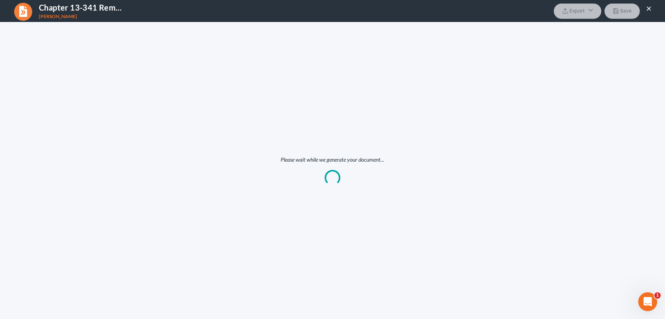
scroll to position [0, 0]
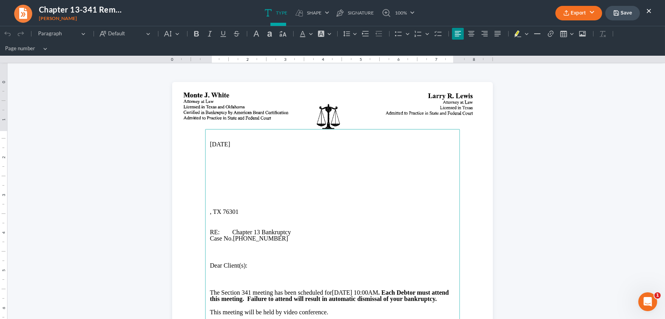
click at [205, 175] on main "09/16/2025 , TX 76301 RE: Chapter 13 Bankruptcy Case No. 25-70229-13 Dear Clien…" at bounding box center [332, 289] width 255 height 321
click at [206, 179] on main "09/16/2025 Michaela Sharp , TX 76301 RE: Chapter 13 Bankruptcy Case No. 25-7022…" at bounding box center [332, 289] width 255 height 321
click at [270, 179] on p "2003 Speedway Apt 204, Wichita Falls, TX 76301" at bounding box center [332, 179] width 245 height 6
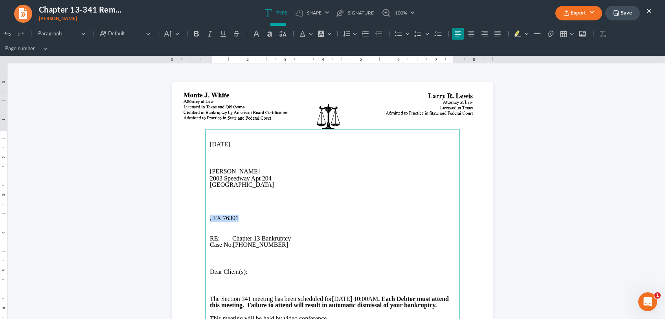
drag, startPoint x: 240, startPoint y: 219, endPoint x: 201, endPoint y: 216, distance: 39.0
click at [201, 216] on section "09/16/2025 Michaela Sharp 2003 Speedway Apt 204 Wichita Falls, TX 76301 , TX 76…" at bounding box center [332, 289] width 321 height 415
click at [211, 198] on p "Rich Text Editor, page-0-main" at bounding box center [332, 198] width 245 height 6
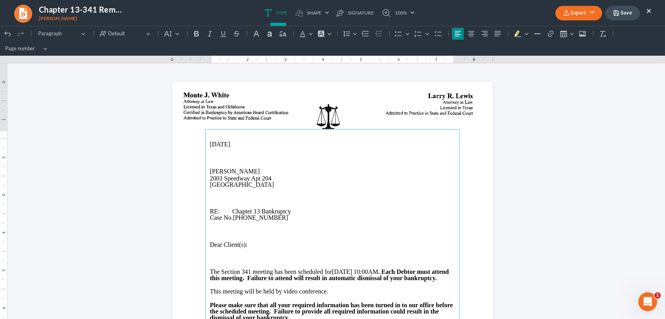
click at [569, 12] on icon "button" at bounding box center [566, 13] width 6 height 6
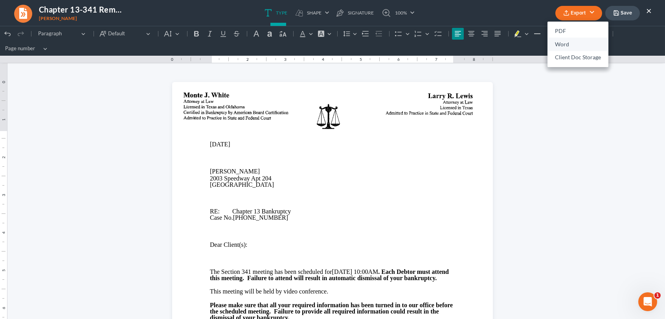
click at [564, 45] on link "Word" at bounding box center [577, 44] width 61 height 13
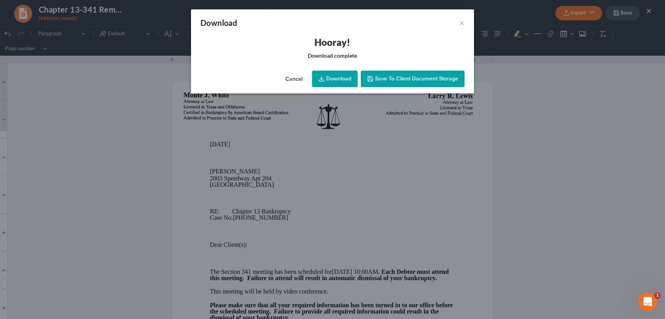
click at [332, 84] on link "Download" at bounding box center [335, 79] width 46 height 16
click at [385, 80] on span "Save to Client Document Storage" at bounding box center [416, 78] width 83 height 7
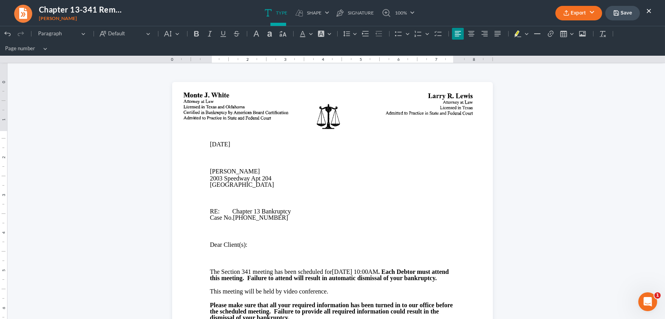
click at [624, 14] on button "Save" at bounding box center [622, 13] width 35 height 15
click at [647, 10] on button "×" at bounding box center [648, 10] width 5 height 9
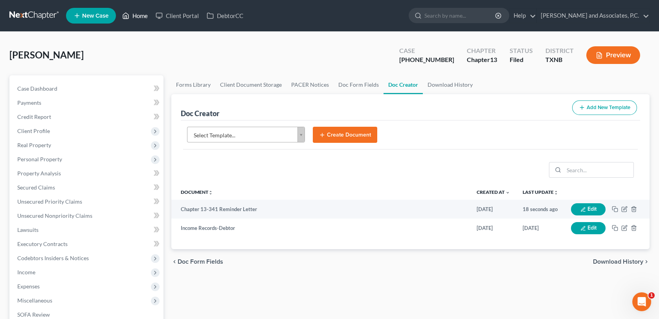
click at [140, 16] on link "Home" at bounding box center [134, 16] width 33 height 14
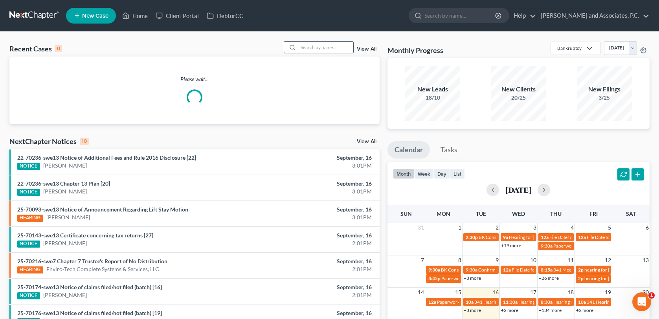
click at [320, 47] on input "search" at bounding box center [325, 47] width 55 height 11
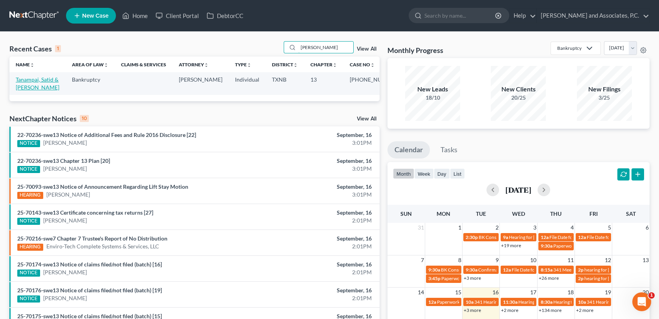
type input "tana"
click at [43, 80] on link "Tanampai, Satid & [PERSON_NAME]" at bounding box center [38, 83] width 44 height 15
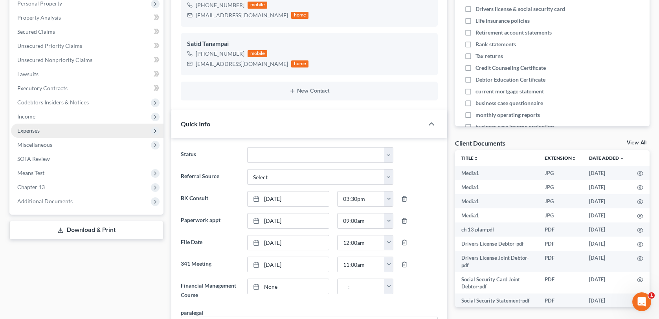
scroll to position [157, 0]
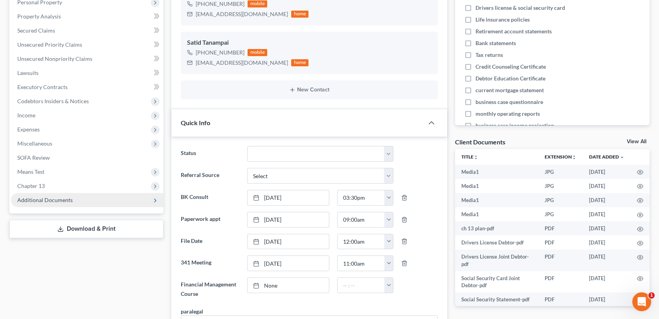
click at [59, 202] on span "Additional Documents" at bounding box center [44, 200] width 55 height 7
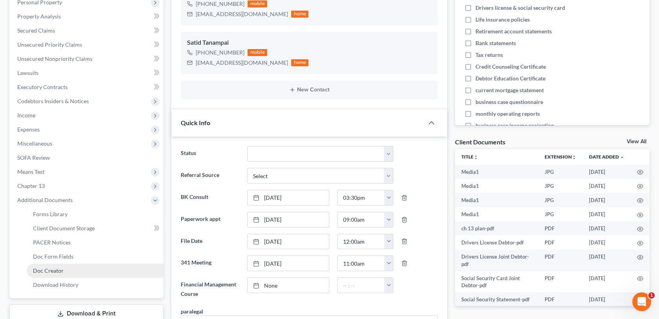
click at [59, 268] on span "Doc Creator" at bounding box center [48, 270] width 31 height 7
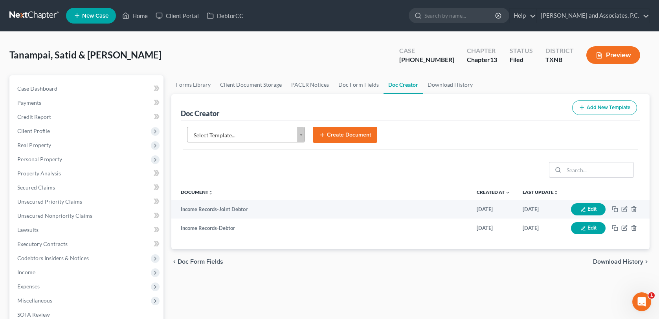
click at [301, 134] on body "Home New Case Client Portal DebtorCC Monte J. White and Associates, P.C. wfinfo…" at bounding box center [329, 255] width 659 height 510
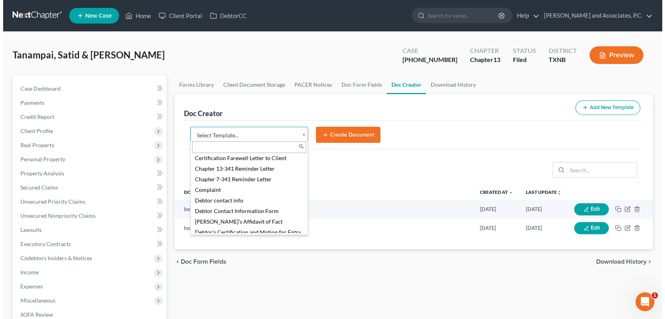
scroll to position [236, 0]
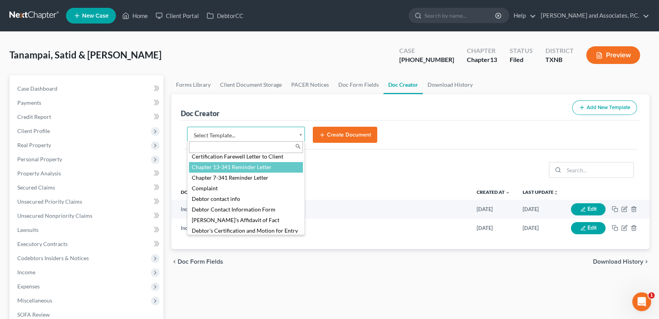
select select "77110"
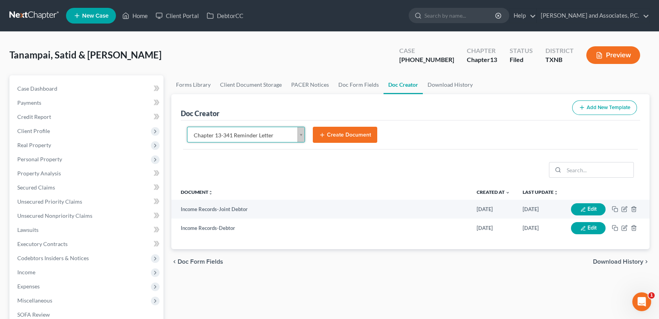
click at [325, 135] on button "Create Document" at bounding box center [345, 135] width 64 height 16
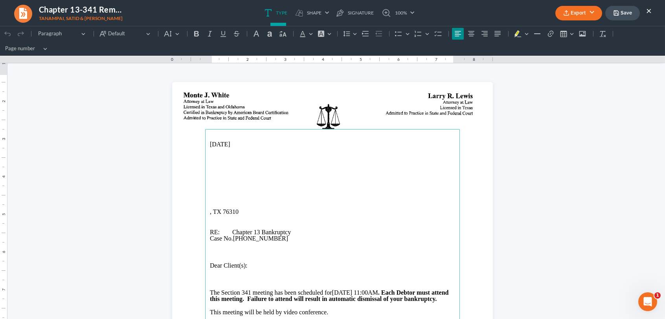
scroll to position [0, 0]
click at [210, 158] on p "Rich Text Editor, page-0-main" at bounding box center [332, 158] width 245 height 7
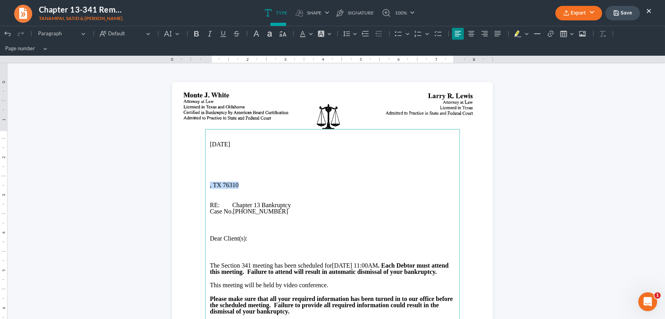
drag, startPoint x: 236, startPoint y: 185, endPoint x: 204, endPoint y: 182, distance: 32.8
click at [205, 182] on main "09/16/2025 , TX 76310 RE: Chapter 13 Bankruptcy Case No. 25-70230-13 Dear Clien…" at bounding box center [332, 289] width 255 height 321
click at [205, 170] on main "09/16/2025 RE: Chapter 13 Bankruptcy Case No. 25-70230-13 Dear Client(s): The S…" at bounding box center [332, 289] width 255 height 321
click at [210, 178] on p "Rich Text Editor, page-0-main" at bounding box center [332, 179] width 245 height 6
click at [272, 180] on p "9882 State Hwy 79 South, Wichita Falls, TX 76310" at bounding box center [332, 179] width 245 height 6
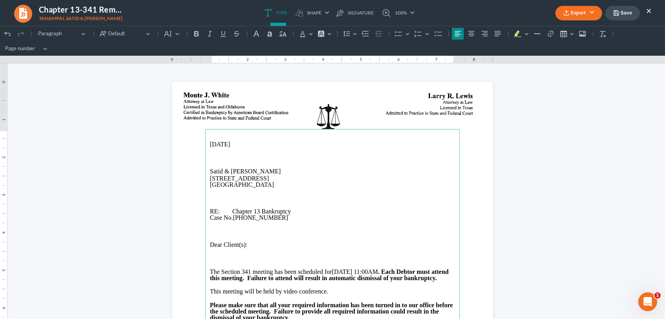
click at [574, 12] on button "Export" at bounding box center [578, 13] width 47 height 15
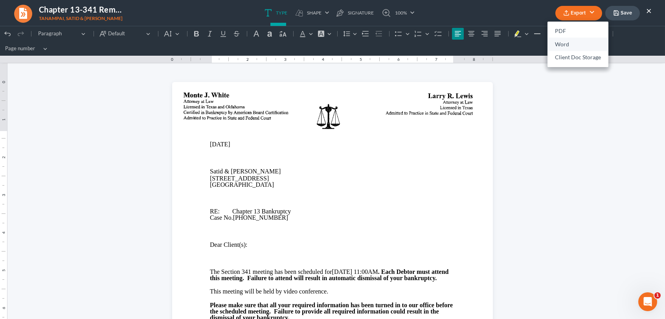
click at [562, 46] on link "Word" at bounding box center [577, 44] width 61 height 13
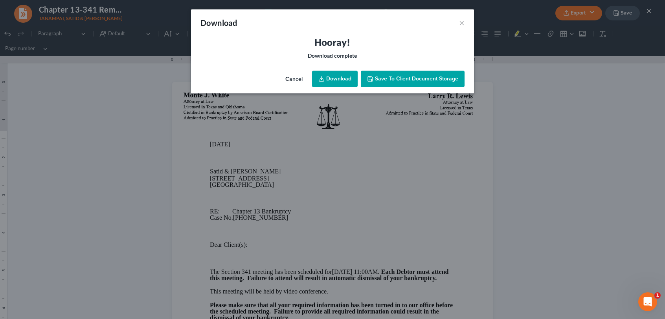
click at [335, 79] on link "Download" at bounding box center [335, 79] width 46 height 16
click at [415, 82] on span "Save to Client Document Storage" at bounding box center [416, 78] width 83 height 7
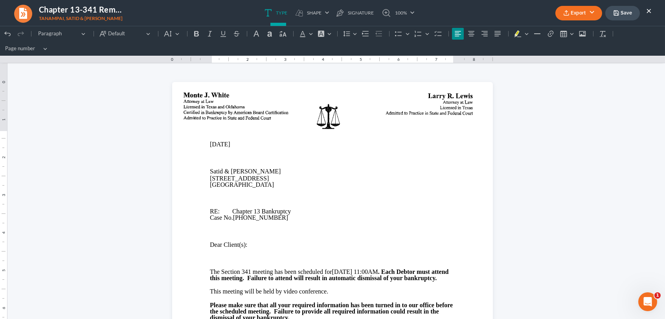
click at [624, 13] on button "Save" at bounding box center [622, 13] width 35 height 15
click at [648, 8] on button "×" at bounding box center [648, 10] width 5 height 9
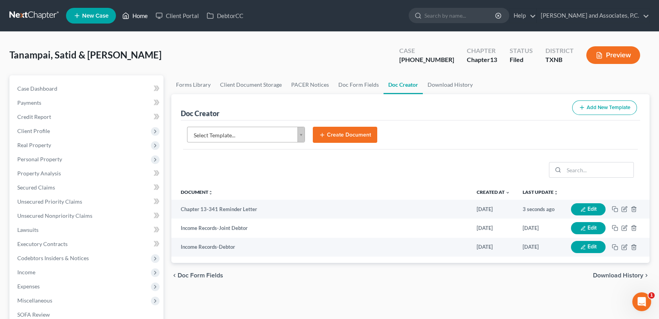
click at [148, 15] on link "Home" at bounding box center [134, 16] width 33 height 14
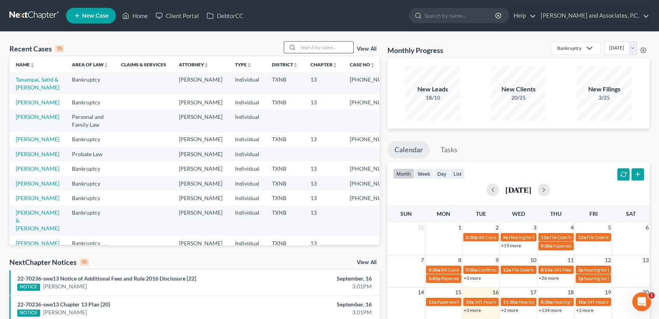
click at [300, 46] on input "search" at bounding box center [325, 47] width 55 height 11
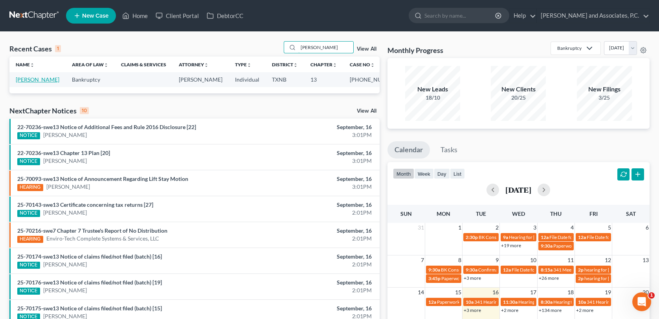
type input "callahan"
click at [51, 80] on link "Callahan, Roberta" at bounding box center [38, 79] width 44 height 7
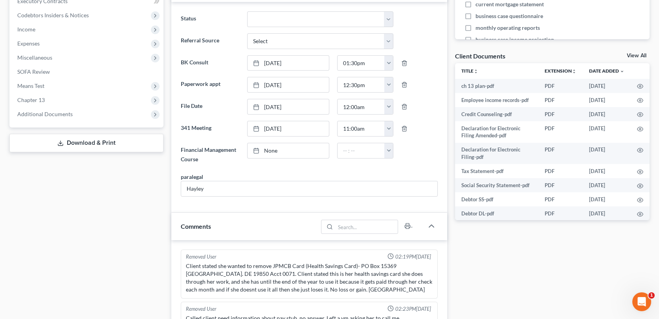
scroll to position [236, 0]
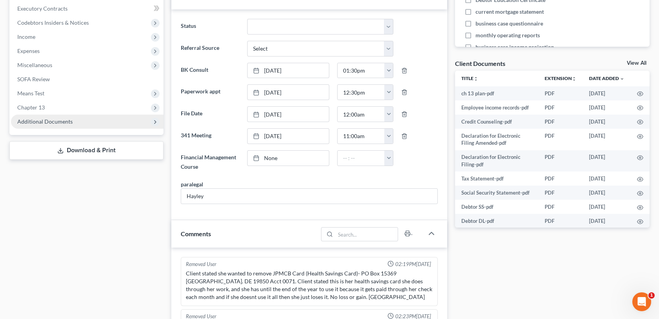
click at [70, 121] on span "Additional Documents" at bounding box center [44, 121] width 55 height 7
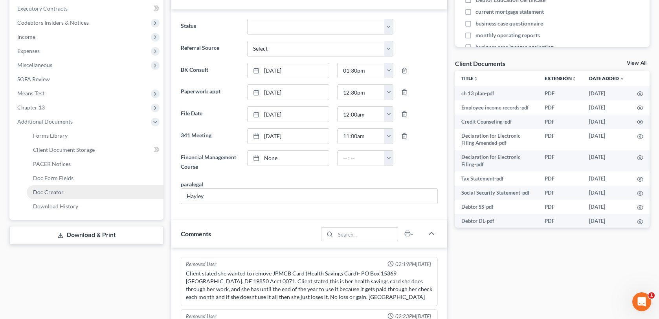
click at [58, 194] on span "Doc Creator" at bounding box center [48, 192] width 31 height 7
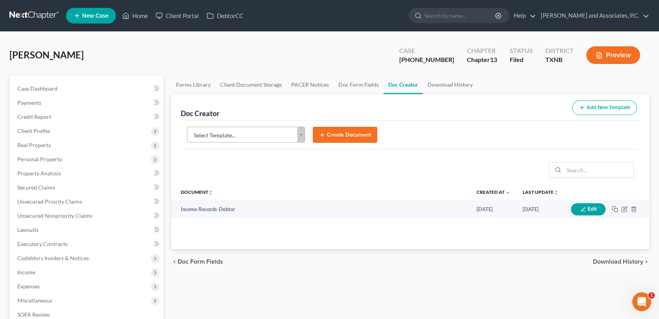
click at [299, 137] on body "Home New Case Client Portal DebtorCC Monte J. White and Associates, P.C. wfinfo…" at bounding box center [329, 255] width 659 height 510
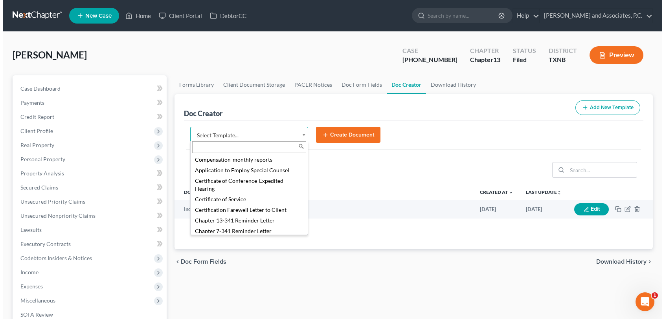
scroll to position [196, 0]
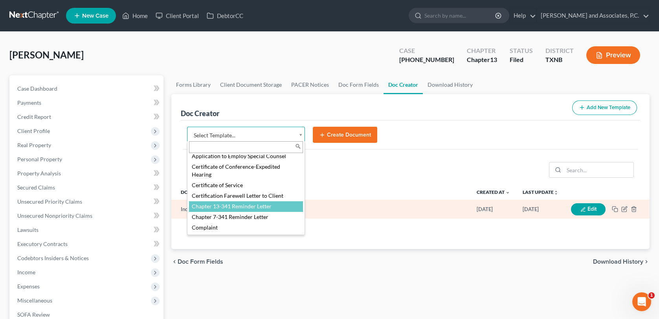
select select "77110"
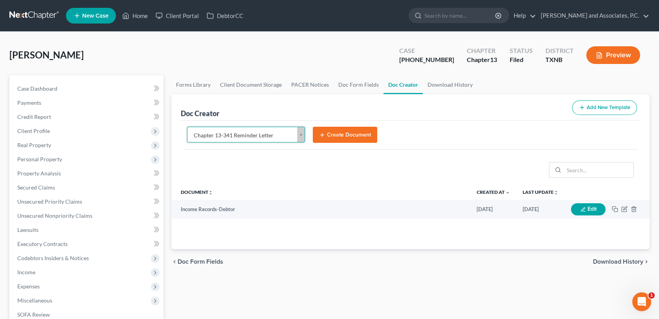
click at [332, 137] on button "Create Document" at bounding box center [345, 135] width 64 height 16
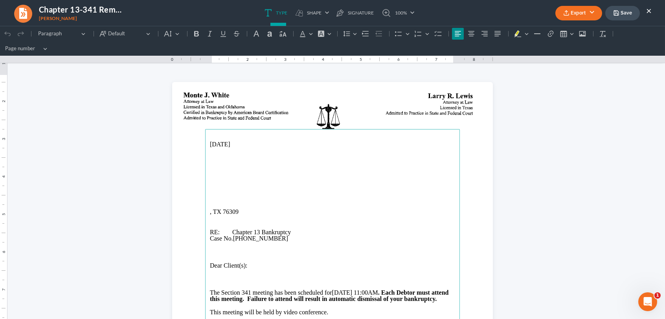
scroll to position [0, 0]
click at [205, 176] on main "09/16/2025 , TX 76309 RE: Chapter 13 Bankruptcy Case No. 25-70231-13 Dear Clien…" at bounding box center [332, 289] width 255 height 321
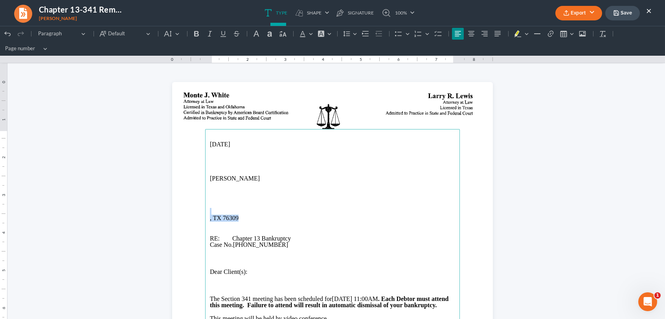
drag, startPoint x: 238, startPoint y: 216, endPoint x: 201, endPoint y: 209, distance: 37.1
click at [201, 209] on section "09/16/2025 Roberta Callahan , TX 76309 RE: Chapter 13 Bankruptcy Case No. 25-70…" at bounding box center [332, 289] width 321 height 415
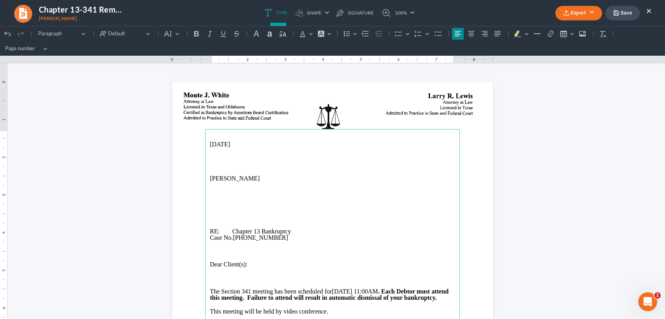
click at [210, 185] on p "Rich Text Editor, page-0-main" at bounding box center [332, 185] width 245 height 6
click at [244, 184] on p "1607 Fillmore, Wichita Falls, TX 76309" at bounding box center [332, 185] width 245 height 6
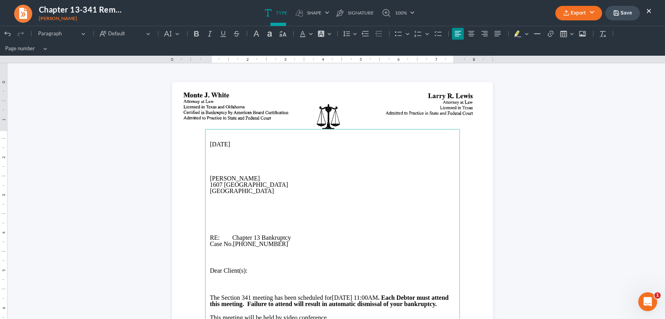
click at [211, 207] on p "Rich Text Editor, page-0-main" at bounding box center [332, 204] width 245 height 6
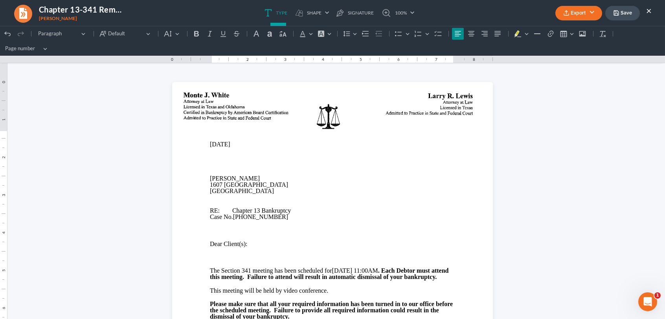
click at [571, 13] on button "Export" at bounding box center [578, 13] width 47 height 15
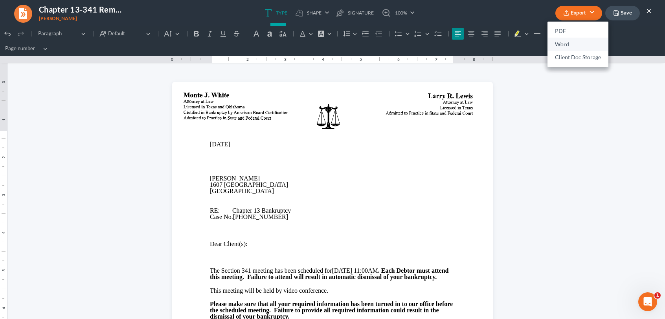
click at [563, 44] on link "Word" at bounding box center [577, 44] width 61 height 13
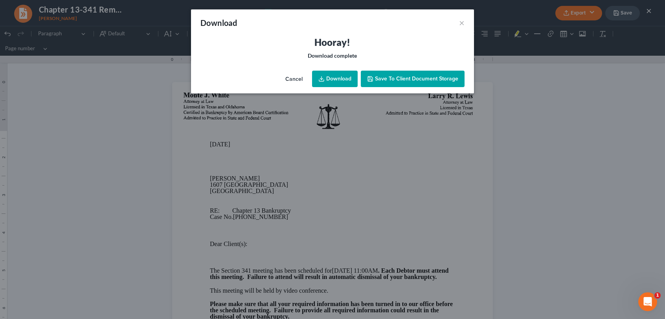
click at [315, 75] on link "Download" at bounding box center [335, 79] width 46 height 16
click at [427, 88] on div "Cancel Download Save to Client Document Storage" at bounding box center [332, 81] width 283 height 26
click at [429, 81] on span "Save to Client Document Storage" at bounding box center [416, 78] width 83 height 7
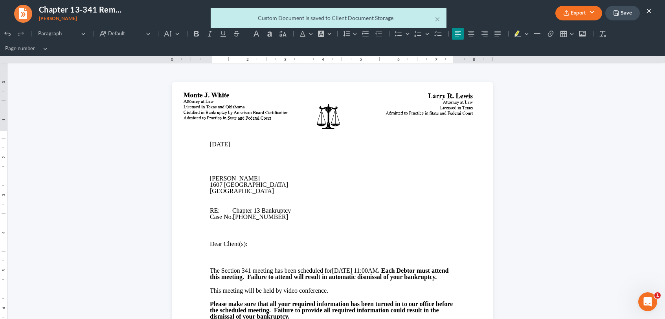
click at [621, 13] on div "× Custom Document is saved to Client Document Storage" at bounding box center [328, 20] width 665 height 24
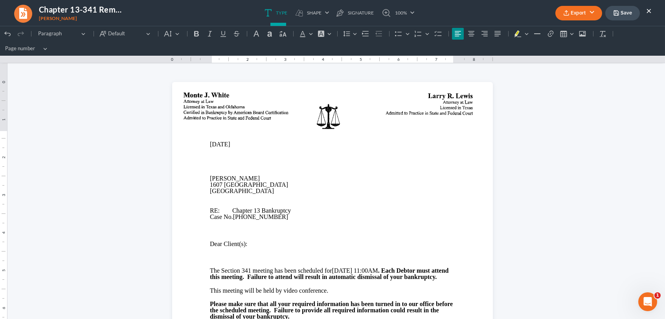
click at [621, 13] on button "Save" at bounding box center [622, 13] width 35 height 15
click at [648, 9] on button "×" at bounding box center [648, 10] width 5 height 9
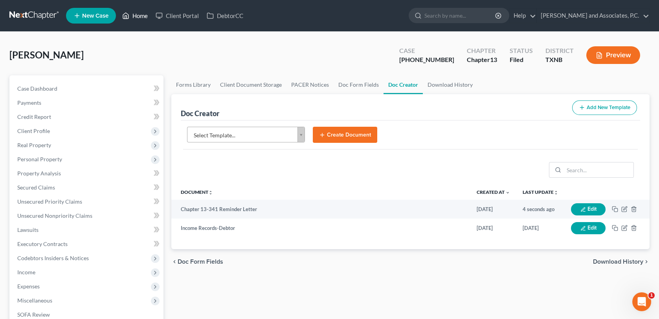
click at [136, 13] on link "Home" at bounding box center [134, 16] width 33 height 14
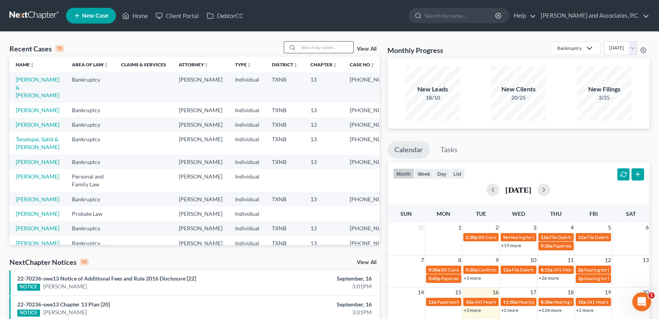
click at [302, 48] on input "search" at bounding box center [325, 47] width 55 height 11
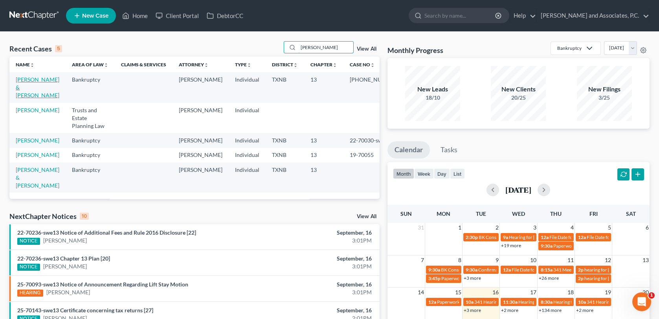
type input "doyle"
click at [32, 79] on link "[PERSON_NAME] & [PERSON_NAME]" at bounding box center [38, 87] width 44 height 22
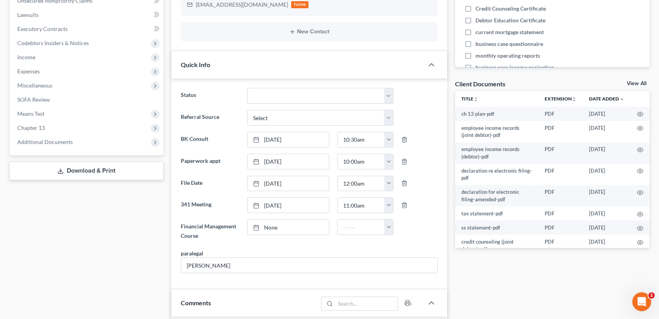
scroll to position [236, 0]
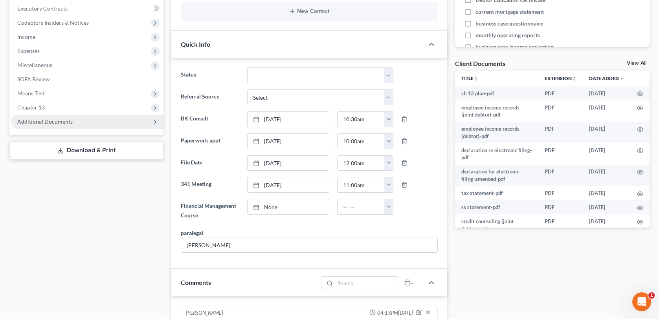
click at [48, 123] on span "Additional Documents" at bounding box center [44, 121] width 55 height 7
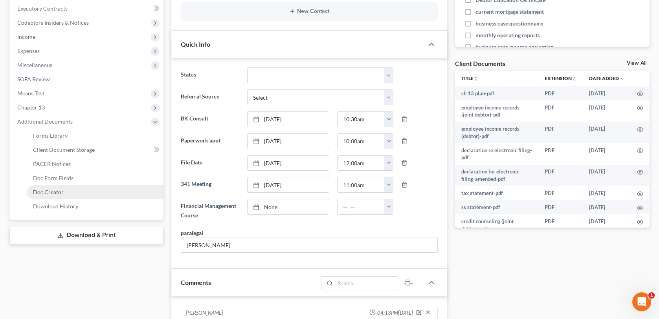
click at [49, 194] on span "Doc Creator" at bounding box center [48, 192] width 31 height 7
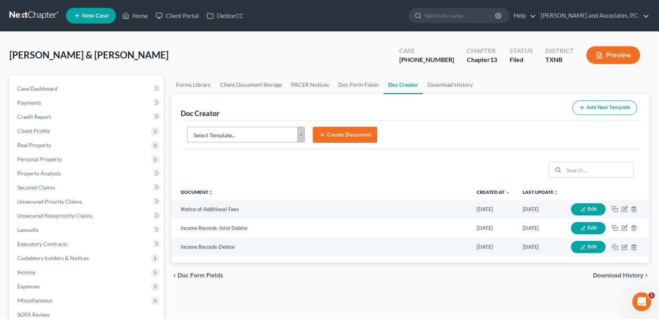
click at [302, 137] on body "Home New Case Client Portal DebtorCC Monte J. White and Associates, P.C. wfinfo…" at bounding box center [329, 255] width 659 height 510
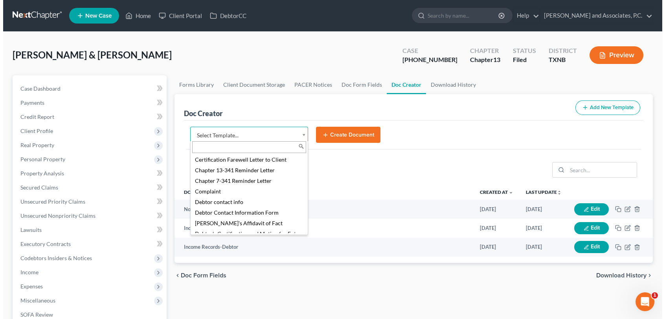
scroll to position [236, 0]
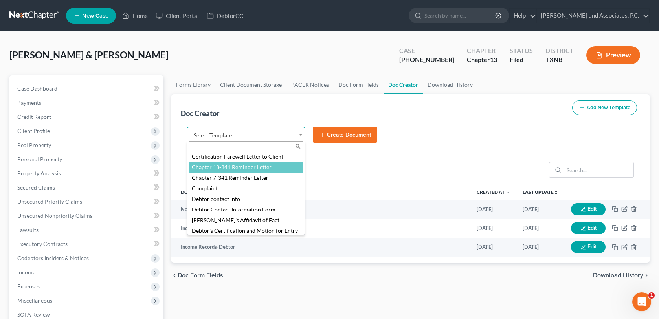
select select "77110"
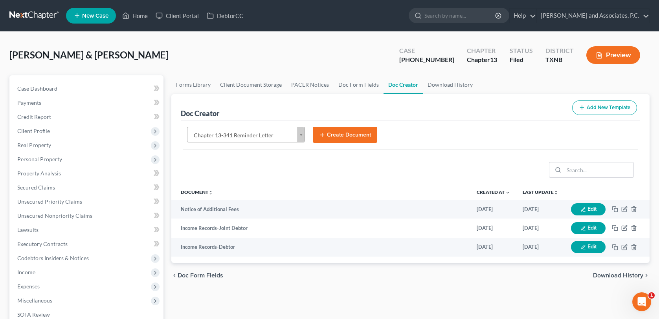
click at [352, 131] on button "Create Document" at bounding box center [345, 135] width 64 height 16
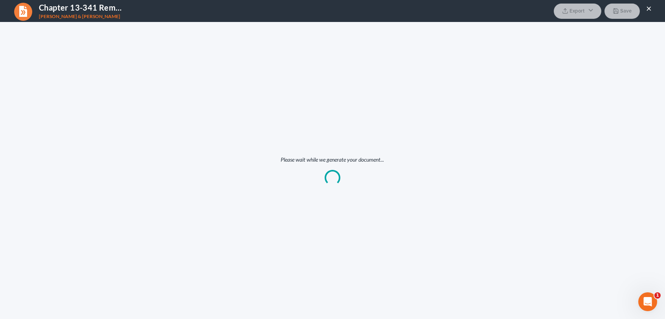
scroll to position [0, 0]
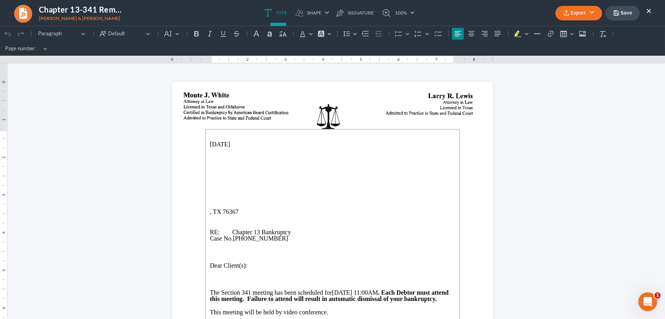
click at [205, 168] on main "09/16/2025 , TX 76367 RE: Chapter 13 Bankruptcy Case No. 25-70236-13 Dear Clien…" at bounding box center [332, 289] width 255 height 321
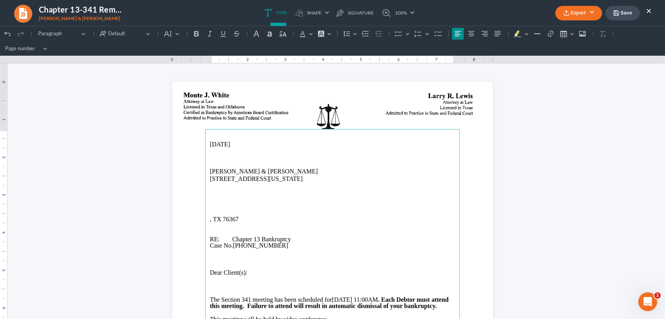
click at [264, 179] on p "128 Park Place Circle, Iowa Park, TX 76367" at bounding box center [332, 179] width 245 height 7
click at [263, 179] on p "128 Park Place Circle, Iowa Park, TX 76367" at bounding box center [332, 179] width 245 height 7
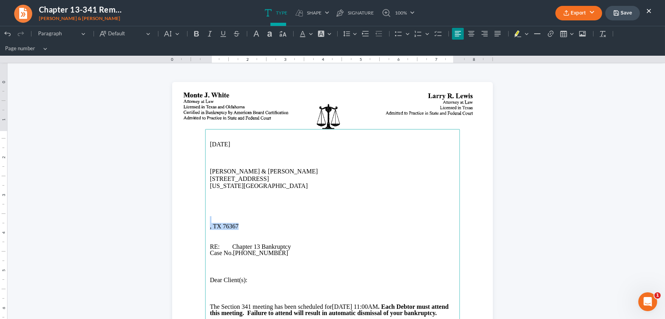
drag, startPoint x: 238, startPoint y: 227, endPoint x: 205, endPoint y: 223, distance: 32.8
click at [205, 223] on main "09/16/2025 Brian & Kathleen Doyle 128 Park Place Circle Iowa Park, TX 76367 , T…" at bounding box center [332, 289] width 255 height 321
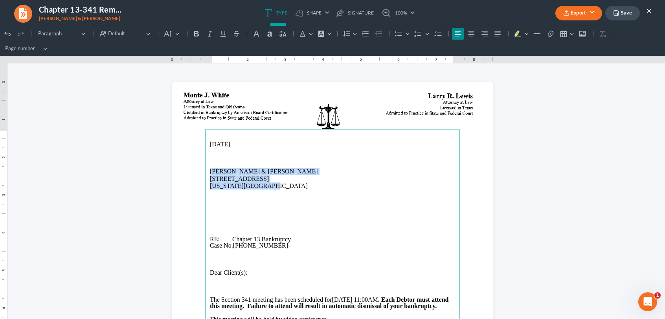
drag, startPoint x: 263, startPoint y: 187, endPoint x: 202, endPoint y: 170, distance: 63.4
click at [205, 170] on main "09/16/2025 Brian & Kathleen Doyle 128 Park Place Circle Iowa Park, TX 76367 RE:…" at bounding box center [332, 289] width 255 height 321
copy main "Brian & Kathleen Doyle 128 Park Place Circle Iowa Park, TX 76367"
click at [218, 199] on p "Rich Text Editor, page-0-main" at bounding box center [332, 199] width 245 height 7
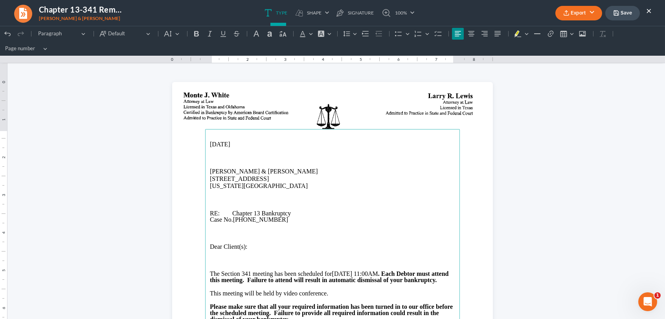
click at [569, 10] on icon "button" at bounding box center [566, 13] width 6 height 6
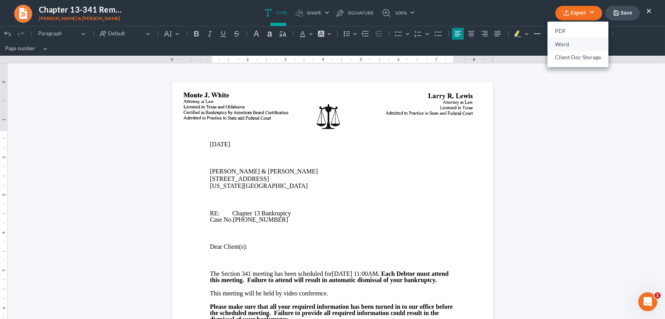
click at [554, 44] on link "Word" at bounding box center [577, 44] width 61 height 13
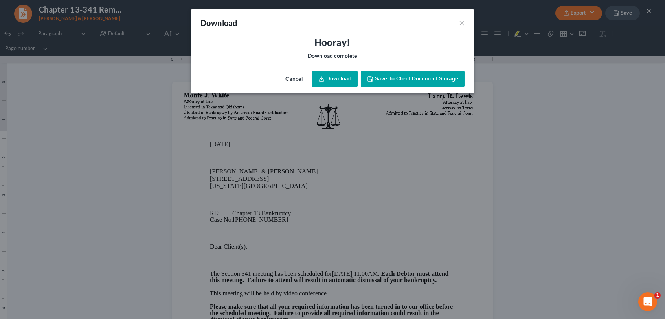
click at [332, 77] on link "Download" at bounding box center [335, 79] width 46 height 16
click at [393, 82] on span "Save to Client Document Storage" at bounding box center [416, 78] width 83 height 7
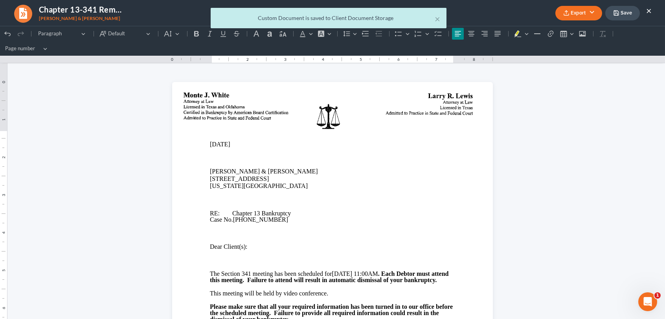
click at [614, 16] on div "× Custom Document is saved to Client Document Storage" at bounding box center [328, 20] width 665 height 24
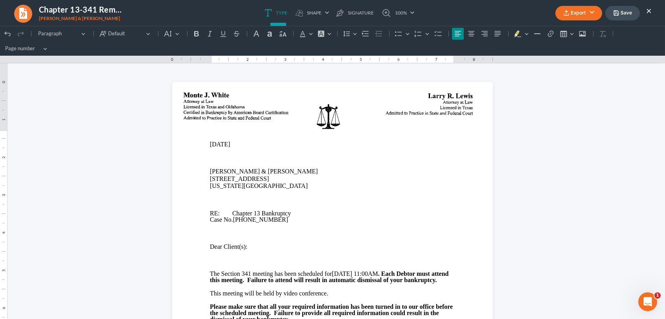
click at [616, 12] on polyline "button" at bounding box center [615, 11] width 2 height 1
click at [645, 11] on ul "Export PDF Word Client Doc Storage Save ×" at bounding box center [603, 13] width 96 height 17
click at [648, 10] on button "×" at bounding box center [648, 10] width 5 height 9
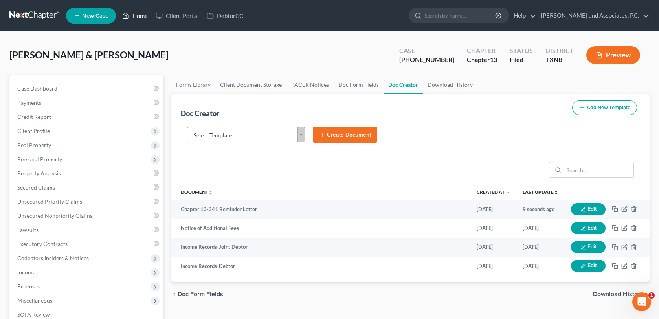
click at [135, 16] on link "Home" at bounding box center [134, 16] width 33 height 14
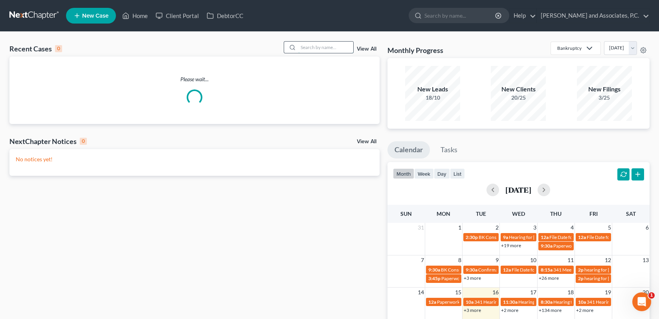
click at [305, 44] on input "search" at bounding box center [325, 47] width 55 height 11
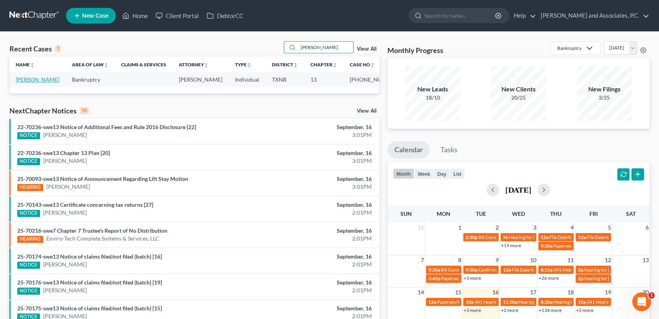
type input "tigert"
click at [31, 79] on link "Tigert, Jimmy" at bounding box center [38, 79] width 44 height 7
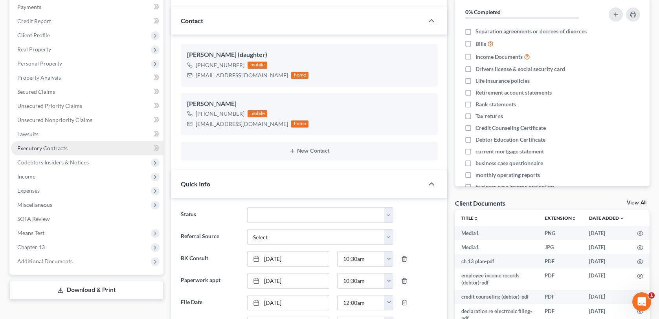
scroll to position [118, 0]
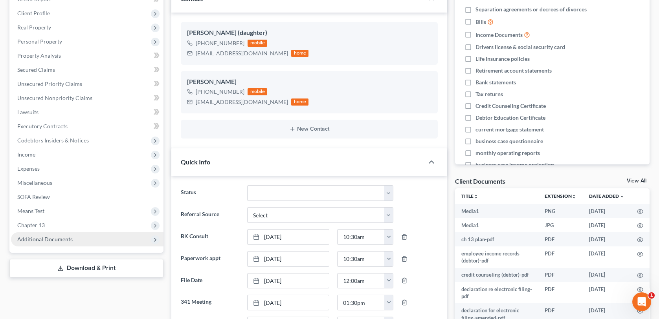
click at [38, 241] on span "Additional Documents" at bounding box center [44, 239] width 55 height 7
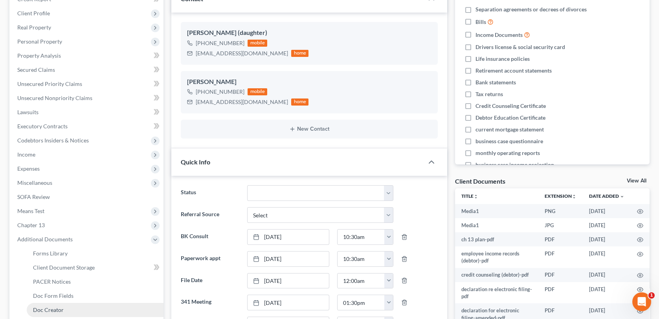
click at [53, 307] on span "Doc Creator" at bounding box center [48, 310] width 31 height 7
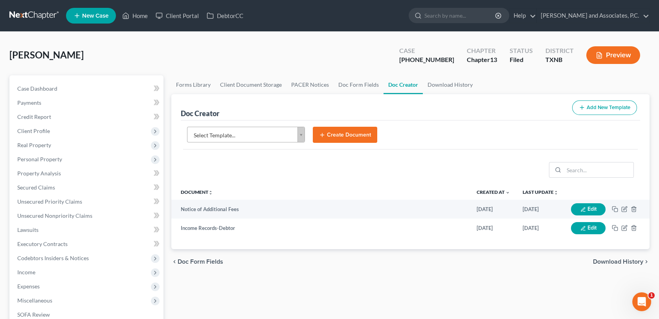
click at [302, 137] on body "Home New Case Client Portal DebtorCC Monte J. White and Associates, P.C. wfinfo…" at bounding box center [329, 255] width 659 height 510
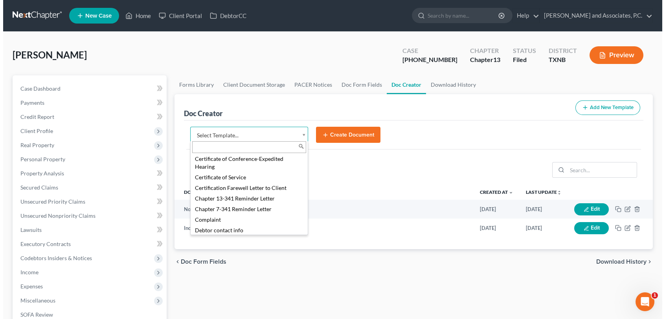
scroll to position [236, 0]
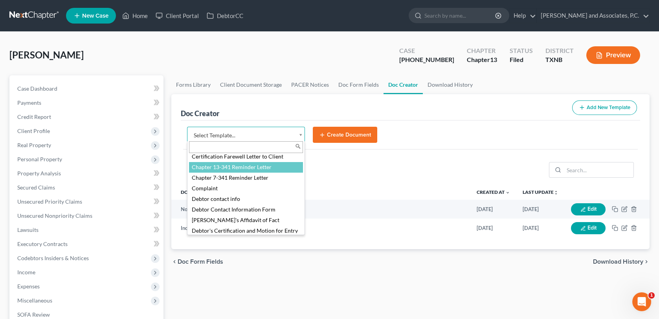
select select "77110"
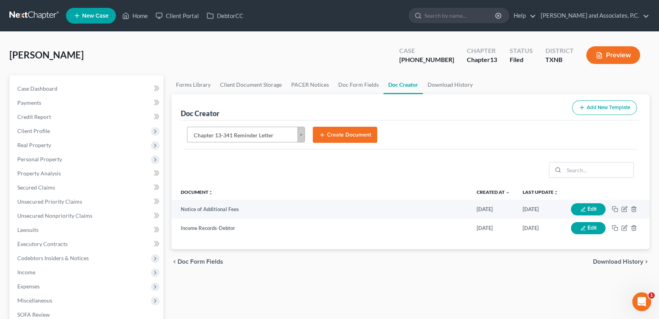
click at [337, 133] on button "Create Document" at bounding box center [345, 135] width 64 height 16
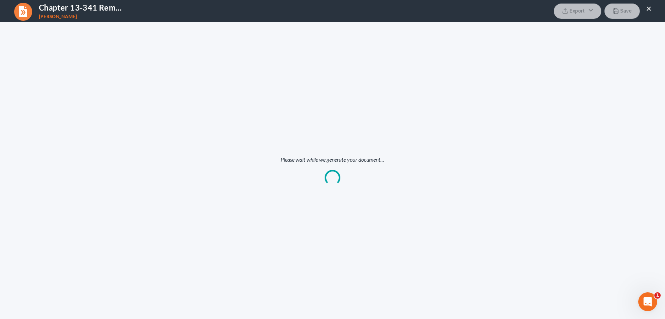
scroll to position [0, 0]
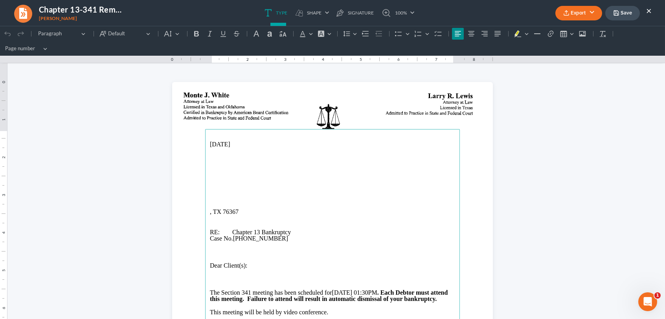
click at [205, 166] on main "09/16/2025 , TX 76367 RE: Chapter 13 Bankruptcy Case No. 25-70237-13 Dear Clien…" at bounding box center [332, 289] width 255 height 321
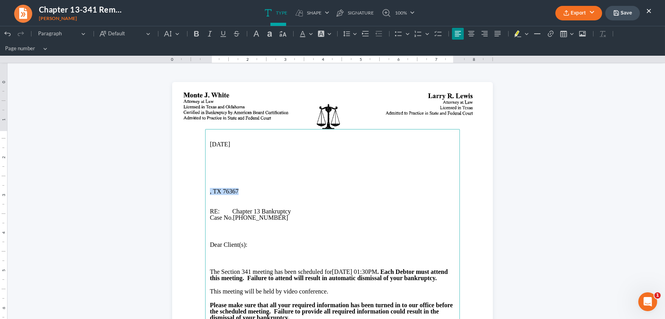
drag, startPoint x: 234, startPoint y: 193, endPoint x: 192, endPoint y: 192, distance: 42.4
click at [192, 192] on section "09/16/2025 , TX 76367 RE: Chapter 13 Bankruptcy Case No. 25-70237-13 Dear Clien…" at bounding box center [332, 289] width 321 height 415
click at [210, 168] on p "Rich Text Editor, page-0-main" at bounding box center [332, 171] width 245 height 6
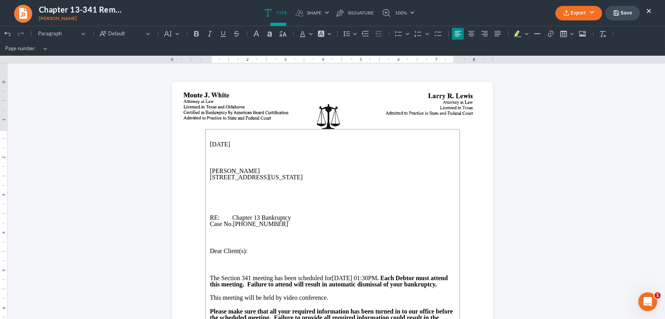
click at [262, 177] on p "1573 Rifle Range RD, Iowa Park, TX 76367" at bounding box center [332, 177] width 245 height 6
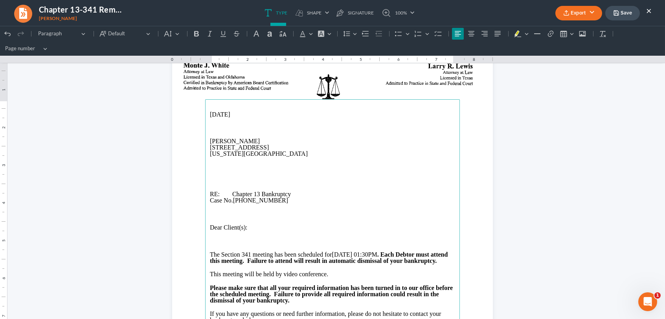
scroll to position [39, 0]
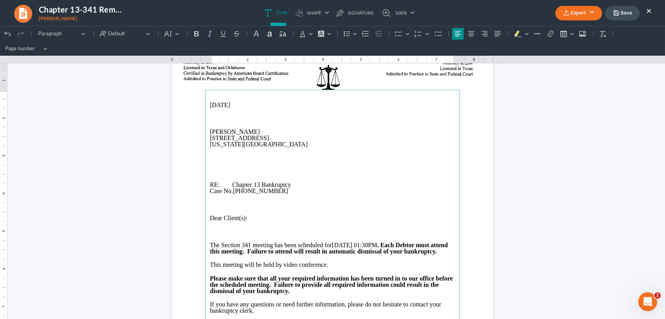
click at [223, 163] on p "Rich Text Editor, page-0-main" at bounding box center [332, 164] width 245 height 7
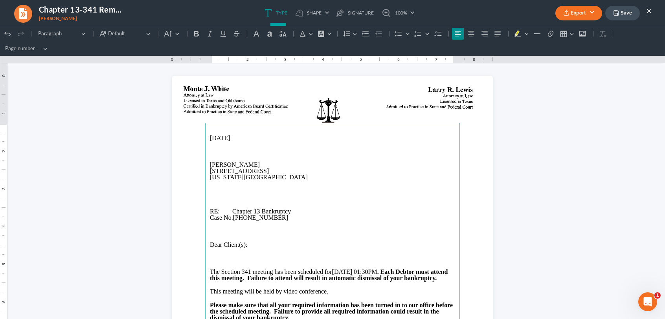
scroll to position [0, 0]
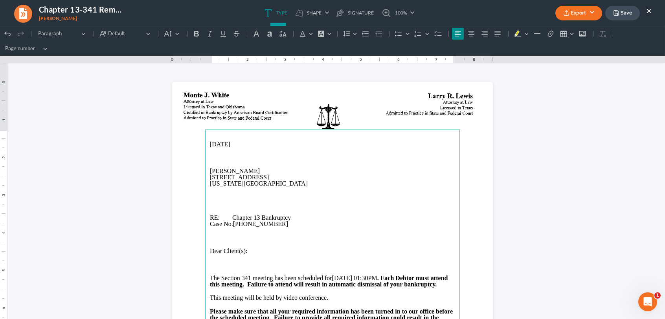
click at [569, 10] on button "Export" at bounding box center [578, 13] width 47 height 15
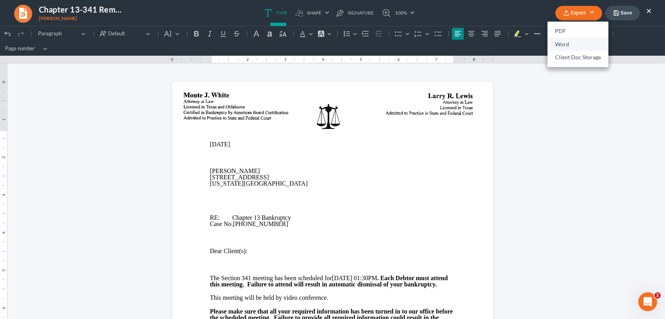
click at [555, 43] on link "Word" at bounding box center [577, 44] width 61 height 13
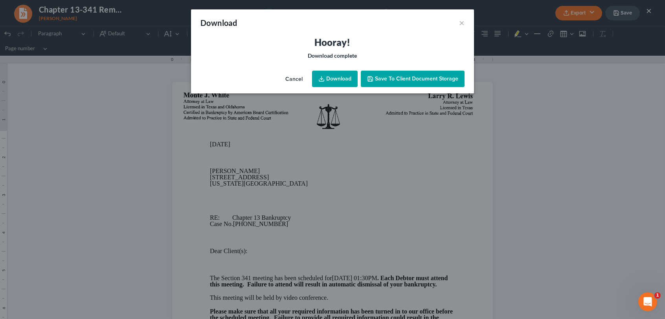
click at [326, 81] on link "Download" at bounding box center [335, 79] width 46 height 16
